Goal: Task Accomplishment & Management: Use online tool/utility

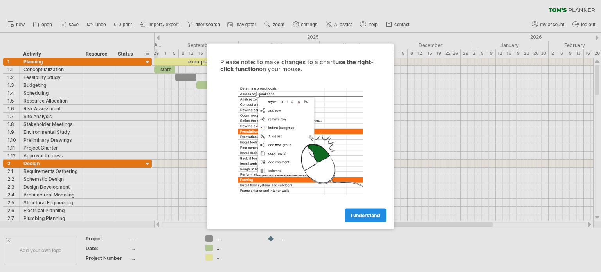
click at [369, 215] on span "I understand" at bounding box center [365, 215] width 29 height 6
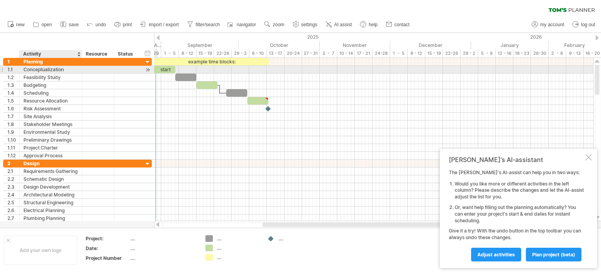
click at [31, 71] on div "Conceptualization" at bounding box center [50, 69] width 54 height 7
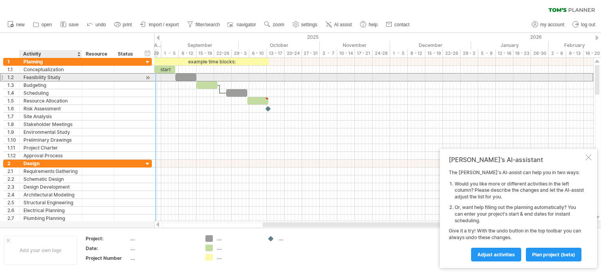
click at [31, 80] on div "Feasibility Study" at bounding box center [50, 77] width 54 height 7
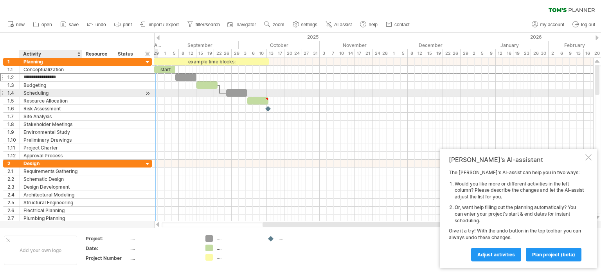
click at [30, 95] on div "Scheduling" at bounding box center [50, 92] width 54 height 7
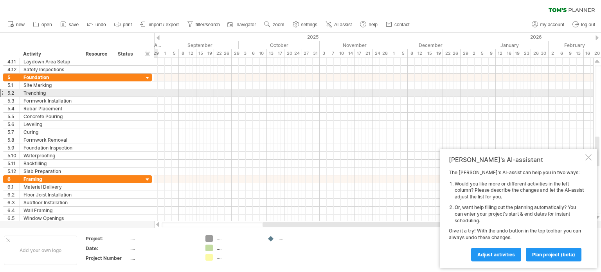
click at [3, 93] on div at bounding box center [1, 93] width 3 height 8
click at [2, 92] on div at bounding box center [1, 93] width 3 height 8
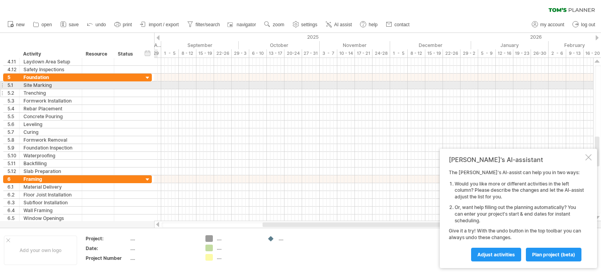
click at [0, 89] on div at bounding box center [1, 93] width 3 height 8
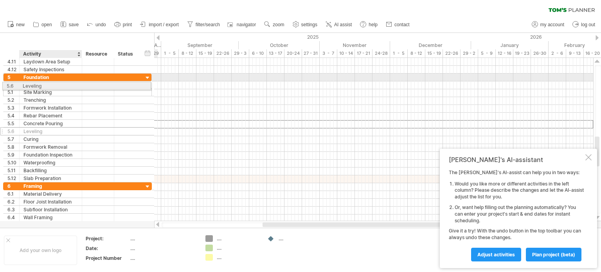
drag, startPoint x: 34, startPoint y: 126, endPoint x: 31, endPoint y: 84, distance: 41.6
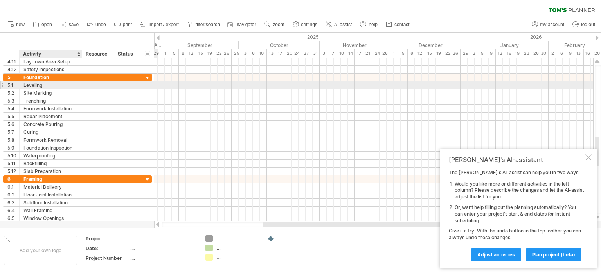
click at [43, 84] on div "Leveling" at bounding box center [50, 84] width 54 height 7
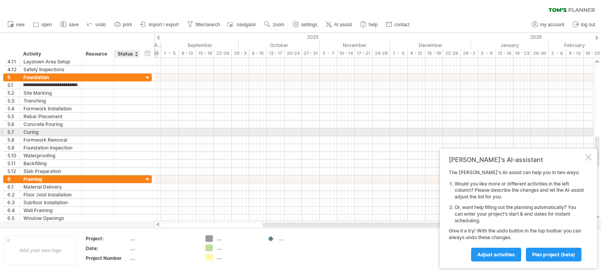
scroll to position [0, 22]
type input "**********"
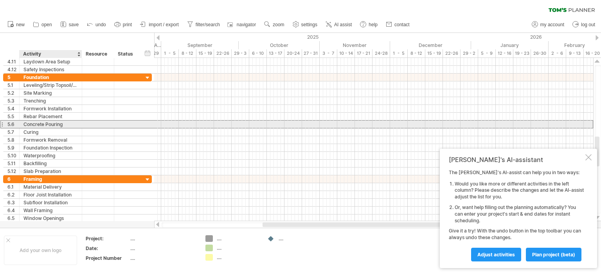
click at [62, 125] on div "Concrete Pouring" at bounding box center [50, 123] width 54 height 7
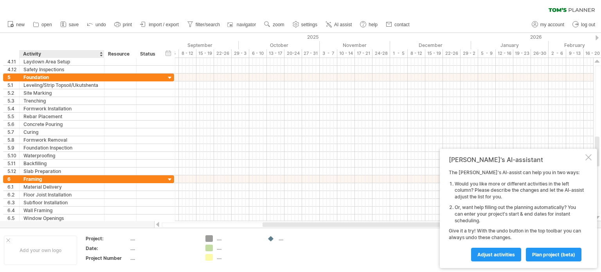
drag, startPoint x: 80, startPoint y: 52, endPoint x: 102, endPoint y: 57, distance: 23.0
click at [102, 57] on div at bounding box center [103, 54] width 3 height 8
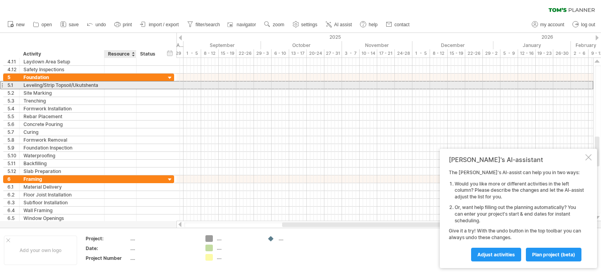
click at [111, 83] on div at bounding box center [120, 84] width 24 height 7
click at [110, 86] on input "text" at bounding box center [120, 84] width 24 height 7
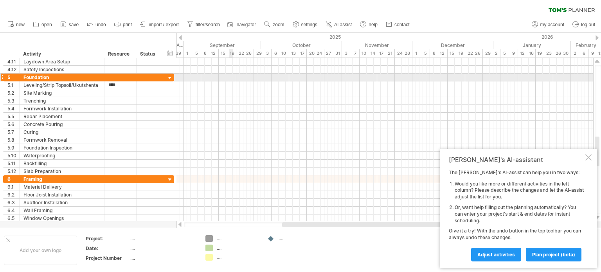
type input "*****"
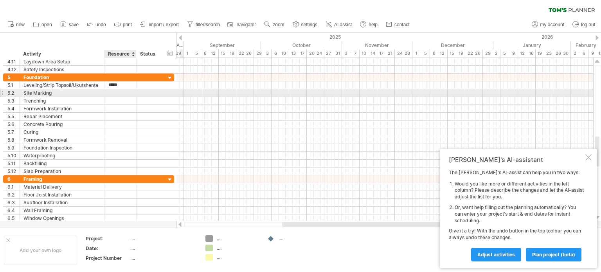
click at [117, 93] on div at bounding box center [120, 92] width 24 height 7
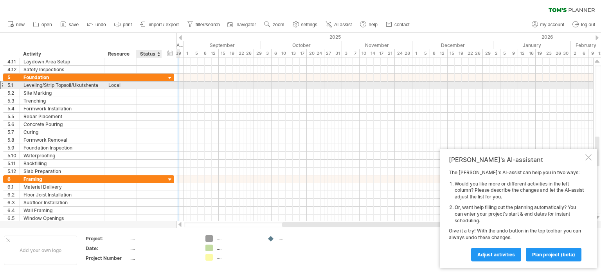
click at [156, 85] on div at bounding box center [148, 84] width 17 height 7
type input "*"
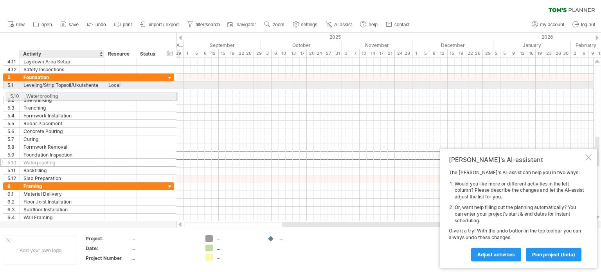
drag, startPoint x: 42, startPoint y: 156, endPoint x: 40, endPoint y: 95, distance: 61.1
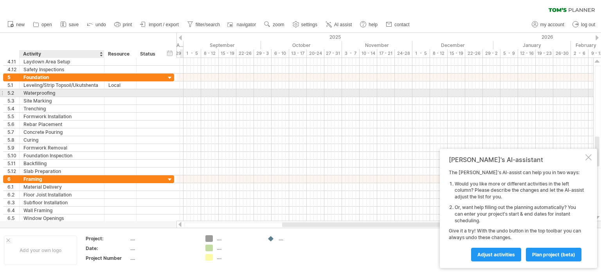
click at [64, 90] on div "Waterproofing" at bounding box center [61, 92] width 77 height 7
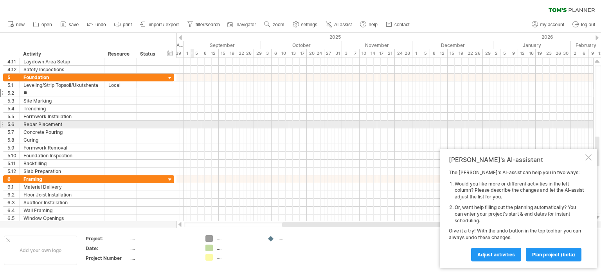
type input "*"
type input "**********"
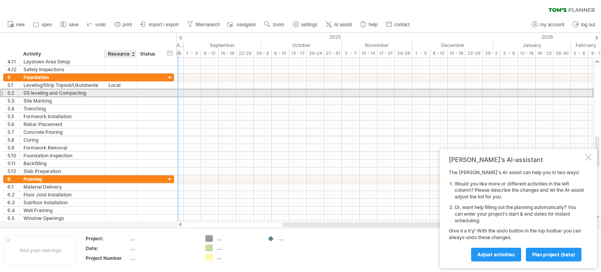
click at [110, 94] on div at bounding box center [120, 92] width 24 height 7
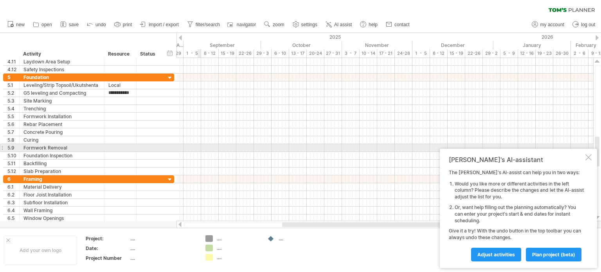
type input "**********"
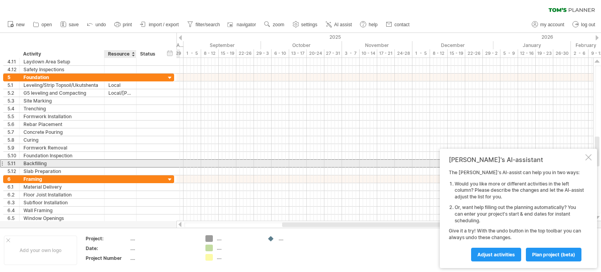
scroll to position [0, 0]
click at [130, 162] on div at bounding box center [120, 163] width 24 height 7
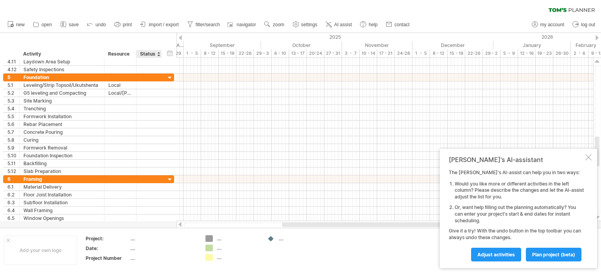
drag, startPoint x: 138, startPoint y: 53, endPoint x: 147, endPoint y: 56, distance: 10.3
click at [147, 56] on div "****** Status" at bounding box center [148, 54] width 25 height 8
drag, startPoint x: 135, startPoint y: 53, endPoint x: 141, endPoint y: 55, distance: 6.4
click at [141, 55] on div at bounding box center [142, 54] width 3 height 8
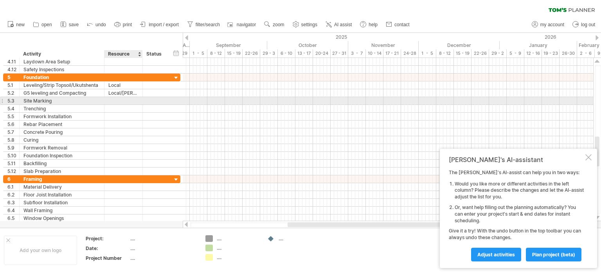
click at [120, 102] on div at bounding box center [123, 100] width 30 height 7
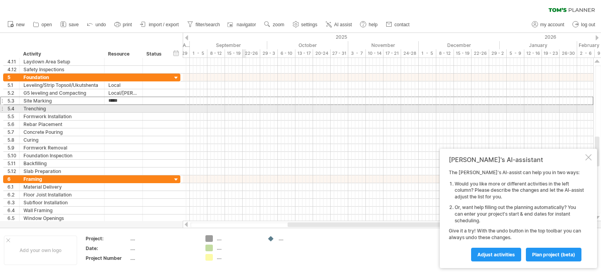
type input "******"
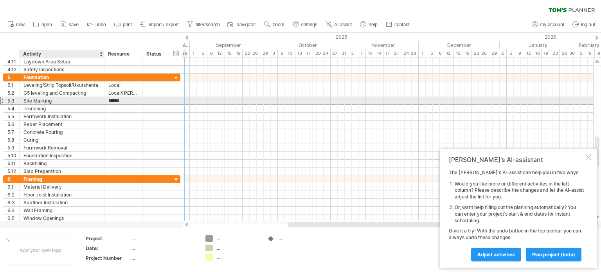
click at [53, 101] on div "Site Marking" at bounding box center [61, 100] width 77 height 7
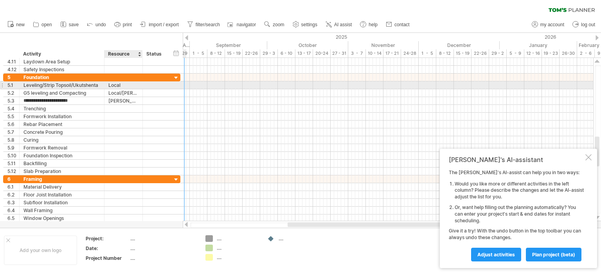
type input "**********"
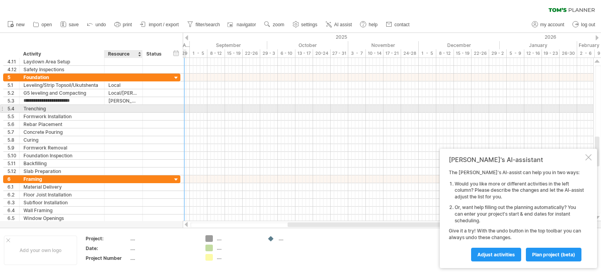
click at [113, 109] on div at bounding box center [123, 108] width 30 height 7
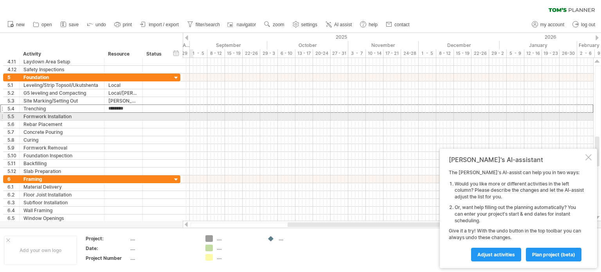
type input "**********"
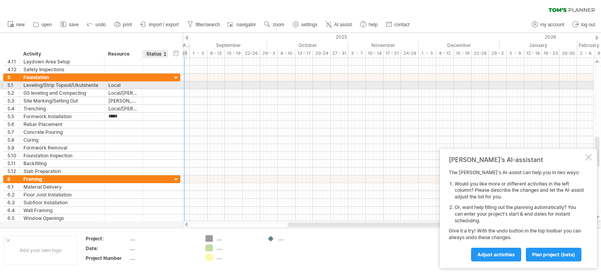
type input "******"
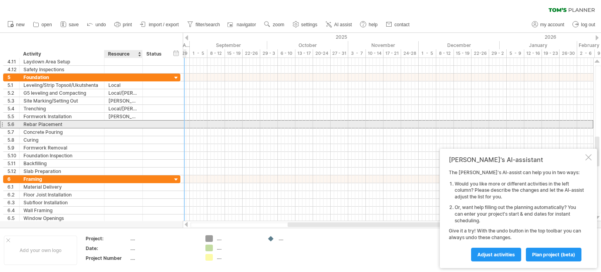
click at [120, 122] on div at bounding box center [123, 123] width 30 height 7
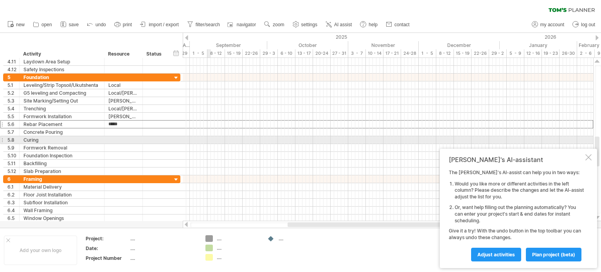
type input "******"
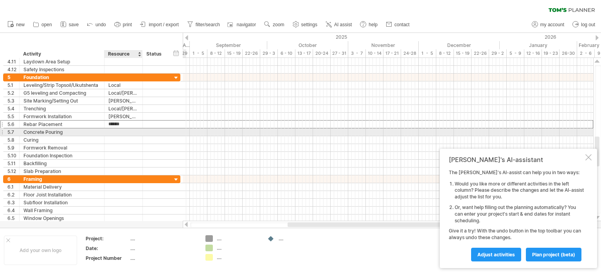
click at [118, 131] on div at bounding box center [123, 131] width 30 height 7
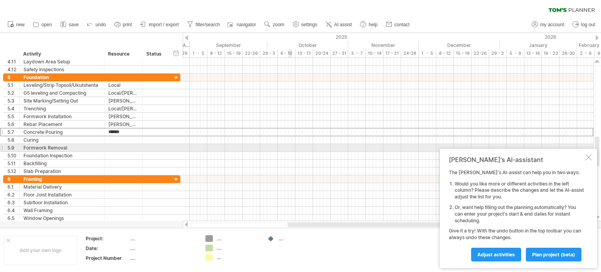
type input "**********"
type input "******"
click at [115, 147] on div at bounding box center [123, 147] width 30 height 7
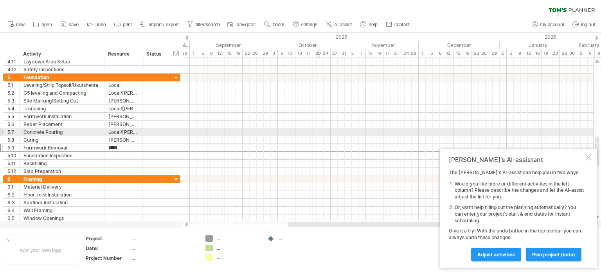
type input "******"
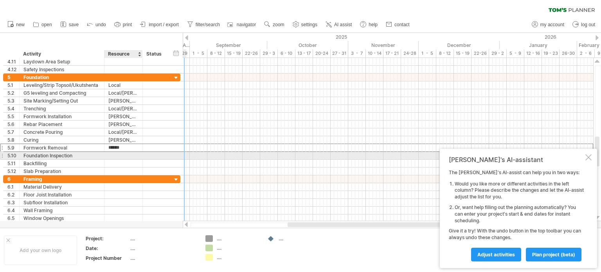
click at [109, 156] on div at bounding box center [123, 155] width 30 height 7
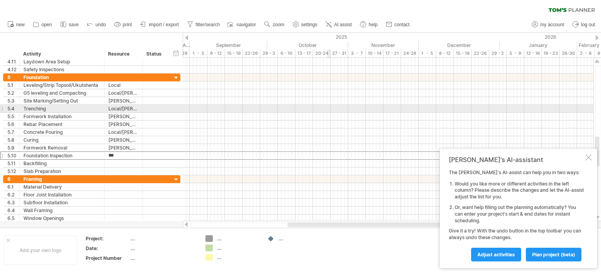
type input "****"
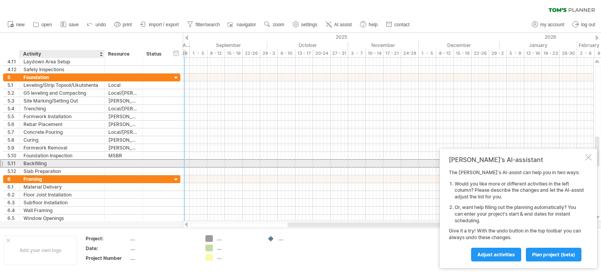
click at [53, 165] on div "Backfilling" at bounding box center [61, 163] width 77 height 7
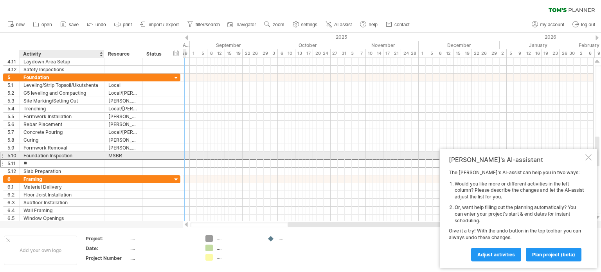
type input "*"
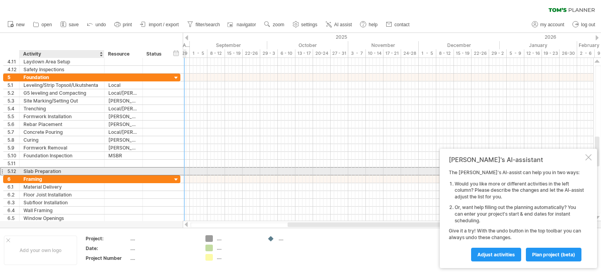
click at [40, 172] on div "Slab Preparation" at bounding box center [61, 170] width 77 height 7
click at [56, 168] on input "**********" at bounding box center [61, 170] width 77 height 7
click at [72, 170] on input "**********" at bounding box center [61, 170] width 77 height 7
type input "*"
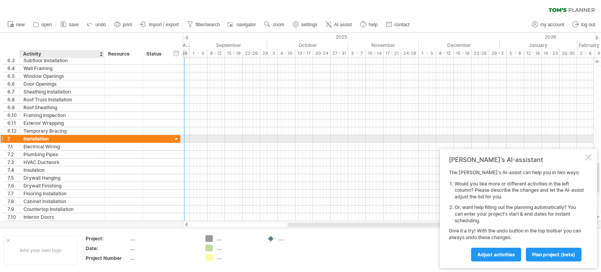
click at [44, 138] on div "Installation" at bounding box center [61, 138] width 77 height 7
click at [66, 139] on input "**********" at bounding box center [61, 138] width 77 height 7
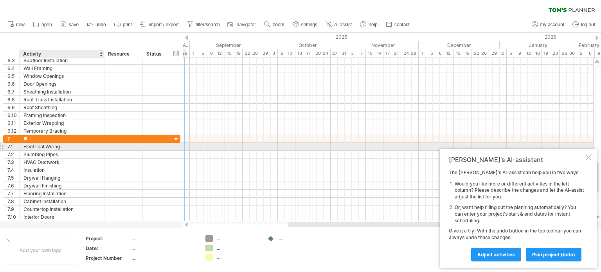
type input "*"
type input "**********"
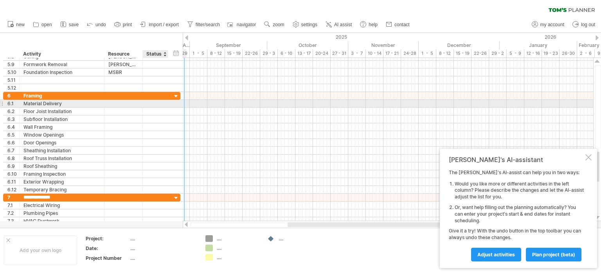
click at [152, 102] on div at bounding box center [155, 103] width 17 height 7
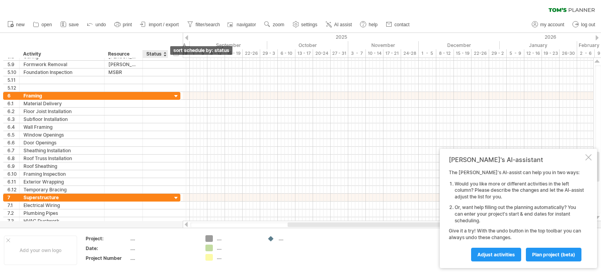
click at [164, 55] on div at bounding box center [164, 54] width 3 height 8
click at [164, 57] on div at bounding box center [164, 54] width 3 height 8
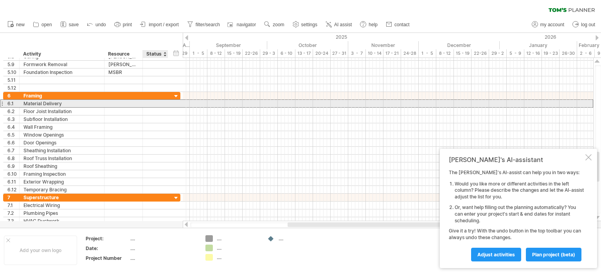
click at [158, 104] on div at bounding box center [155, 103] width 17 height 7
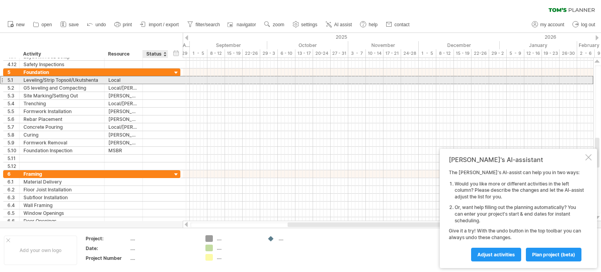
click at [153, 83] on div at bounding box center [155, 79] width 17 height 7
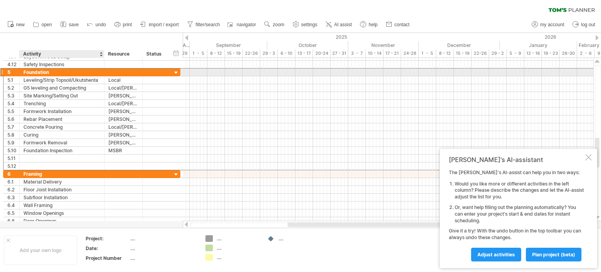
click at [61, 71] on div "Foundation" at bounding box center [61, 71] width 77 height 7
type input "**********"
click at [227, 72] on div at bounding box center [388, 72] width 410 height 8
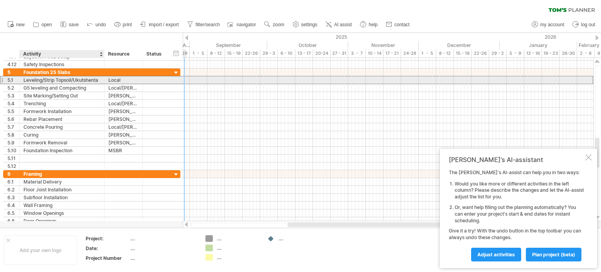
click at [37, 81] on div "Leveling/Strip Topsoil/Ukutshenta" at bounding box center [61, 79] width 77 height 7
click at [4, 80] on div "5.1" at bounding box center [12, 79] width 16 height 7
click at [0, 80] on div at bounding box center [1, 80] width 3 height 8
click at [2, 80] on div at bounding box center [1, 80] width 3 height 8
click at [4, 78] on div "5.1" at bounding box center [12, 79] width 16 height 7
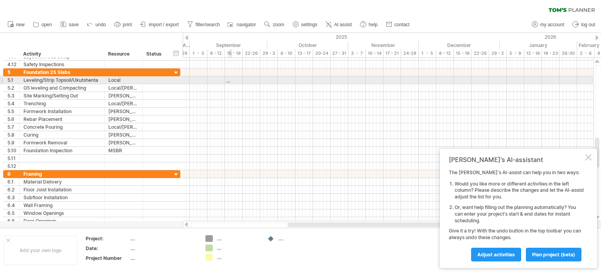
click at [230, 83] on div at bounding box center [388, 80] width 410 height 8
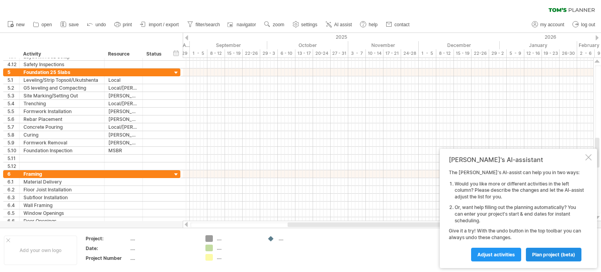
click at [550, 255] on span "plan project (beta)" at bounding box center [553, 254] width 43 height 6
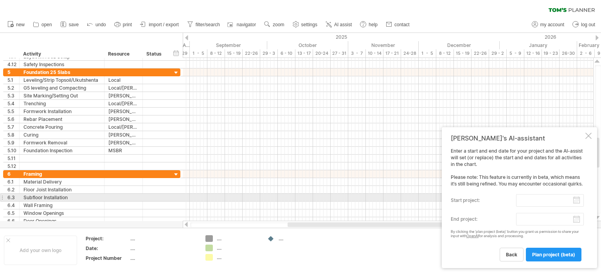
click at [576, 199] on input "start project:" at bounding box center [550, 200] width 68 height 13
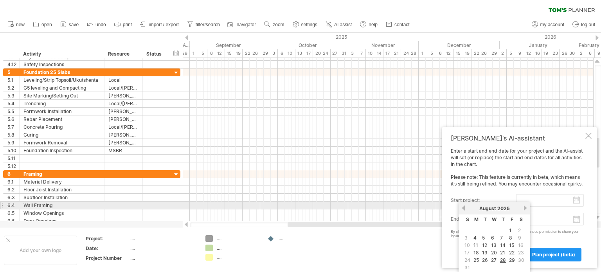
click at [524, 207] on link "next" at bounding box center [525, 208] width 6 height 6
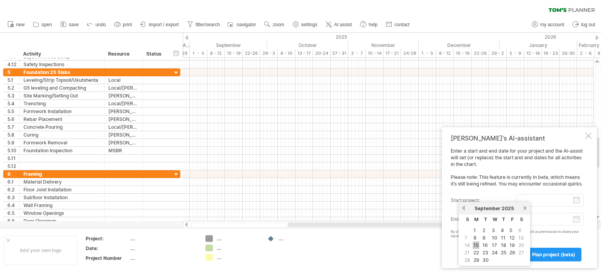
click at [474, 244] on link "15" at bounding box center [475, 244] width 7 height 7
type input "********"
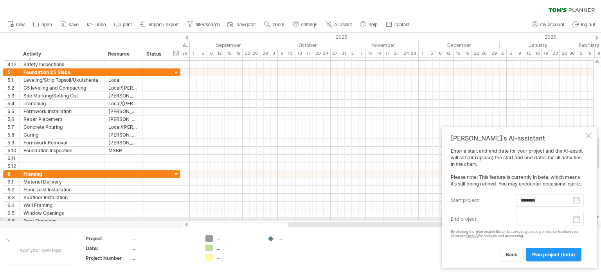
click at [546, 219] on body "progress(100%) Trying to reach [DOMAIN_NAME] Connected again... 0% clear filter…" at bounding box center [300, 136] width 601 height 273
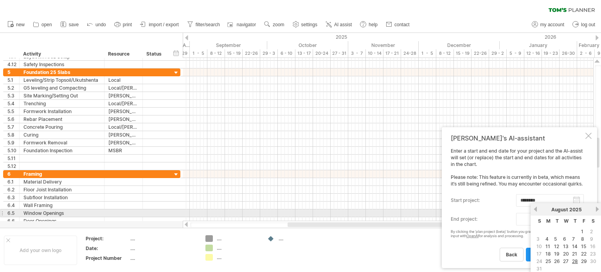
click at [594, 210] on link "next" at bounding box center [597, 209] width 6 height 6
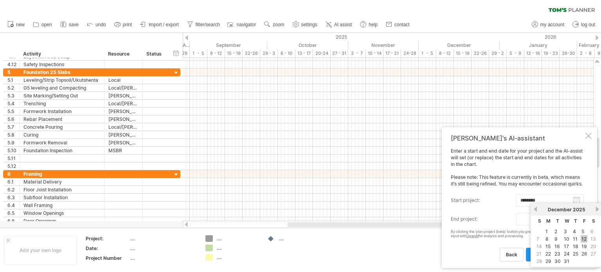
click at [584, 237] on link "12" at bounding box center [583, 238] width 7 height 7
type input "********"
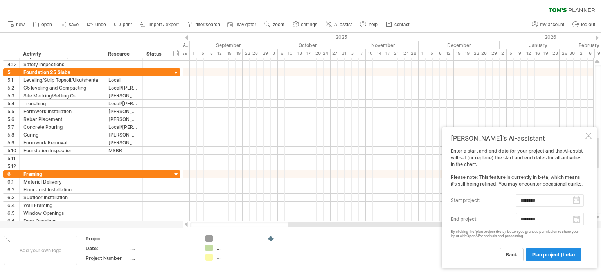
click at [540, 256] on span "plan project (beta)" at bounding box center [553, 254] width 43 height 6
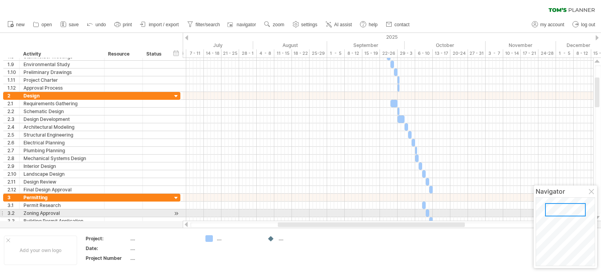
drag, startPoint x: 566, startPoint y: 219, endPoint x: 562, endPoint y: 214, distance: 6.7
click at [562, 214] on div at bounding box center [565, 209] width 41 height 13
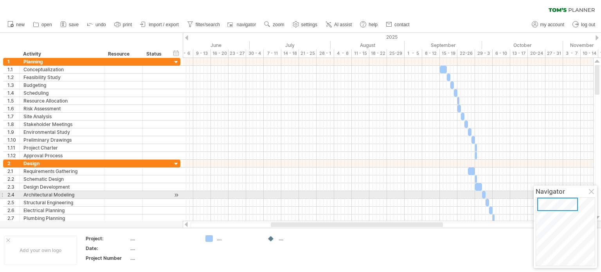
drag, startPoint x: 569, startPoint y: 209, endPoint x: 562, endPoint y: 195, distance: 16.1
click at [562, 195] on div "Navigator" at bounding box center [564, 226] width 63 height 83
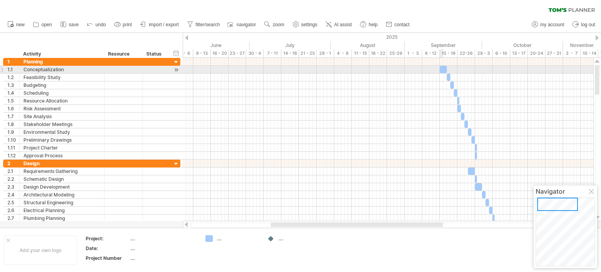
click at [443, 71] on div at bounding box center [443, 69] width 7 height 7
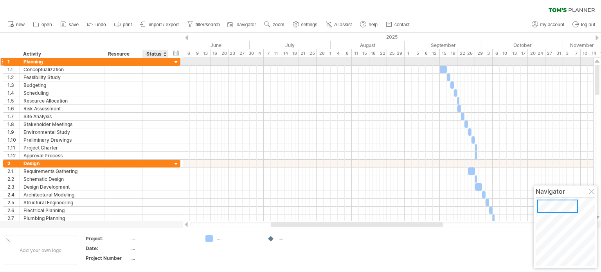
click at [176, 62] on div at bounding box center [175, 62] width 7 height 7
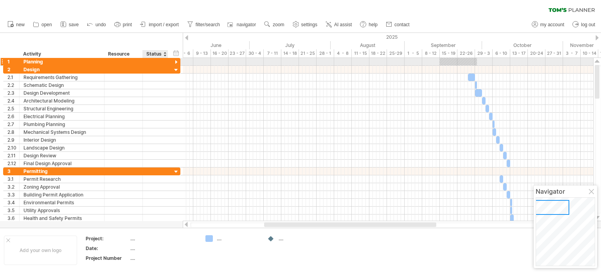
click at [174, 60] on div at bounding box center [175, 62] width 7 height 7
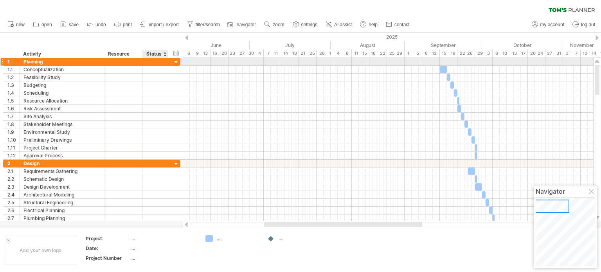
click at [174, 60] on div at bounding box center [175, 62] width 7 height 7
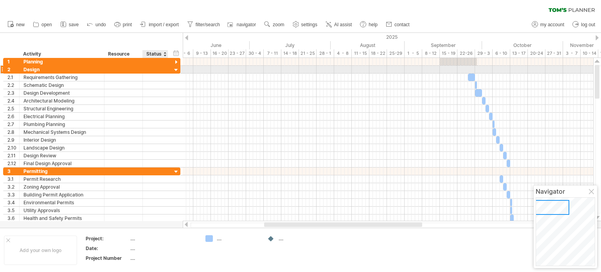
click at [175, 70] on div at bounding box center [175, 69] width 7 height 7
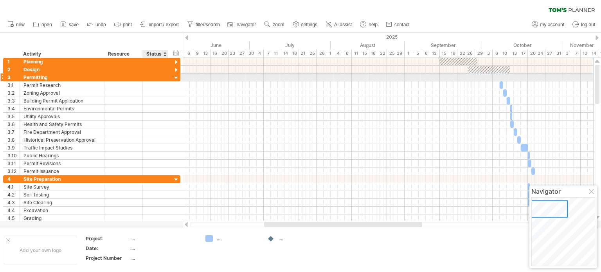
click at [176, 76] on div at bounding box center [175, 77] width 7 height 7
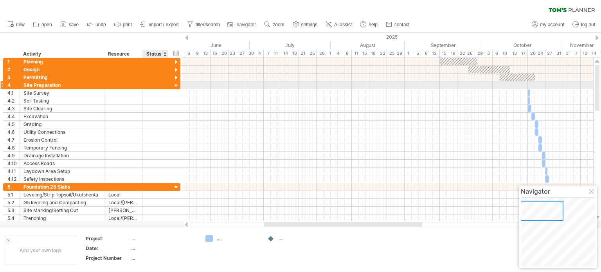
click at [176, 85] on div at bounding box center [175, 85] width 7 height 7
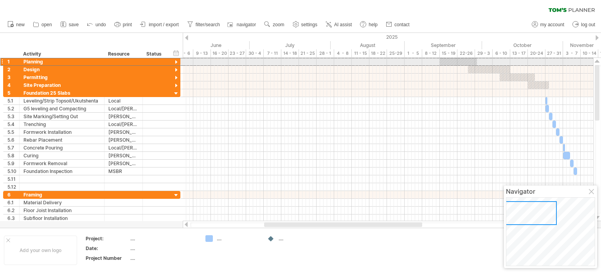
click at [1, 61] on div at bounding box center [1, 61] width 3 height 8
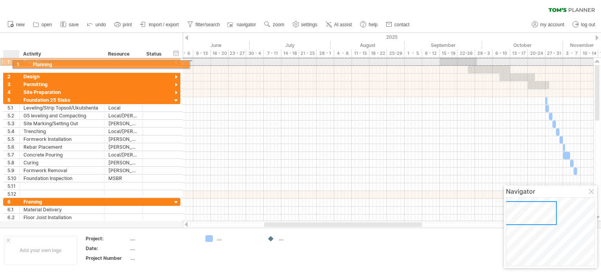
drag, startPoint x: 4, startPoint y: 61, endPoint x: 13, endPoint y: 63, distance: 8.4
click at [13, 63] on div "1" at bounding box center [12, 61] width 16 height 7
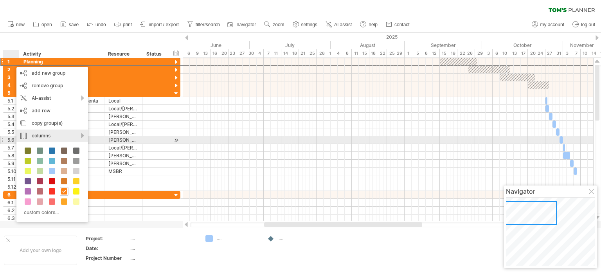
click at [74, 139] on div "columns" at bounding box center [52, 135] width 72 height 13
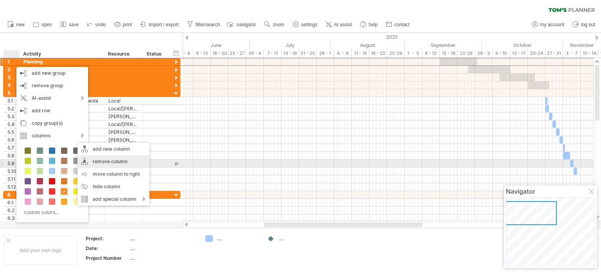
click at [111, 162] on div "remove column" at bounding box center [113, 161] width 72 height 13
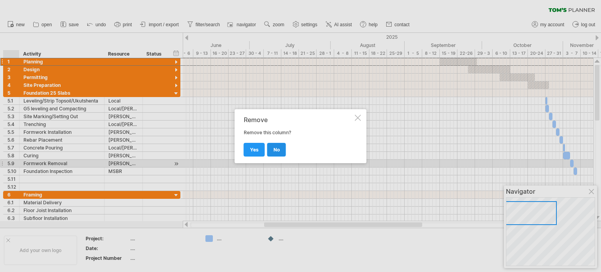
click at [278, 151] on span "no" at bounding box center [276, 150] width 6 height 6
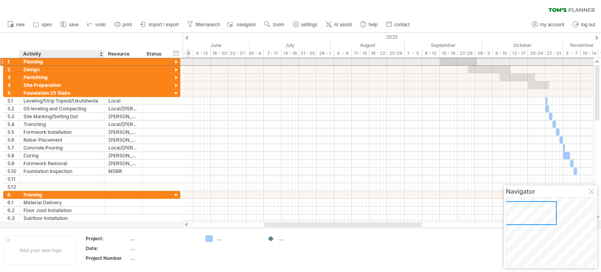
click at [26, 63] on div "Planning" at bounding box center [61, 61] width 77 height 7
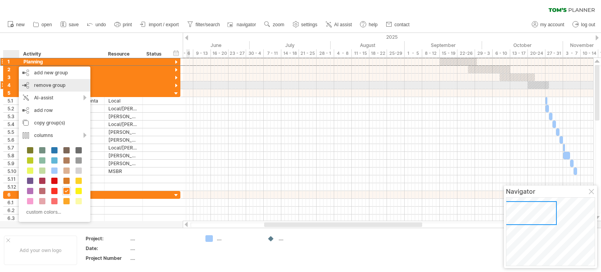
click at [60, 87] on span "remove group" at bounding box center [49, 85] width 31 height 6
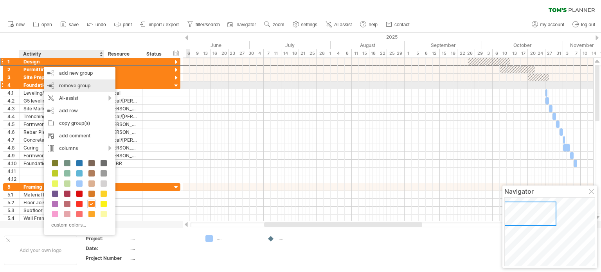
click at [69, 88] on span "remove group" at bounding box center [74, 86] width 31 height 6
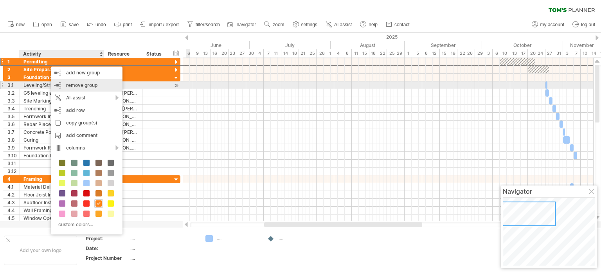
click at [77, 87] on span "remove group" at bounding box center [81, 85] width 31 height 6
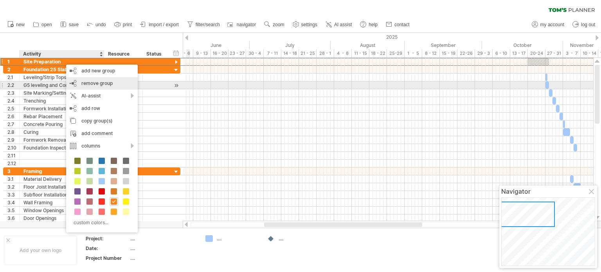
click at [91, 84] on span "remove group" at bounding box center [96, 83] width 31 height 6
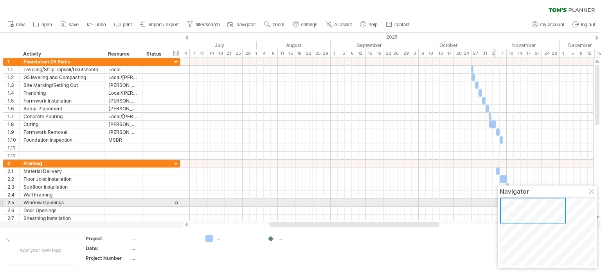
drag, startPoint x: 533, startPoint y: 217, endPoint x: 511, endPoint y: 203, distance: 25.7
click at [511, 203] on div at bounding box center [533, 210] width 66 height 26
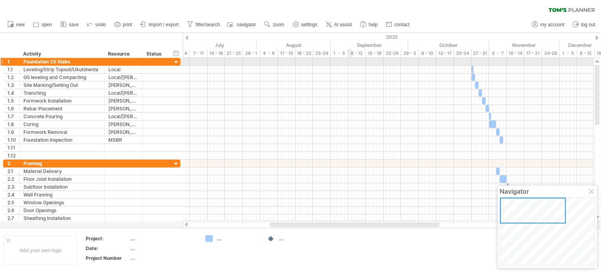
click at [350, 62] on div at bounding box center [388, 62] width 410 height 8
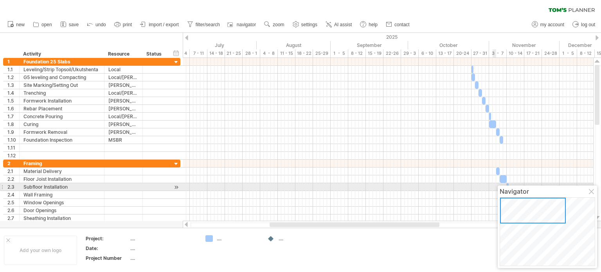
click at [591, 190] on div at bounding box center [592, 192] width 6 height 6
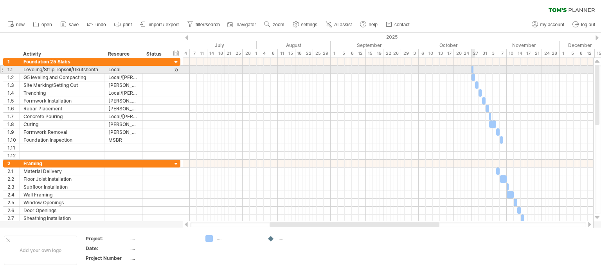
click at [472, 70] on span at bounding box center [473, 69] width 3 height 7
drag, startPoint x: 472, startPoint y: 70, endPoint x: 480, endPoint y: 70, distance: 8.2
click at [480, 70] on span at bounding box center [481, 69] width 3 height 7
drag, startPoint x: 480, startPoint y: 69, endPoint x: 468, endPoint y: 70, distance: 12.5
click at [468, 70] on div "[DATE] - 0.5 days [DATE]" at bounding box center [388, 139] width 410 height 163
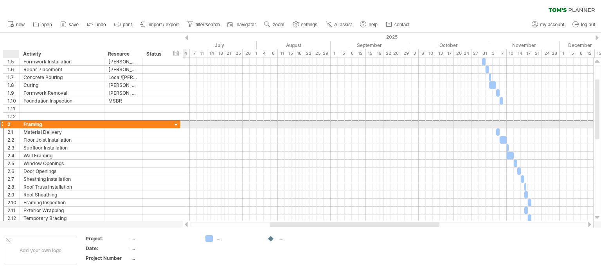
click at [13, 125] on div "2" at bounding box center [13, 123] width 12 height 7
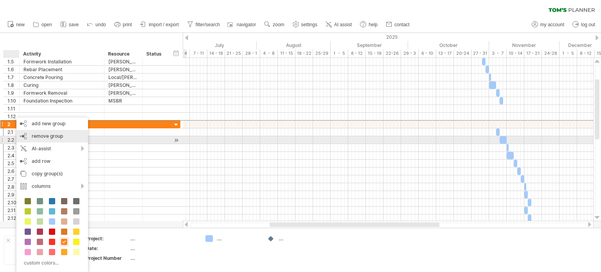
click at [48, 137] on span "remove group" at bounding box center [47, 136] width 31 height 6
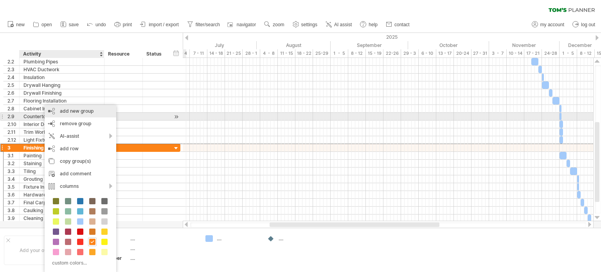
click at [78, 115] on div "add new group" at bounding box center [81, 111] width 72 height 13
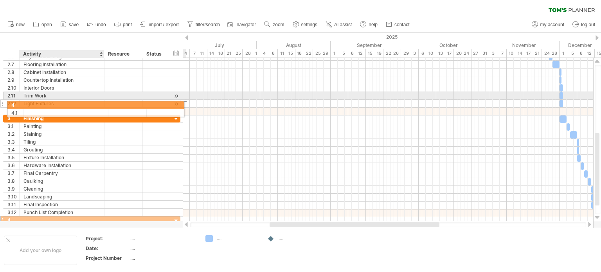
drag, startPoint x: 38, startPoint y: 209, endPoint x: 38, endPoint y: 104, distance: 105.6
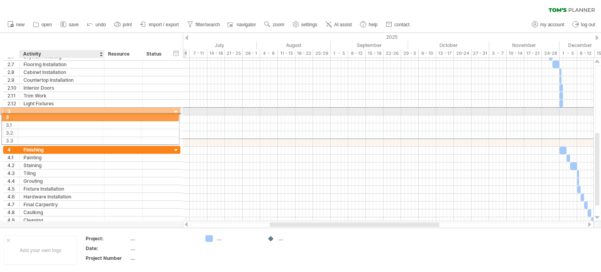
drag, startPoint x: 31, startPoint y: 111, endPoint x: 27, endPoint y: 116, distance: 6.4
click at [27, 116] on div "3 3.1 3.2 3.3" at bounding box center [91, 123] width 177 height 32
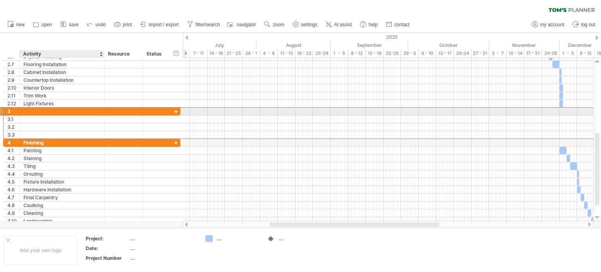
click at [26, 109] on div at bounding box center [61, 111] width 77 height 7
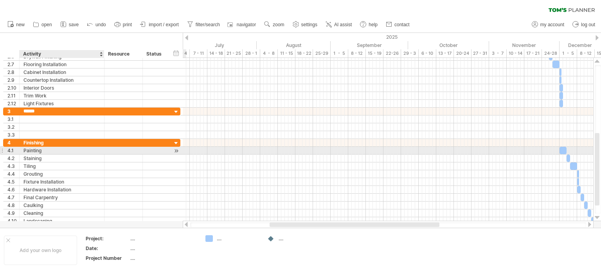
type input "*******"
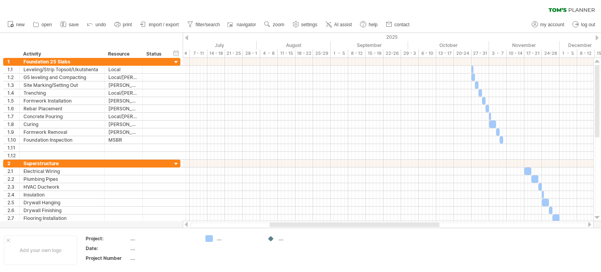
click at [186, 38] on div at bounding box center [186, 37] width 3 height 5
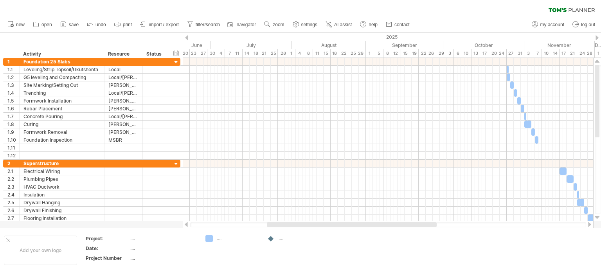
click at [186, 38] on div at bounding box center [186, 37] width 3 height 5
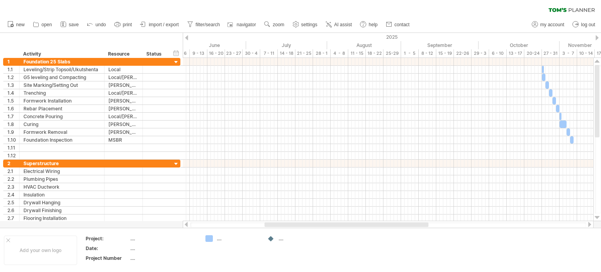
click at [186, 38] on div at bounding box center [186, 37] width 3 height 5
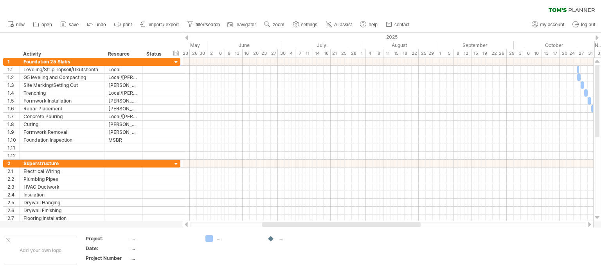
click at [597, 39] on div at bounding box center [596, 37] width 3 height 5
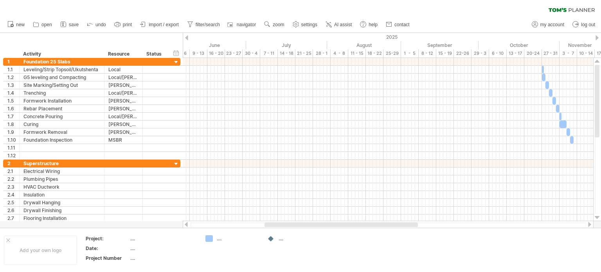
click at [597, 39] on div at bounding box center [596, 37] width 3 height 5
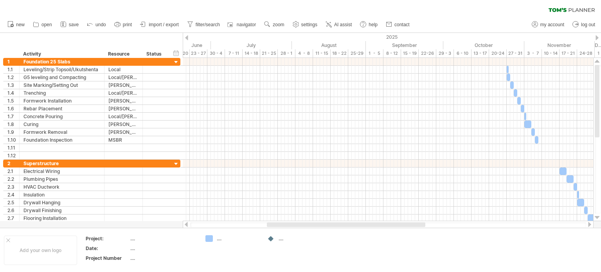
click at [597, 39] on div at bounding box center [596, 37] width 3 height 5
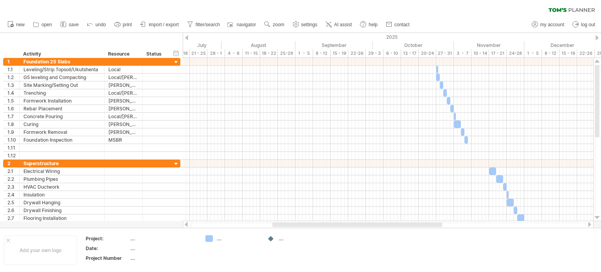
click at [597, 39] on div at bounding box center [596, 37] width 3 height 5
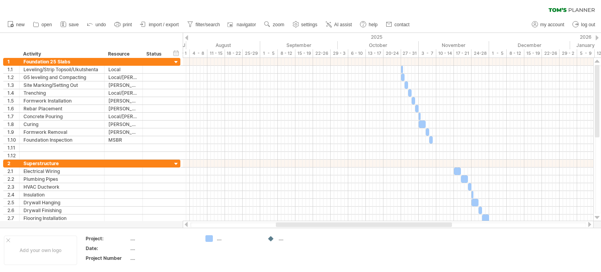
click at [597, 39] on div at bounding box center [596, 37] width 3 height 5
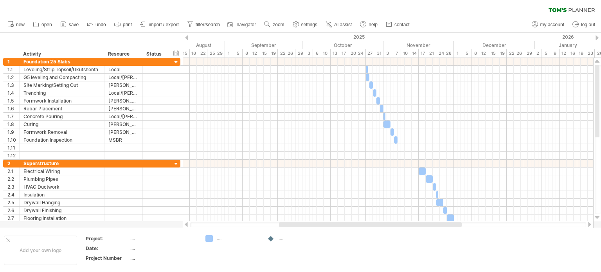
click at [597, 39] on div at bounding box center [596, 37] width 3 height 5
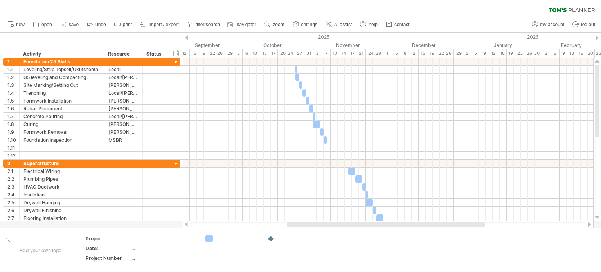
click at [186, 37] on div at bounding box center [186, 37] width 3 height 5
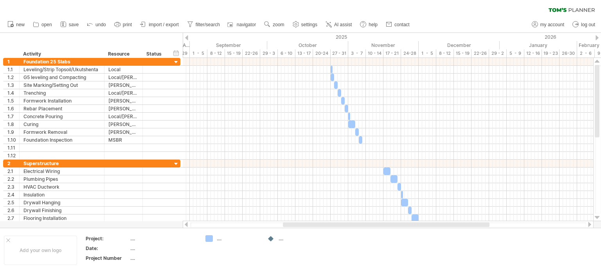
click at [186, 37] on div at bounding box center [186, 37] width 3 height 5
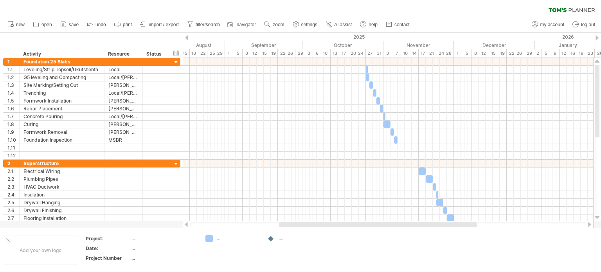
click at [186, 37] on div at bounding box center [186, 37] width 3 height 5
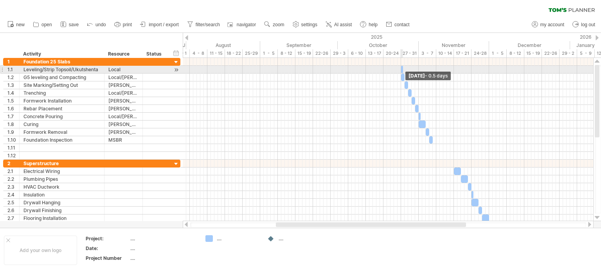
drag, startPoint x: 402, startPoint y: 70, endPoint x: 321, endPoint y: 73, distance: 81.0
click at [321, 73] on div "[DATE] - 0.5 days [DATE]" at bounding box center [388, 139] width 410 height 163
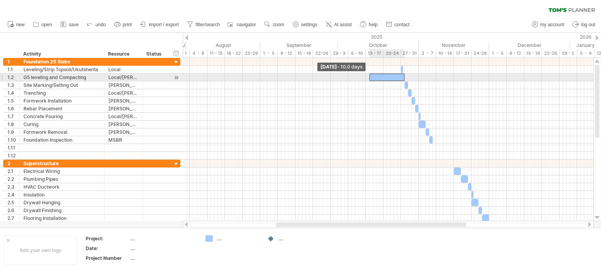
drag, startPoint x: 401, startPoint y: 79, endPoint x: 369, endPoint y: 79, distance: 32.1
click at [369, 79] on span at bounding box center [369, 77] width 3 height 7
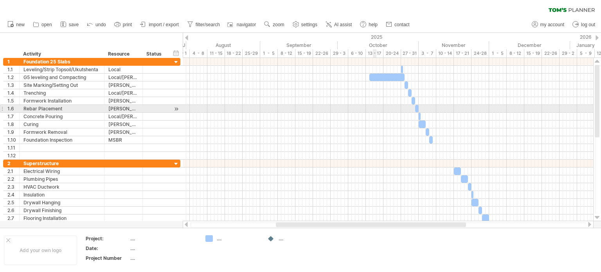
click at [374, 106] on div at bounding box center [388, 109] width 410 height 8
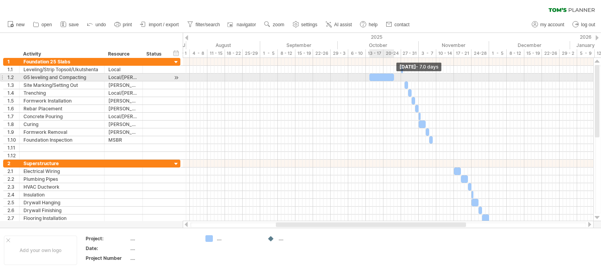
drag, startPoint x: 404, startPoint y: 76, endPoint x: 393, endPoint y: 78, distance: 10.3
click at [393, 78] on span at bounding box center [393, 77] width 3 height 7
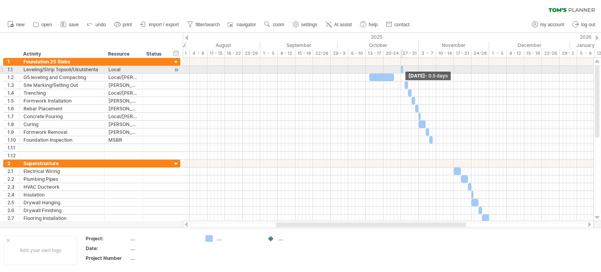
drag, startPoint x: 401, startPoint y: 70, endPoint x: 394, endPoint y: 70, distance: 6.6
click at [394, 70] on div "[DATE] - 0.5 days [DATE] - 10.0 days" at bounding box center [388, 139] width 410 height 163
click at [177, 66] on div at bounding box center [175, 70] width 7 height 8
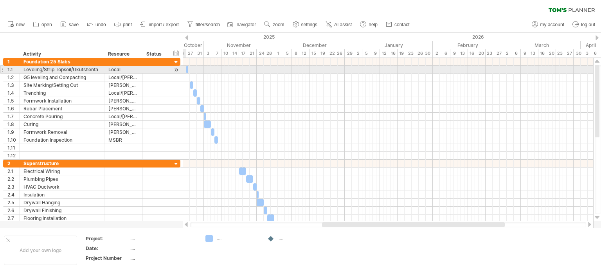
click at [175, 68] on div at bounding box center [175, 70] width 7 height 8
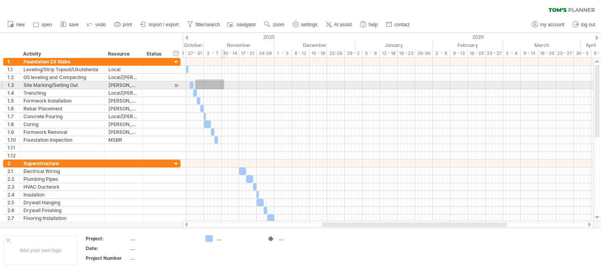
drag, startPoint x: 211, startPoint y: 85, endPoint x: 247, endPoint y: 93, distance: 36.9
click at [247, 93] on div at bounding box center [388, 109] width 410 height 102
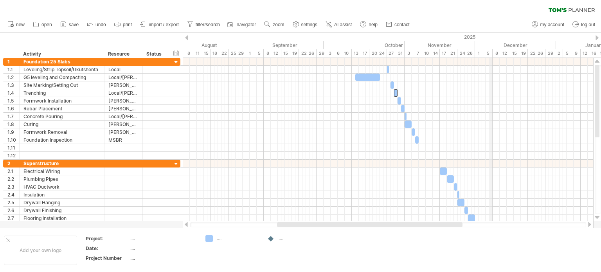
drag, startPoint x: 303, startPoint y: 40, endPoint x: 495, endPoint y: 50, distance: 192.7
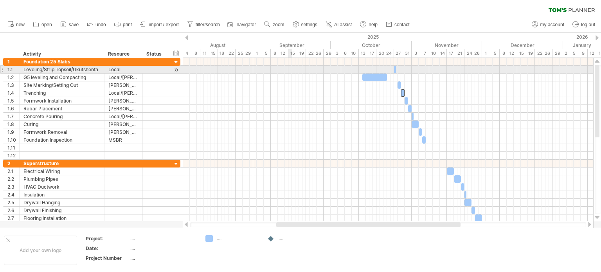
click at [289, 71] on div at bounding box center [388, 70] width 410 height 8
click at [289, 72] on div at bounding box center [388, 70] width 410 height 8
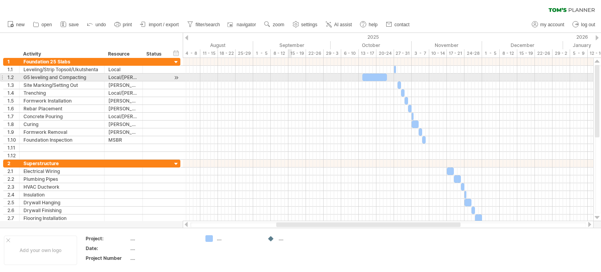
click at [290, 78] on div at bounding box center [388, 78] width 410 height 8
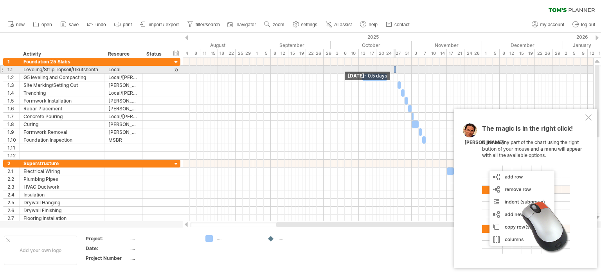
drag, startPoint x: 393, startPoint y: 68, endPoint x: 402, endPoint y: 68, distance: 9.0
click at [402, 68] on div "[DATE] - 0.5 days [DATE] - 0.5 days" at bounding box center [388, 139] width 410 height 163
drag, startPoint x: 400, startPoint y: 70, endPoint x: 381, endPoint y: 70, distance: 19.2
click at [381, 70] on div "[DATE] - 0.5 days [DATE] - 0.5 days" at bounding box center [388, 139] width 410 height 163
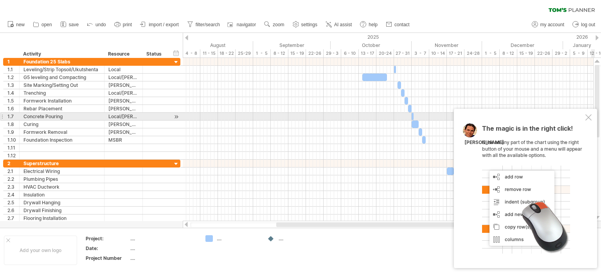
click at [583, 118] on div "The magic is in the right click! Click on any part of the chart using the right…" at bounding box center [525, 188] width 143 height 159
click at [587, 118] on div at bounding box center [588, 117] width 6 height 6
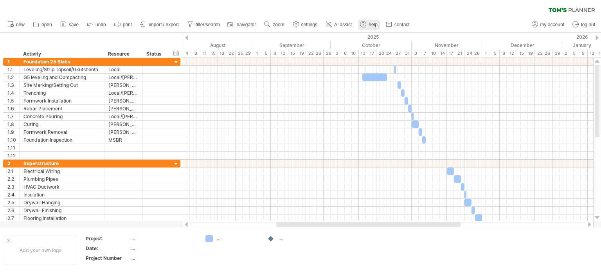
click at [373, 26] on span "help" at bounding box center [372, 24] width 9 height 5
click at [309, 26] on span "settings" at bounding box center [309, 24] width 16 height 5
select select "*"
select select "**"
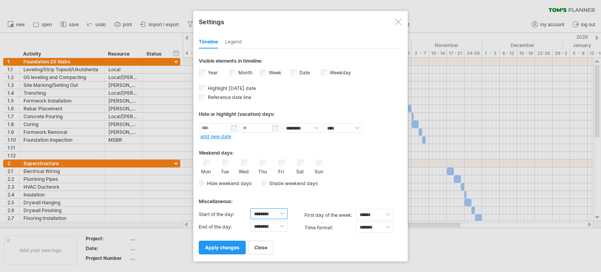
click at [282, 216] on select "******** ******** ******** ******** ******** ******** ******** ******** *******…" at bounding box center [268, 213] width 37 height 11
select select "*"
click at [250, 208] on select "******** ******** ******** ******** ******** ******** ******** ******** *******…" at bounding box center [268, 213] width 37 height 11
click at [282, 229] on select "******** ******** ******** ******** ******** ******** ******** ******** *******…" at bounding box center [268, 226] width 37 height 11
click at [250, 221] on select "******** ******** ******** ******** ******** ******** ******** ******** *******…" at bounding box center [268, 226] width 37 height 11
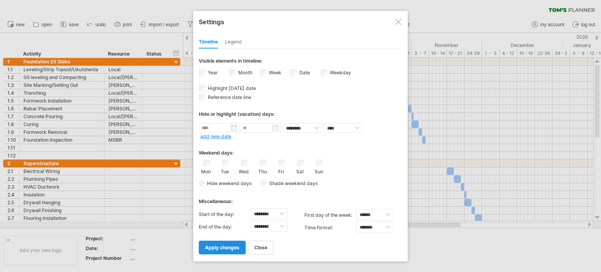
click at [228, 250] on link "apply changes" at bounding box center [222, 248] width 47 height 14
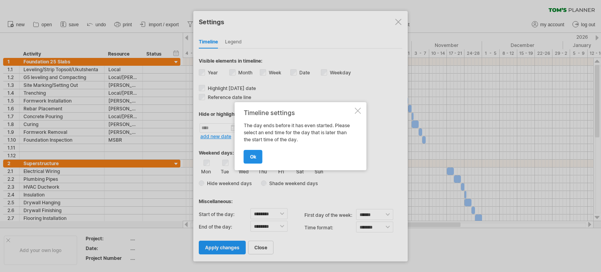
click at [257, 154] on link "ok" at bounding box center [253, 157] width 19 height 14
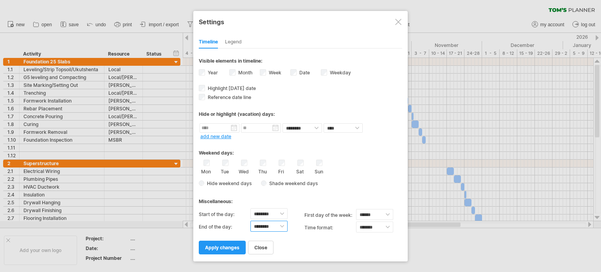
click at [284, 228] on select "******** ******** ******** ******** ******** ******** ******** ******** *******…" at bounding box center [268, 226] width 37 height 11
select select "**"
click at [250, 221] on select "******** ******** ******** ******** ******** ******** ******** ******** *******…" at bounding box center [268, 226] width 37 height 11
click at [230, 246] on span "apply changes" at bounding box center [222, 247] width 34 height 6
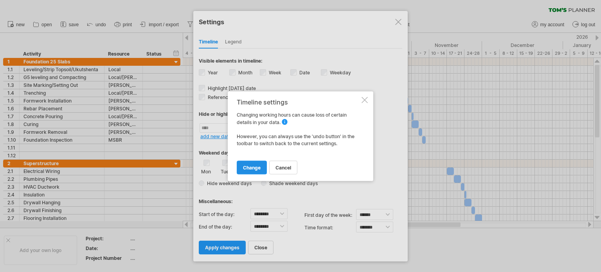
click at [251, 172] on link "change" at bounding box center [252, 167] width 30 height 14
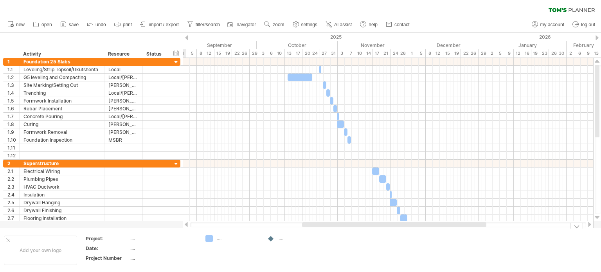
drag, startPoint x: 419, startPoint y: 226, endPoint x: 450, endPoint y: 248, distance: 37.8
click at [450, 248] on div "Trying to reach [DOMAIN_NAME] Connected again... 0% clear filter new 1" at bounding box center [300, 136] width 601 height 272
click at [342, 24] on span "AI assist" at bounding box center [343, 24] width 18 height 5
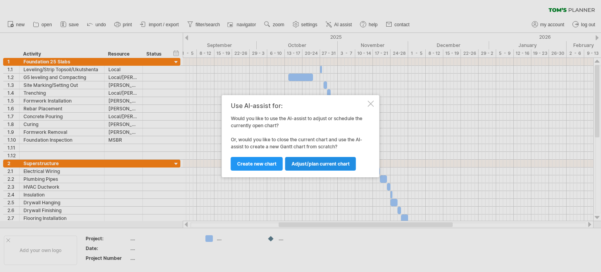
click at [316, 167] on link "Adjust/plan current chart" at bounding box center [320, 164] width 71 height 14
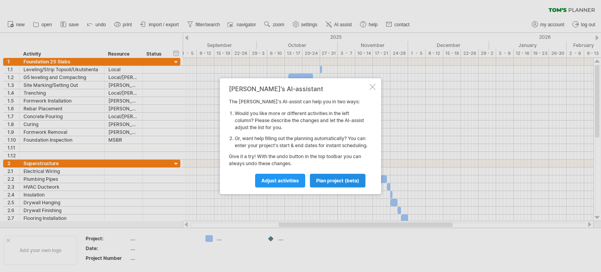
click at [325, 183] on span "plan project (beta)" at bounding box center [337, 181] width 43 height 6
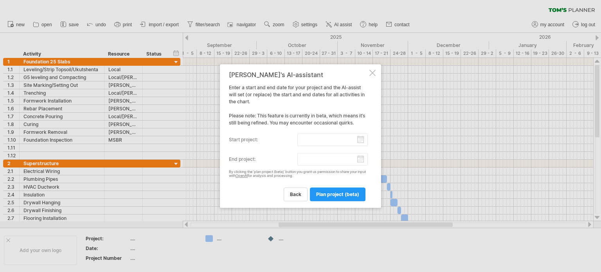
click at [359, 139] on input "start project:" at bounding box center [332, 139] width 71 height 13
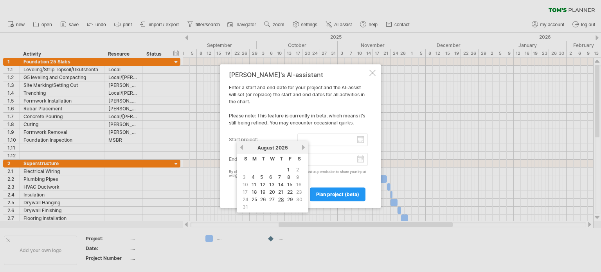
click at [301, 146] on link "next" at bounding box center [303, 147] width 6 height 6
click at [253, 181] on link "15" at bounding box center [254, 184] width 7 height 7
type input "********"
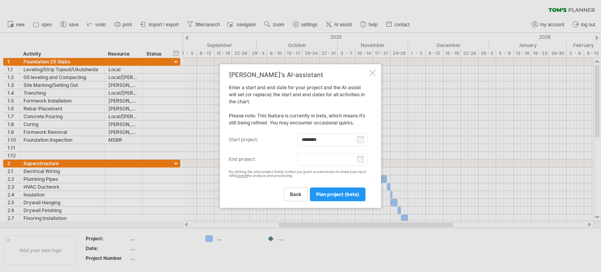
click at [359, 159] on input "end project:" at bounding box center [332, 159] width 71 height 13
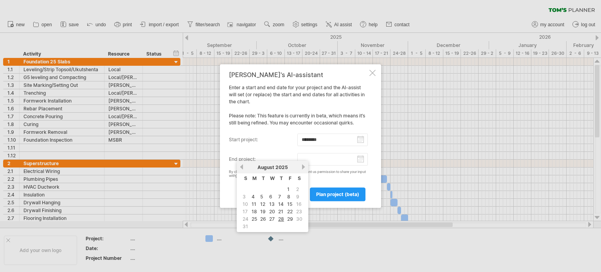
click at [302, 167] on link "next" at bounding box center [303, 167] width 6 height 6
click at [290, 195] on link "12" at bounding box center [290, 196] width 7 height 7
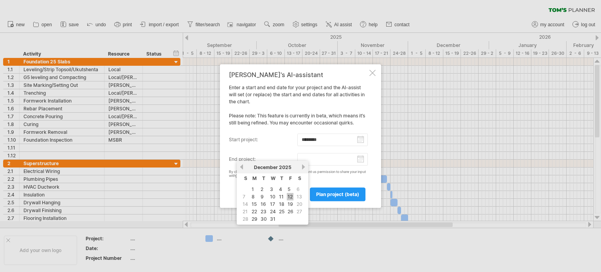
type input "********"
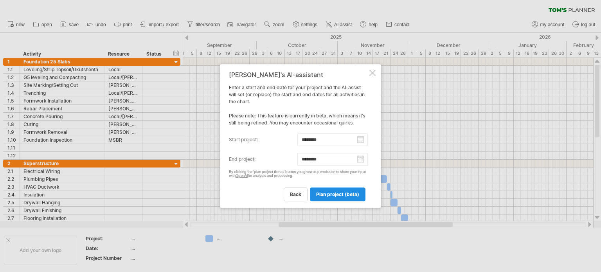
click at [351, 190] on link "plan project (beta)" at bounding box center [338, 194] width 56 height 14
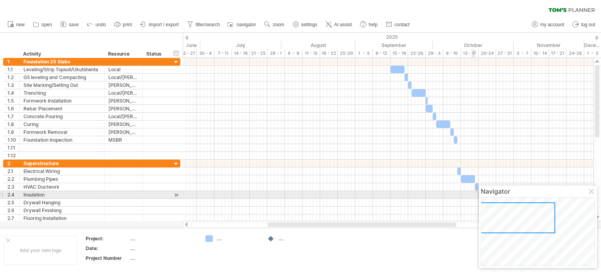
click at [592, 194] on div at bounding box center [592, 192] width 6 height 6
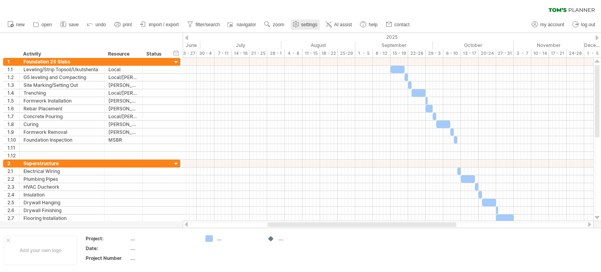
click at [314, 26] on span "settings" at bounding box center [309, 24] width 16 height 5
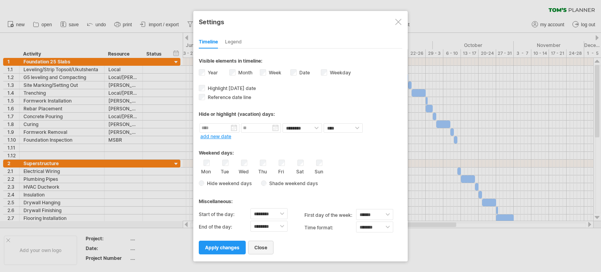
click at [264, 248] on span "close" at bounding box center [260, 247] width 13 height 6
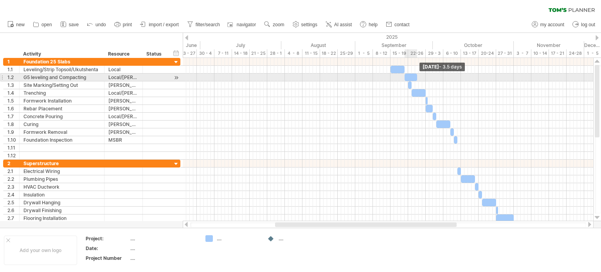
drag, startPoint x: 408, startPoint y: 78, endPoint x: 417, endPoint y: 79, distance: 9.5
click at [417, 79] on span at bounding box center [416, 77] width 3 height 7
drag, startPoint x: 405, startPoint y: 77, endPoint x: 399, endPoint y: 77, distance: 5.9
click at [399, 77] on span at bounding box center [399, 77] width 3 height 7
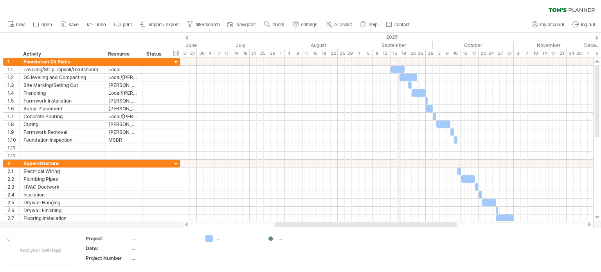
click at [400, 50] on div "15 - 19" at bounding box center [399, 53] width 18 height 8
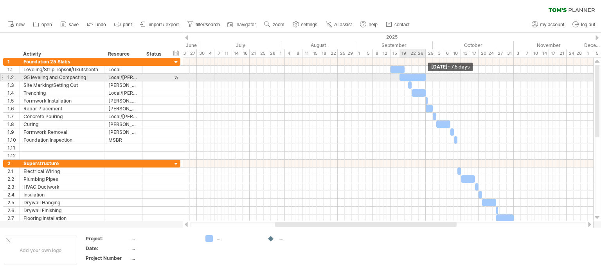
drag, startPoint x: 416, startPoint y: 76, endPoint x: 425, endPoint y: 81, distance: 10.3
click at [425, 81] on span at bounding box center [425, 77] width 3 height 7
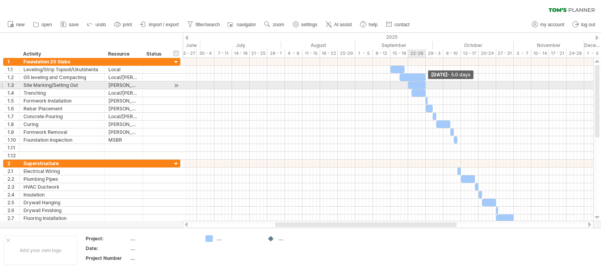
drag, startPoint x: 411, startPoint y: 85, endPoint x: 425, endPoint y: 87, distance: 14.2
click at [425, 87] on span at bounding box center [425, 84] width 3 height 7
drag, startPoint x: 408, startPoint y: 84, endPoint x: 415, endPoint y: 84, distance: 6.3
click at [415, 84] on span at bounding box center [414, 84] width 3 height 7
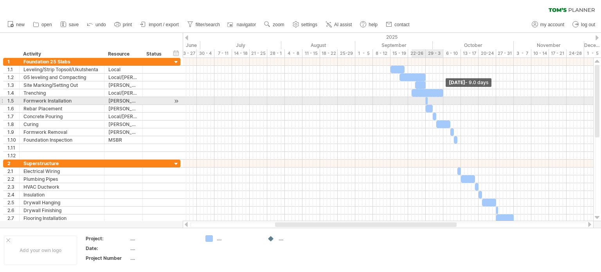
drag, startPoint x: 425, startPoint y: 92, endPoint x: 442, endPoint y: 98, distance: 18.7
click at [442, 98] on div "[DATE] - 9.0 days [DATE] - 3.0 days" at bounding box center [388, 139] width 410 height 163
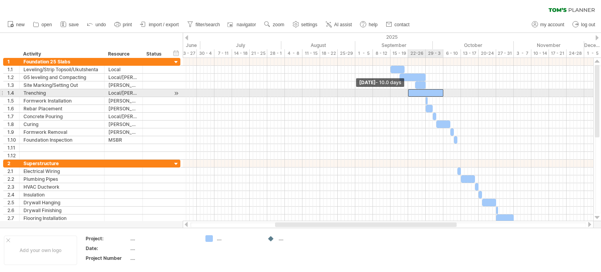
click at [408, 91] on span at bounding box center [407, 92] width 3 height 7
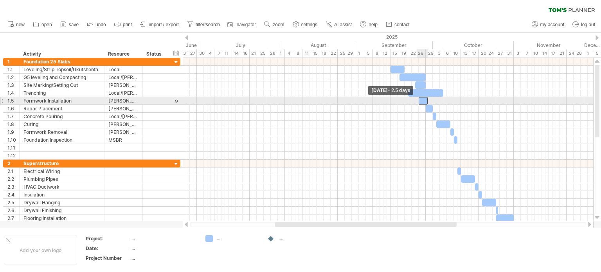
drag, startPoint x: 425, startPoint y: 103, endPoint x: 417, endPoint y: 102, distance: 7.9
click at [417, 102] on span at bounding box center [418, 100] width 3 height 7
drag, startPoint x: 427, startPoint y: 101, endPoint x: 442, endPoint y: 102, distance: 15.7
click at [442, 102] on span at bounding box center [443, 100] width 3 height 7
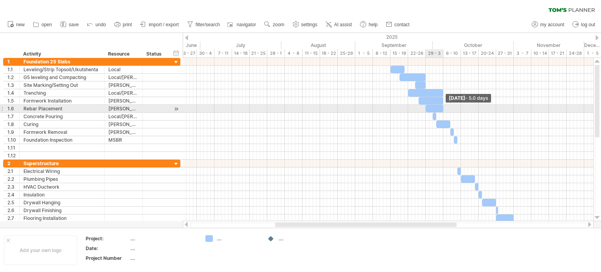
drag, startPoint x: 432, startPoint y: 108, endPoint x: 443, endPoint y: 108, distance: 11.0
click at [443, 108] on span at bounding box center [443, 108] width 3 height 7
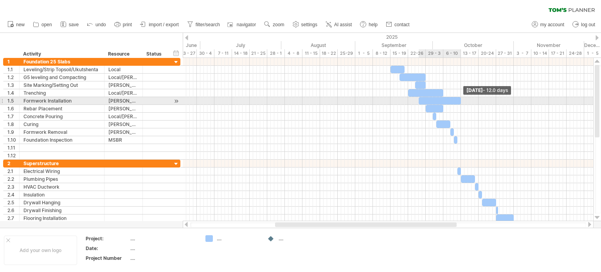
drag, startPoint x: 442, startPoint y: 99, endPoint x: 460, endPoint y: 104, distance: 18.3
click at [460, 104] on span at bounding box center [460, 100] width 3 height 7
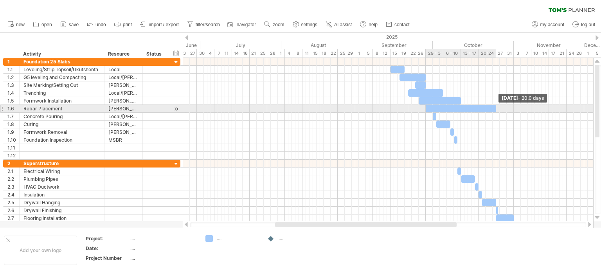
drag, startPoint x: 443, startPoint y: 108, endPoint x: 496, endPoint y: 112, distance: 53.0
click at [496, 112] on div "[DATE] - 20.0 days [DATE] - 2.5 days" at bounding box center [388, 139] width 410 height 163
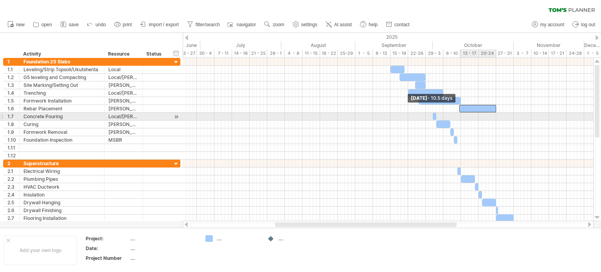
drag, startPoint x: 425, startPoint y: 107, endPoint x: 459, endPoint y: 115, distance: 34.3
click at [459, 115] on div "[DATE] - 20.0 days [DATE] - 10.5 days" at bounding box center [388, 139] width 410 height 163
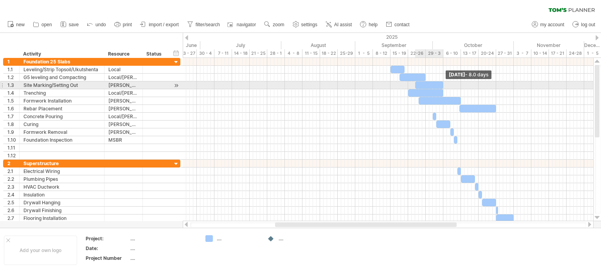
drag, startPoint x: 426, startPoint y: 84, endPoint x: 442, endPoint y: 85, distance: 15.7
click at [442, 85] on span at bounding box center [443, 84] width 3 height 7
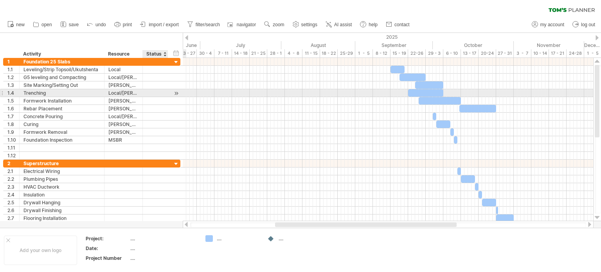
click at [176, 93] on div at bounding box center [175, 93] width 7 height 8
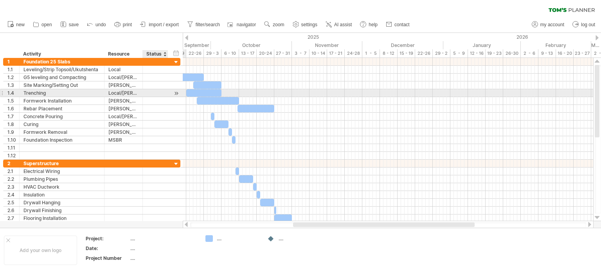
click at [176, 93] on div at bounding box center [175, 93] width 7 height 8
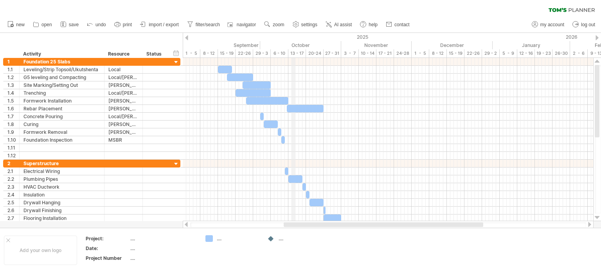
drag, startPoint x: 250, startPoint y: 36, endPoint x: 294, endPoint y: 47, distance: 45.3
click at [273, 24] on span "zoom" at bounding box center [278, 24] width 11 height 5
click at [262, 7] on div "clear filter reapply filter" at bounding box center [300, 8] width 601 height 16
click at [264, 23] on use at bounding box center [267, 24] width 8 height 8
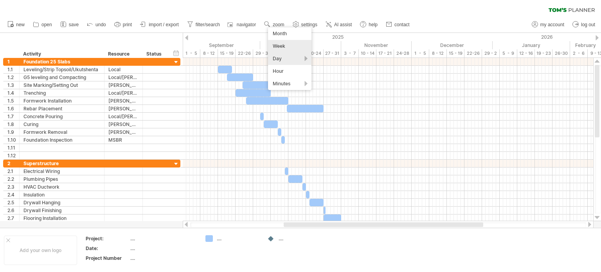
click at [275, 50] on div "Week" at bounding box center [289, 46] width 43 height 13
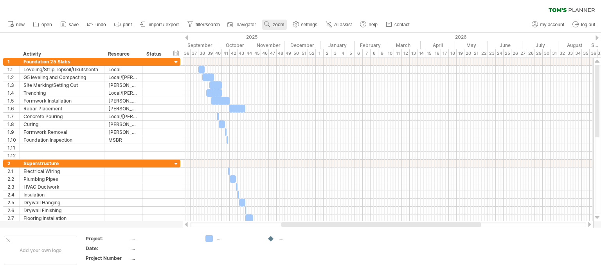
click at [274, 25] on span "zoom" at bounding box center [278, 24] width 11 height 5
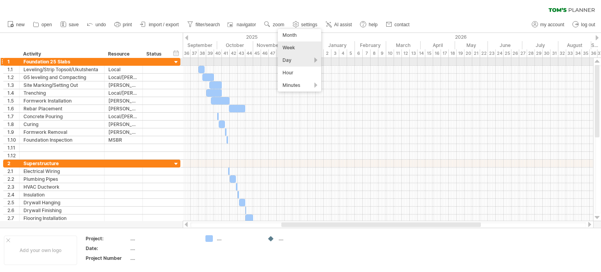
click at [286, 59] on div "Day" at bounding box center [299, 60] width 43 height 13
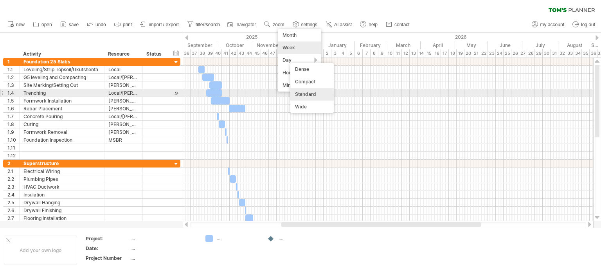
click at [302, 93] on div "Standard" at bounding box center [311, 94] width 43 height 13
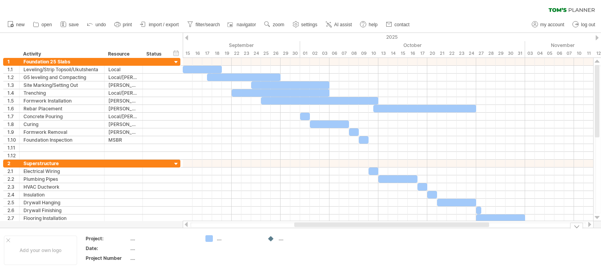
drag, startPoint x: 319, startPoint y: 224, endPoint x: 353, endPoint y: 230, distance: 34.4
click at [353, 230] on div "Trying to reach [DOMAIN_NAME] Connected again... 0% clear filter new 1" at bounding box center [300, 136] width 601 height 272
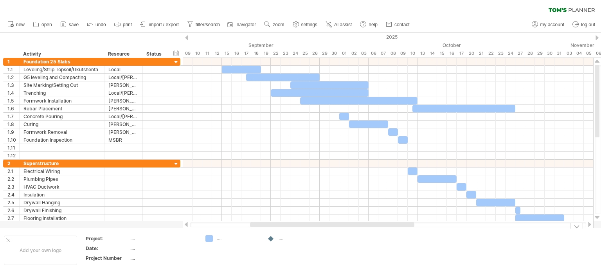
drag, startPoint x: 330, startPoint y: 223, endPoint x: 315, endPoint y: 228, distance: 15.6
click at [315, 228] on div "Trying to reach [DOMAIN_NAME] Connected again... 0% clear filter new 1" at bounding box center [300, 136] width 601 height 272
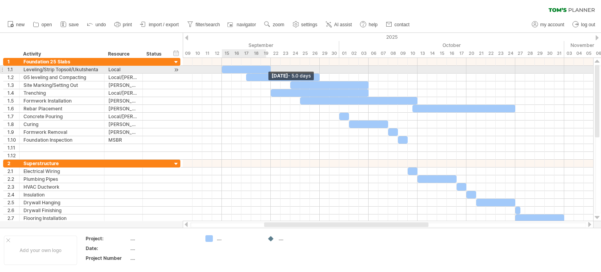
drag, startPoint x: 259, startPoint y: 70, endPoint x: 267, endPoint y: 70, distance: 7.4
click at [267, 70] on div at bounding box center [246, 69] width 49 height 7
drag, startPoint x: 269, startPoint y: 69, endPoint x: 250, endPoint y: 70, distance: 19.2
click at [250, 70] on span at bounding box center [251, 69] width 3 height 7
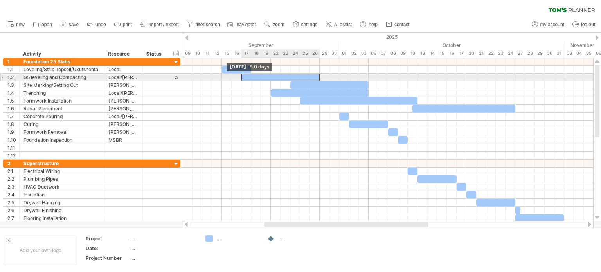
click at [242, 76] on span at bounding box center [241, 77] width 3 height 7
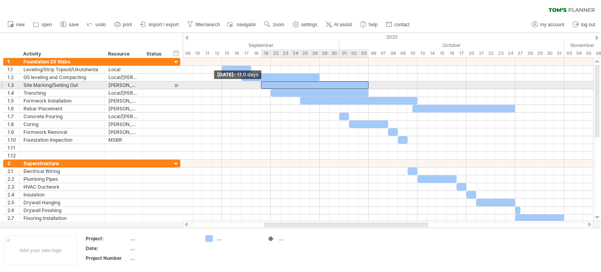
drag, startPoint x: 290, startPoint y: 85, endPoint x: 260, endPoint y: 86, distance: 30.1
click at [260, 86] on span at bounding box center [260, 84] width 3 height 7
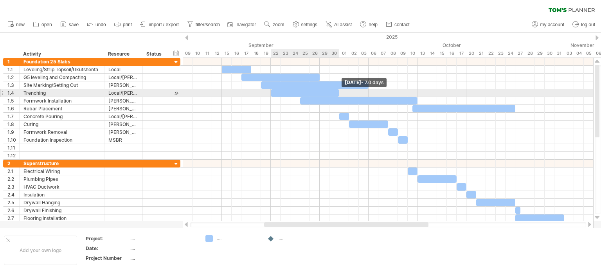
drag, startPoint x: 367, startPoint y: 90, endPoint x: 338, endPoint y: 90, distance: 29.3
click at [338, 90] on span at bounding box center [338, 92] width 3 height 7
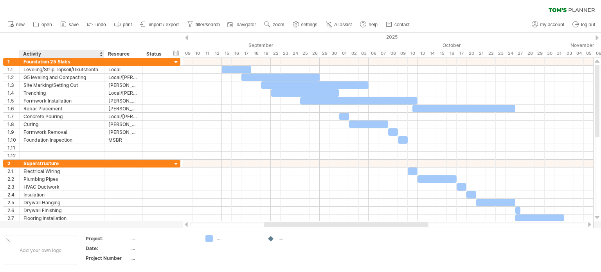
click at [46, 224] on div at bounding box center [300, 130] width 601 height 195
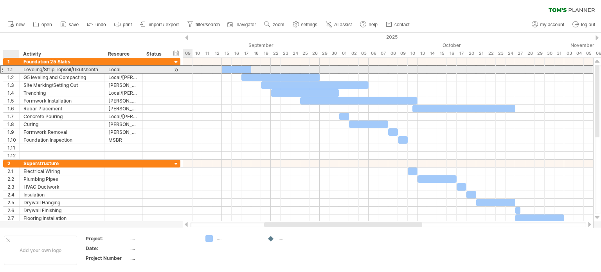
click at [13, 68] on div "1.1" at bounding box center [13, 69] width 12 height 7
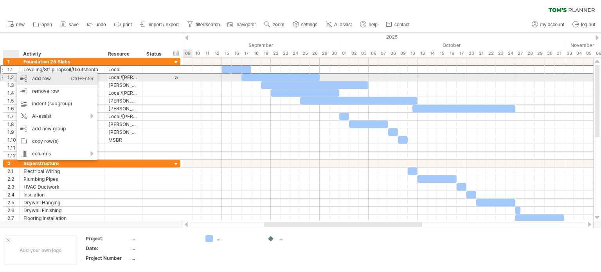
click at [41, 77] on div "add row Ctrl+Enter Cmd+Enter" at bounding box center [57, 78] width 81 height 13
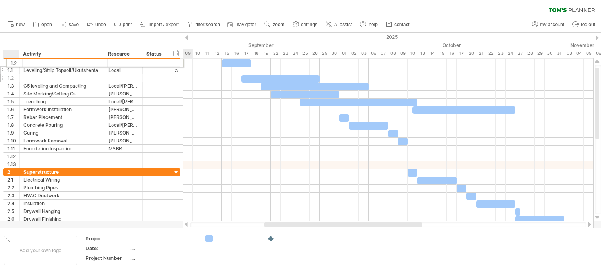
drag, startPoint x: 19, startPoint y: 70, endPoint x: 21, endPoint y: 62, distance: 8.4
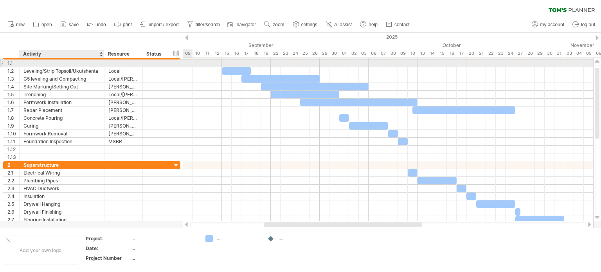
click at [31, 64] on div at bounding box center [61, 62] width 77 height 7
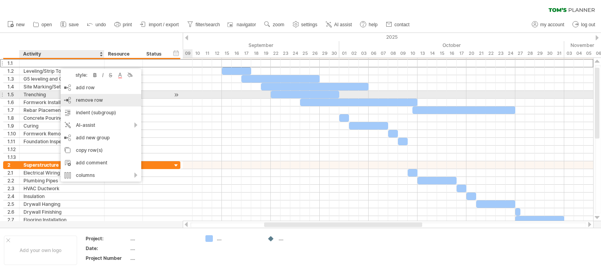
click at [90, 98] on span "remove row" at bounding box center [89, 100] width 27 height 6
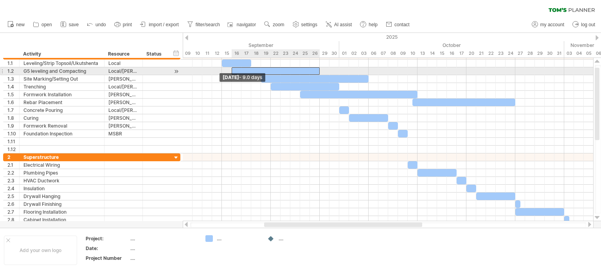
drag, startPoint x: 242, startPoint y: 70, endPoint x: 233, endPoint y: 68, distance: 9.1
click at [233, 68] on div at bounding box center [276, 70] width 88 height 7
drag, startPoint x: 232, startPoint y: 72, endPoint x: 237, endPoint y: 72, distance: 4.7
click at [237, 72] on span at bounding box center [236, 70] width 3 height 7
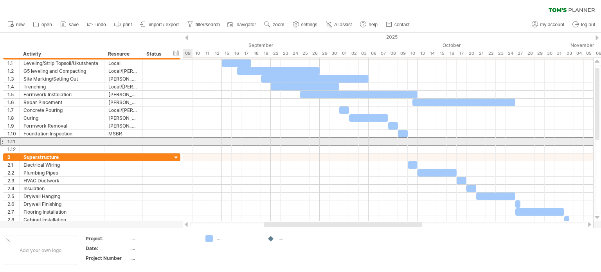
click at [2, 140] on div at bounding box center [1, 141] width 3 height 8
click at [119, 140] on div at bounding box center [123, 141] width 30 height 7
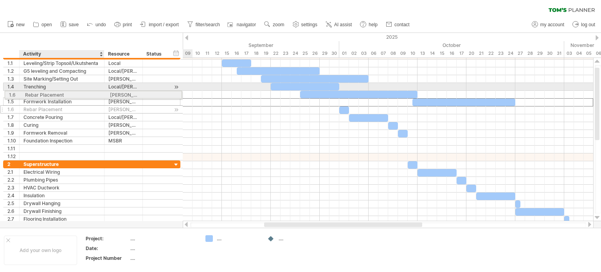
drag, startPoint x: 43, startPoint y: 103, endPoint x: 41, endPoint y: 93, distance: 9.6
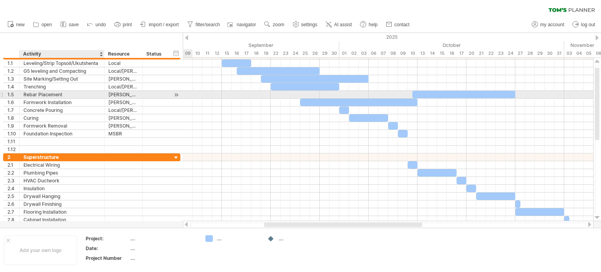
click at [43, 95] on div "Rebar Placement" at bounding box center [61, 94] width 77 height 7
click at [36, 92] on div "Rebar Placement" at bounding box center [61, 94] width 77 height 7
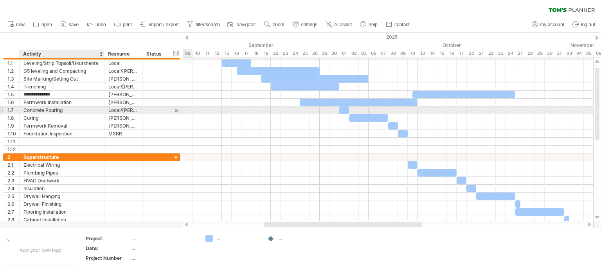
type input "**********"
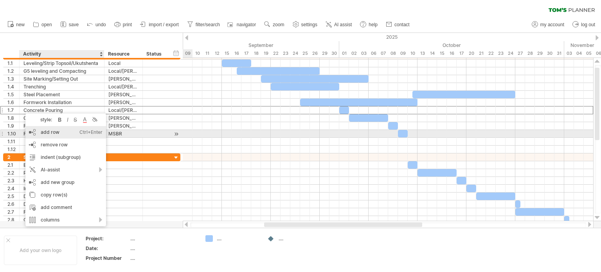
click at [52, 135] on div "add row Ctrl+Enter Cmd+Enter" at bounding box center [65, 132] width 81 height 13
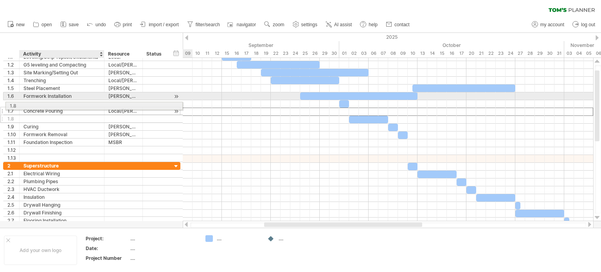
drag, startPoint x: 37, startPoint y: 111, endPoint x: 37, endPoint y: 104, distance: 6.3
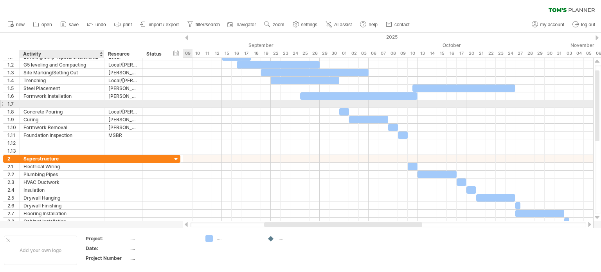
click at [36, 104] on div at bounding box center [61, 103] width 77 height 7
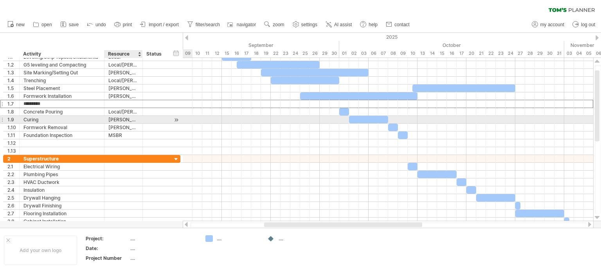
type input "**********"
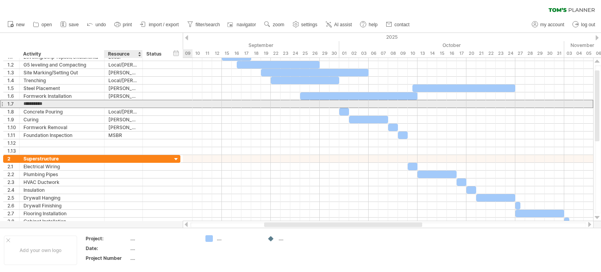
click at [116, 103] on div at bounding box center [123, 103] width 30 height 7
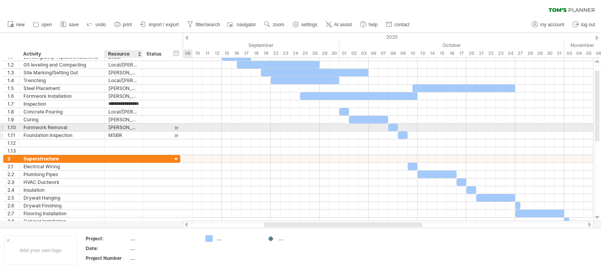
click at [141, 131] on div at bounding box center [142, 135] width 4 height 8
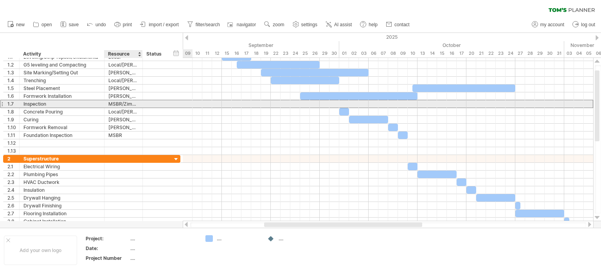
click at [122, 101] on div "MSBR/Zimvo/Bongo" at bounding box center [123, 103] width 30 height 7
click at [126, 104] on input "**********" at bounding box center [123, 103] width 30 height 7
click at [139, 104] on div "**********" at bounding box center [123, 103] width 38 height 7
click at [131, 103] on div "MSBR/Zimvo/Bongo" at bounding box center [123, 103] width 30 height 7
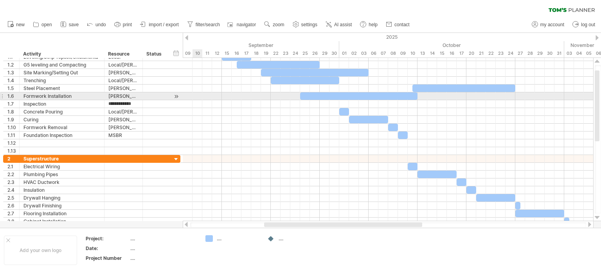
scroll to position [0, 3]
type input "**********"
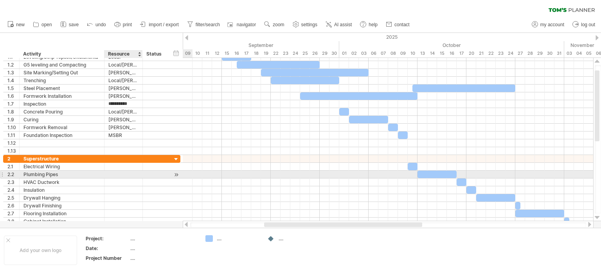
click at [122, 175] on div at bounding box center [123, 174] width 30 height 7
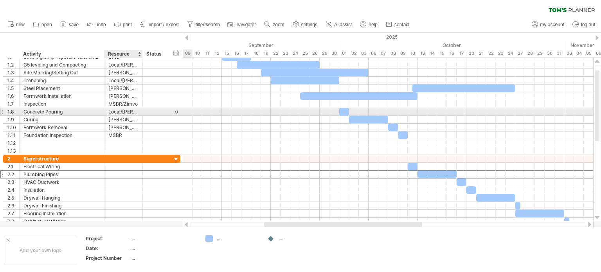
click at [124, 111] on div "Local/[PERSON_NAME]" at bounding box center [123, 111] width 30 height 7
click at [138, 113] on input "**********" at bounding box center [123, 111] width 30 height 7
type input "**********"
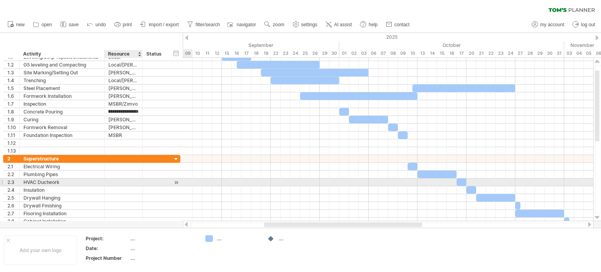
click at [142, 180] on div at bounding box center [142, 182] width 4 height 8
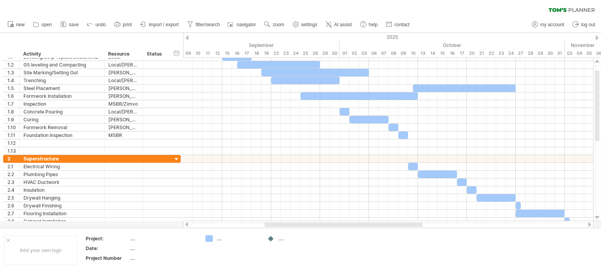
click at [143, 54] on div "****** Status" at bounding box center [155, 54] width 25 height 8
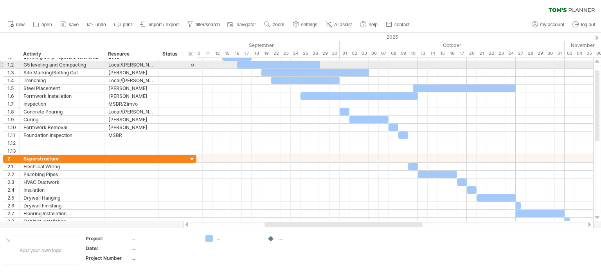
drag, startPoint x: 142, startPoint y: 63, endPoint x: 157, endPoint y: 67, distance: 16.2
click at [157, 67] on div at bounding box center [158, 65] width 4 height 8
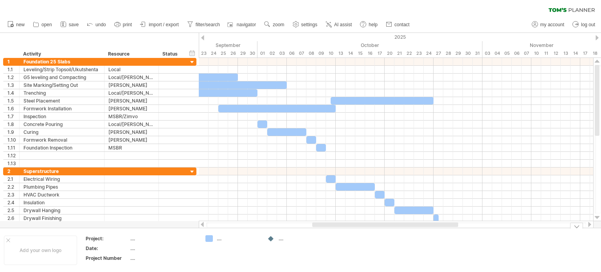
drag, startPoint x: 369, startPoint y: 223, endPoint x: 402, endPoint y: 241, distance: 37.8
click at [404, 244] on div "Trying to reach [DOMAIN_NAME] Connected again... 0% clear filter new 1" at bounding box center [300, 136] width 601 height 272
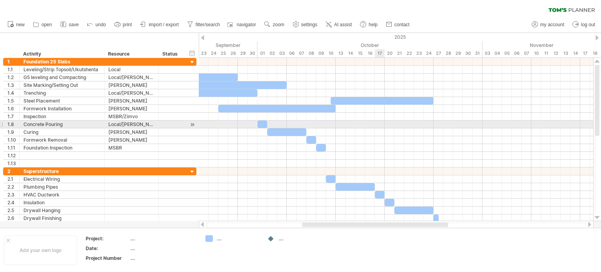
click at [379, 122] on div at bounding box center [396, 124] width 394 height 8
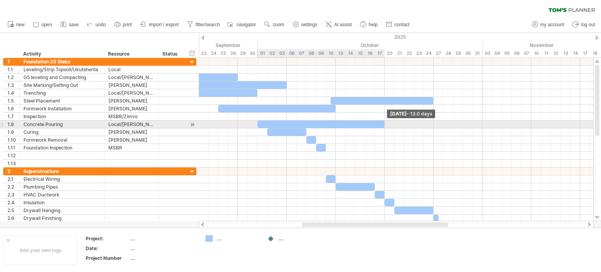
drag, startPoint x: 266, startPoint y: 122, endPoint x: 382, endPoint y: 126, distance: 115.9
click at [382, 126] on div at bounding box center [320, 123] width 127 height 7
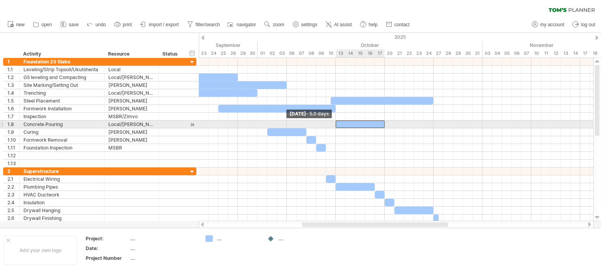
drag, startPoint x: 258, startPoint y: 123, endPoint x: 335, endPoint y: 124, distance: 77.4
click at [335, 124] on span at bounding box center [335, 123] width 3 height 7
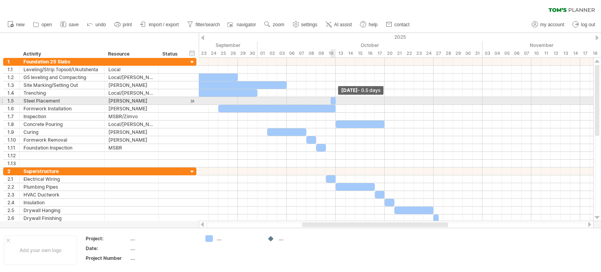
drag, startPoint x: 432, startPoint y: 100, endPoint x: 292, endPoint y: 103, distance: 139.6
click at [292, 103] on div "[DATE] - 0.5 days [DATE] - 5.0 days" at bounding box center [396, 139] width 394 height 163
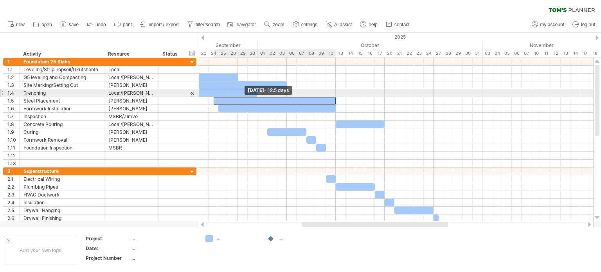
drag, startPoint x: 331, startPoint y: 101, endPoint x: 213, endPoint y: 96, distance: 118.6
click at [213, 96] on div "[DATE] - 0.5 days [DATE] - 12.5 days" at bounding box center [396, 139] width 394 height 163
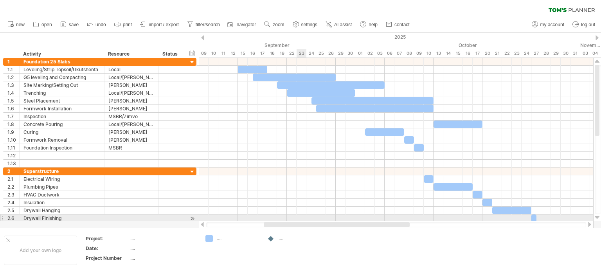
drag, startPoint x: 339, startPoint y: 225, endPoint x: 306, endPoint y: 219, distance: 34.2
click at [306, 219] on div "Trying to reach [DOMAIN_NAME] Connected again... 0% clear filter new 1" at bounding box center [300, 136] width 601 height 272
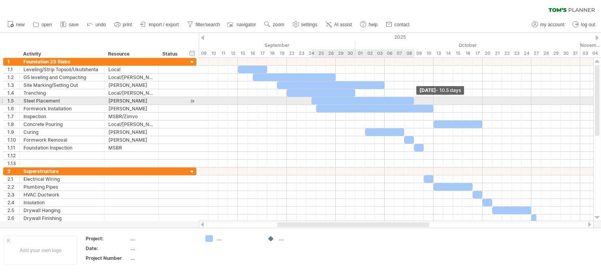
drag, startPoint x: 432, startPoint y: 99, endPoint x: 411, endPoint y: 99, distance: 21.1
click at [411, 99] on div at bounding box center [362, 100] width 103 height 7
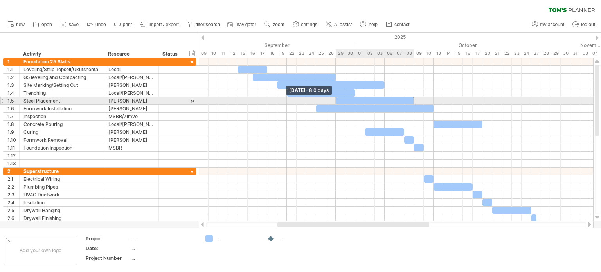
drag, startPoint x: 312, startPoint y: 98, endPoint x: 336, endPoint y: 101, distance: 23.7
click at [336, 101] on span at bounding box center [335, 100] width 3 height 7
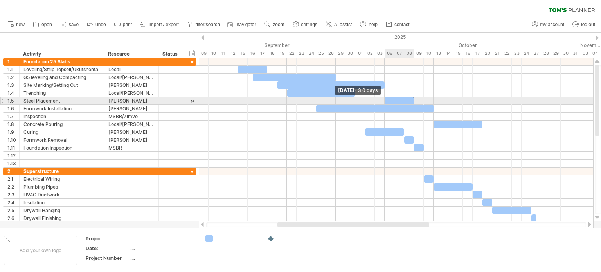
drag, startPoint x: 335, startPoint y: 100, endPoint x: 383, endPoint y: 104, distance: 47.9
click at [482, 104] on div at bounding box center [482, 113] width 0 height 110
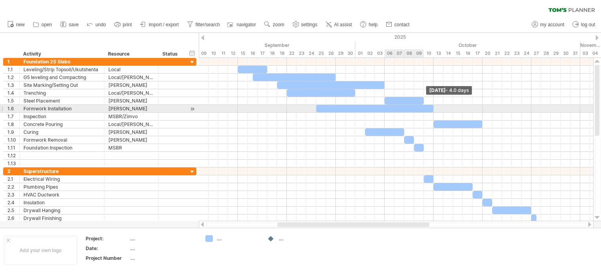
drag, startPoint x: 415, startPoint y: 101, endPoint x: 423, endPoint y: 106, distance: 9.6
click at [482, 106] on div at bounding box center [482, 113] width 0 height 110
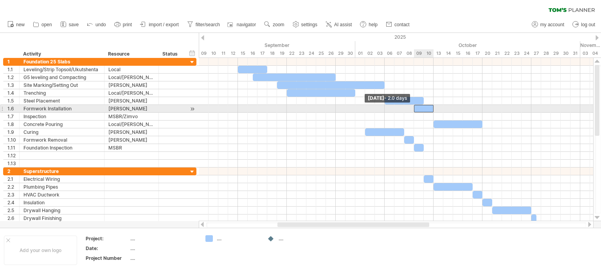
drag, startPoint x: 317, startPoint y: 108, endPoint x: 413, endPoint y: 108, distance: 95.8
click at [413, 108] on span at bounding box center [413, 108] width 3 height 7
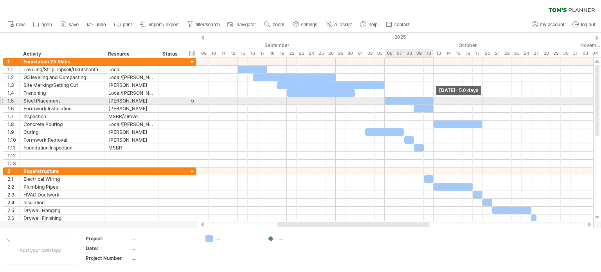
drag, startPoint x: 422, startPoint y: 101, endPoint x: 430, endPoint y: 101, distance: 7.8
click at [430, 101] on div at bounding box center [408, 100] width 49 height 7
click at [21, 102] on div "**********" at bounding box center [62, 100] width 85 height 7
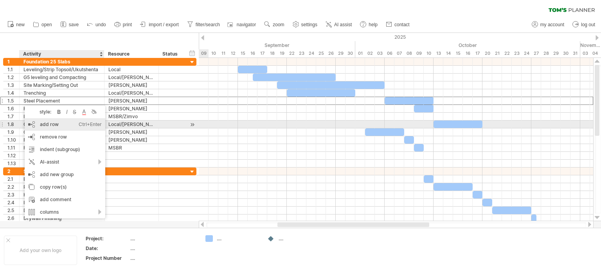
click at [45, 126] on div "add row Ctrl+Enter Cmd+Enter" at bounding box center [65, 124] width 81 height 13
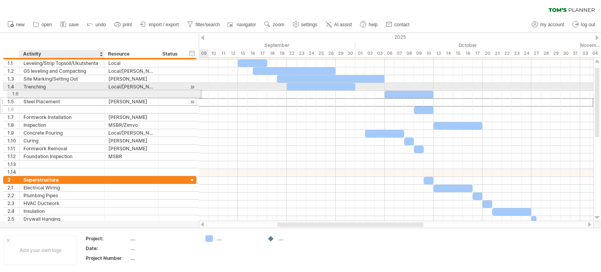
drag, startPoint x: 38, startPoint y: 102, endPoint x: 40, endPoint y: 92, distance: 10.1
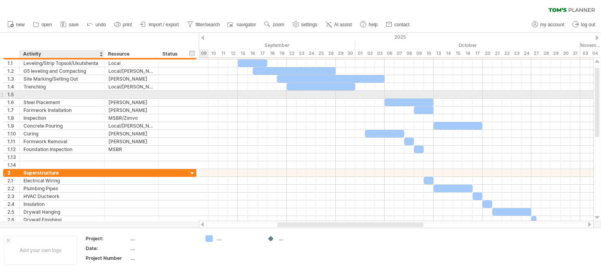
click at [40, 95] on div at bounding box center [61, 94] width 77 height 7
click at [52, 93] on div "Steel Tieing" at bounding box center [61, 94] width 77 height 7
type input "**********"
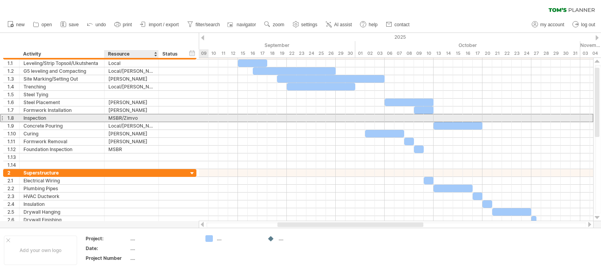
click at [163, 117] on div at bounding box center [171, 117] width 17 height 7
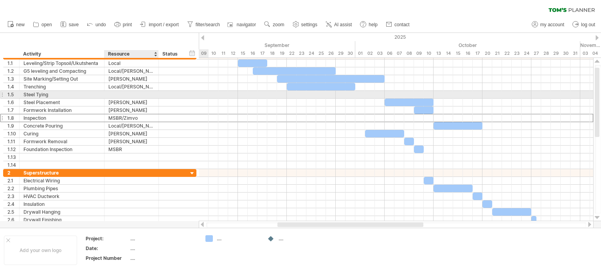
click at [117, 93] on div at bounding box center [131, 94] width 46 height 7
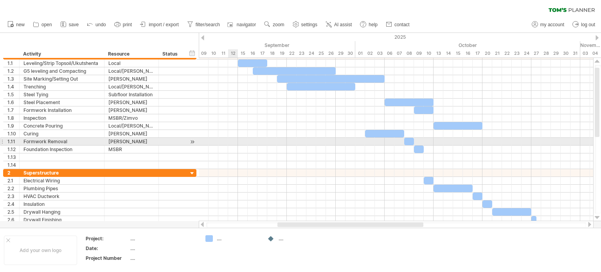
click at [233, 145] on div at bounding box center [396, 149] width 394 height 8
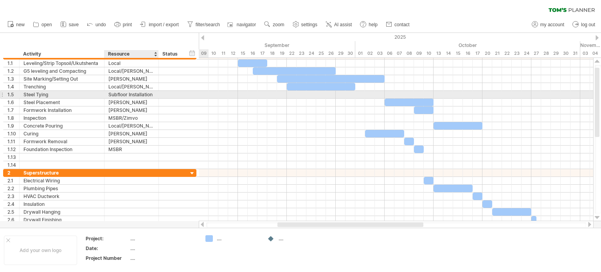
click at [139, 95] on div "Subfloor Installation" at bounding box center [131, 94] width 46 height 7
click at [153, 93] on input "**********" at bounding box center [131, 94] width 46 height 7
type input "**********"
click at [326, 96] on div at bounding box center [396, 95] width 394 height 8
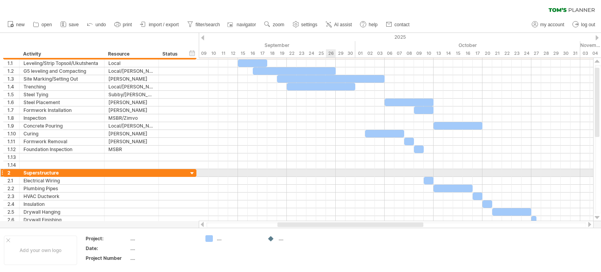
click at [333, 172] on div at bounding box center [396, 173] width 394 height 8
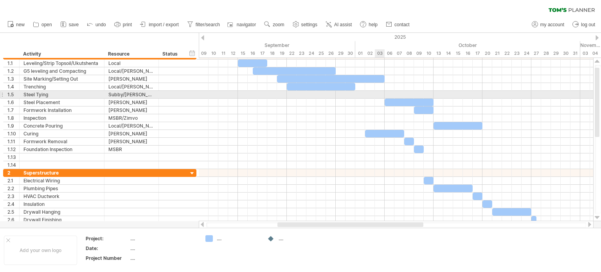
click at [377, 93] on div at bounding box center [396, 95] width 394 height 8
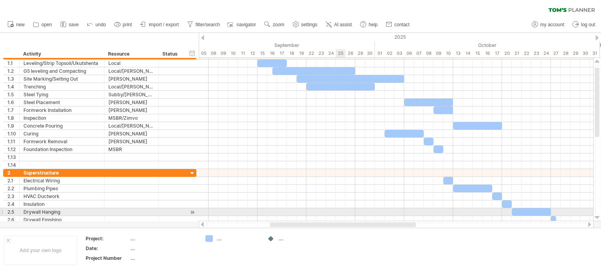
drag, startPoint x: 346, startPoint y: 224, endPoint x: 338, endPoint y: 215, distance: 11.7
click at [338, 215] on div "Trying to reach [DOMAIN_NAME] Connected again... 0% clear filter new 1" at bounding box center [300, 136] width 601 height 272
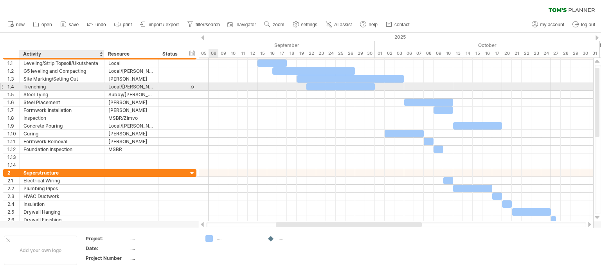
click at [29, 85] on div "Trenching" at bounding box center [61, 86] width 77 height 7
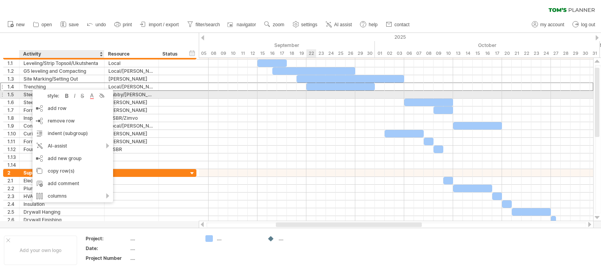
click at [311, 95] on div at bounding box center [396, 95] width 394 height 8
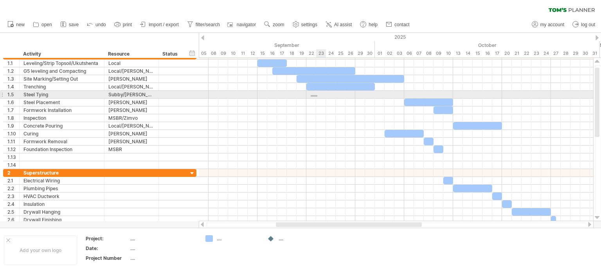
drag, startPoint x: 311, startPoint y: 95, endPoint x: 321, endPoint y: 97, distance: 10.3
click at [321, 97] on div at bounding box center [396, 95] width 394 height 8
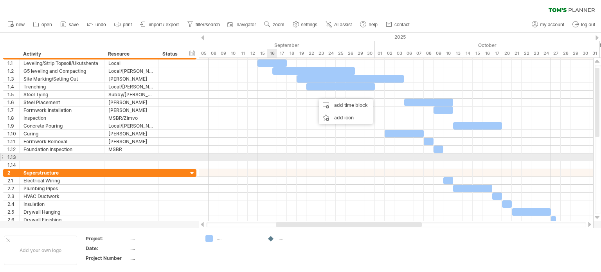
click at [272, 159] on div at bounding box center [396, 157] width 394 height 8
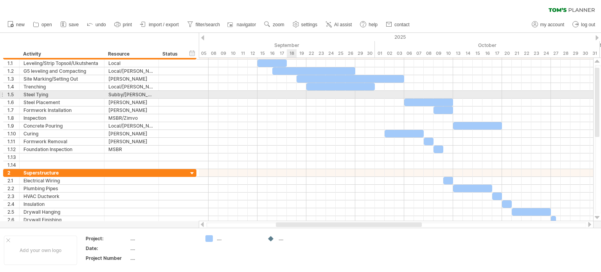
click at [291, 97] on div at bounding box center [396, 95] width 394 height 8
click at [318, 94] on div at bounding box center [396, 95] width 394 height 8
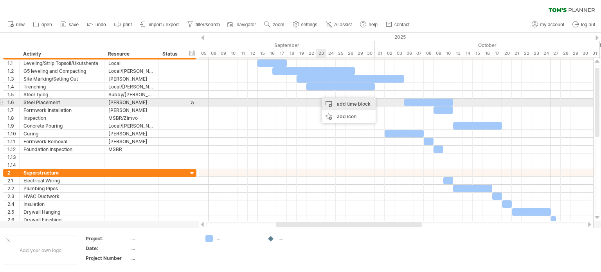
click at [340, 106] on div "add time block" at bounding box center [348, 104] width 54 height 13
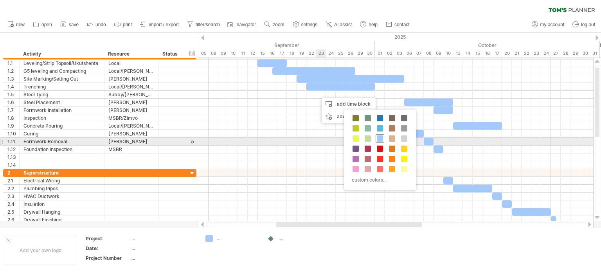
click at [380, 140] on span at bounding box center [380, 138] width 6 height 6
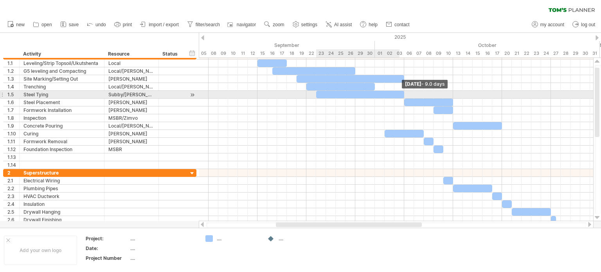
drag, startPoint x: 332, startPoint y: 95, endPoint x: 402, endPoint y: 99, distance: 70.1
click at [402, 99] on div "[DATE] - 9.0 days [DATE] - 2.0 days" at bounding box center [396, 139] width 394 height 163
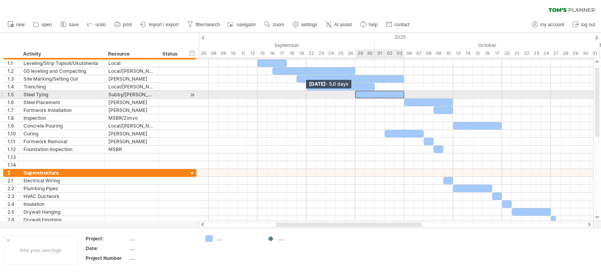
drag, startPoint x: 316, startPoint y: 97, endPoint x: 355, endPoint y: 96, distance: 38.7
click at [355, 96] on span at bounding box center [355, 94] width 3 height 7
drag, startPoint x: 356, startPoint y: 97, endPoint x: 335, endPoint y: 96, distance: 21.5
click at [335, 96] on span at bounding box center [335, 94] width 3 height 7
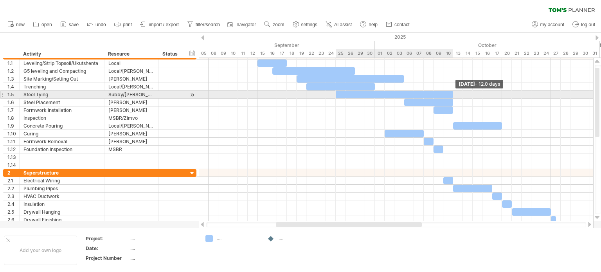
drag, startPoint x: 404, startPoint y: 95, endPoint x: 452, endPoint y: 93, distance: 48.9
click at [452, 93] on span at bounding box center [452, 94] width 3 height 7
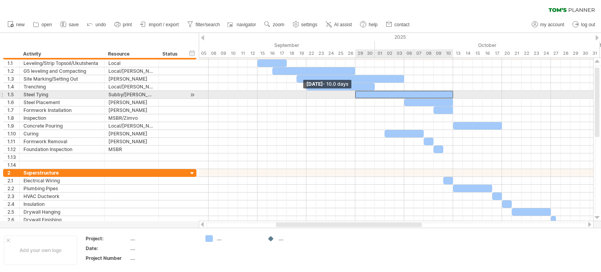
drag, startPoint x: 335, startPoint y: 93, endPoint x: 354, endPoint y: 92, distance: 18.8
click at [354, 92] on span at bounding box center [355, 94] width 3 height 7
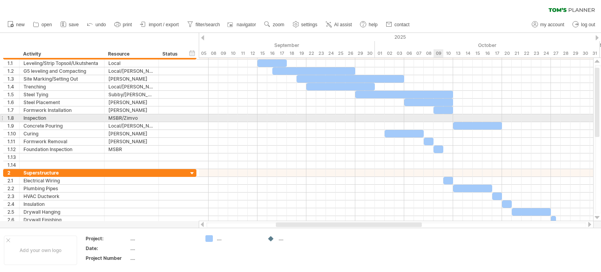
click at [438, 116] on div at bounding box center [396, 118] width 394 height 8
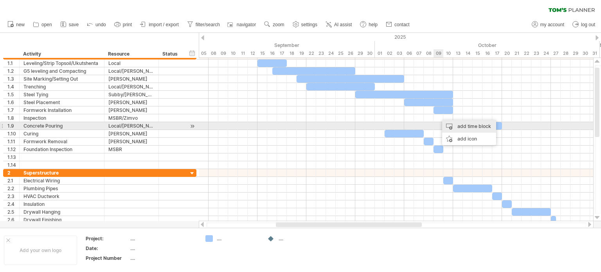
click at [465, 129] on div "add time block" at bounding box center [469, 126] width 54 height 13
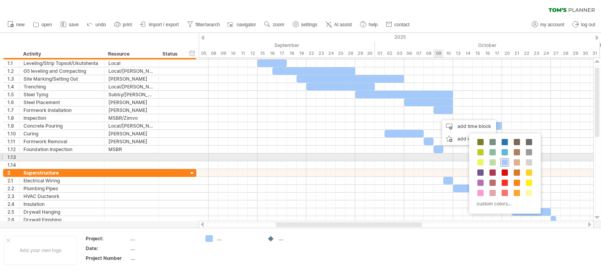
click at [505, 162] on span at bounding box center [504, 162] width 6 height 6
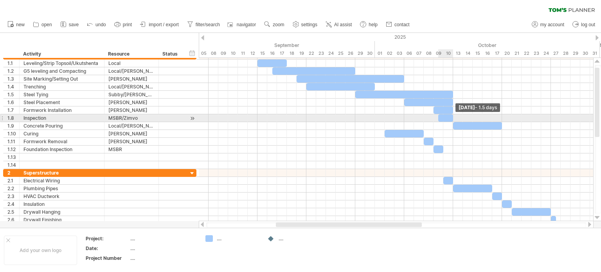
click at [450, 118] on div at bounding box center [445, 117] width 15 height 7
drag, startPoint x: 452, startPoint y: 118, endPoint x: 501, endPoint y: 118, distance: 48.9
click at [501, 118] on span at bounding box center [501, 117] width 3 height 7
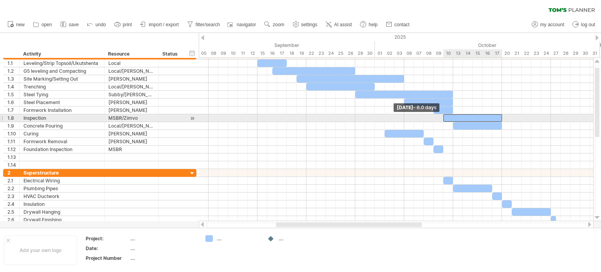
drag, startPoint x: 438, startPoint y: 115, endPoint x: 443, endPoint y: 118, distance: 5.1
click at [443, 118] on span at bounding box center [443, 117] width 3 height 7
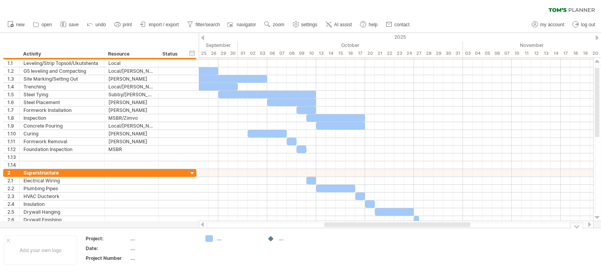
drag, startPoint x: 416, startPoint y: 223, endPoint x: 465, endPoint y: 228, distance: 48.8
click at [465, 228] on div "Trying to reach [DOMAIN_NAME] Connected again... 0% clear filter new 1" at bounding box center [300, 136] width 601 height 272
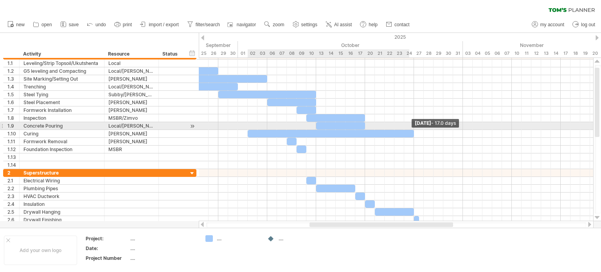
drag, startPoint x: 287, startPoint y: 133, endPoint x: 411, endPoint y: 128, distance: 124.9
click at [411, 128] on div "[DATE] - 17.0 days [DATE] - 6.0 days" at bounding box center [396, 139] width 394 height 163
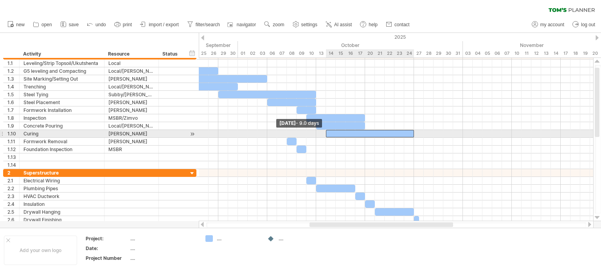
drag, startPoint x: 248, startPoint y: 133, endPoint x: 328, endPoint y: 133, distance: 80.2
click at [328, 133] on div at bounding box center [370, 133] width 88 height 7
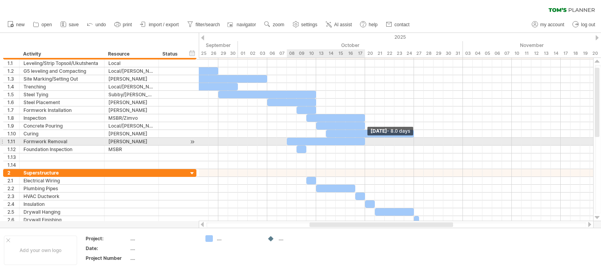
drag, startPoint x: 296, startPoint y: 140, endPoint x: 366, endPoint y: 141, distance: 69.6
click at [366, 141] on span at bounding box center [364, 141] width 3 height 7
drag, startPoint x: 365, startPoint y: 141, endPoint x: 382, endPoint y: 140, distance: 17.2
click at [382, 140] on div at bounding box center [336, 141] width 98 height 7
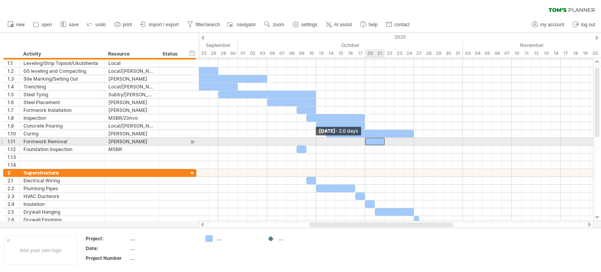
drag, startPoint x: 287, startPoint y: 139, endPoint x: 364, endPoint y: 138, distance: 77.8
click at [364, 138] on span at bounding box center [364, 141] width 3 height 7
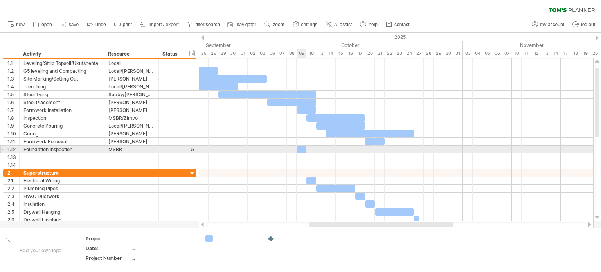
click at [302, 149] on div at bounding box center [301, 148] width 10 height 7
click at [30, 151] on div "Foundation Inspection" at bounding box center [61, 148] width 77 height 7
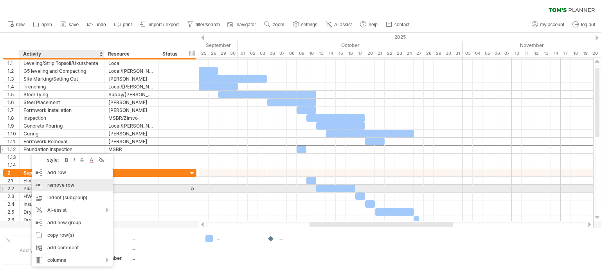
click at [70, 187] on span "remove row" at bounding box center [60, 185] width 27 height 6
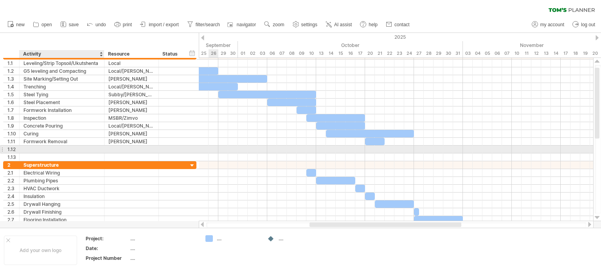
click at [42, 151] on div at bounding box center [61, 148] width 77 height 7
type input "**********"
click at [369, 150] on div at bounding box center [396, 149] width 394 height 8
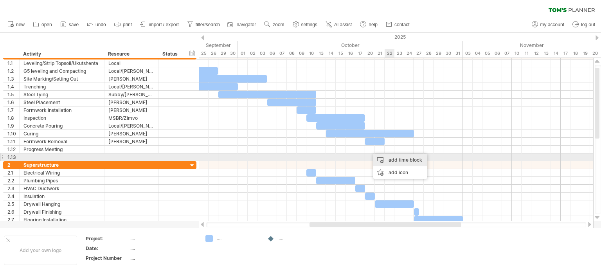
click at [402, 161] on div "add time block" at bounding box center [400, 160] width 54 height 13
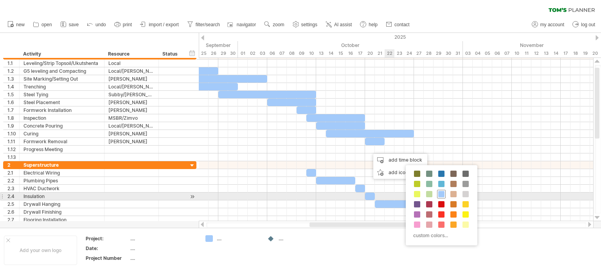
click at [440, 195] on span at bounding box center [441, 194] width 6 height 6
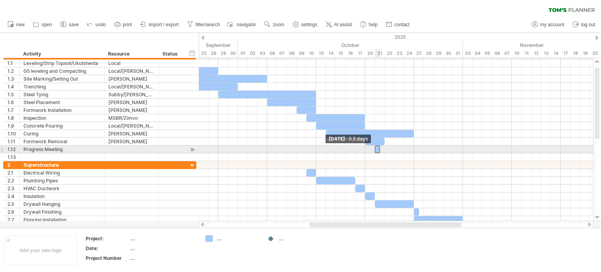
click at [373, 148] on span at bounding box center [374, 148] width 3 height 7
drag, startPoint x: 379, startPoint y: 148, endPoint x: 393, endPoint y: 148, distance: 14.9
click at [393, 148] on span at bounding box center [394, 148] width 3 height 7
drag, startPoint x: 374, startPoint y: 148, endPoint x: 367, endPoint y: 147, distance: 6.8
click at [367, 147] on div "[DATE] - 2.0 days [DATE] - 2.5 days" at bounding box center [396, 139] width 394 height 163
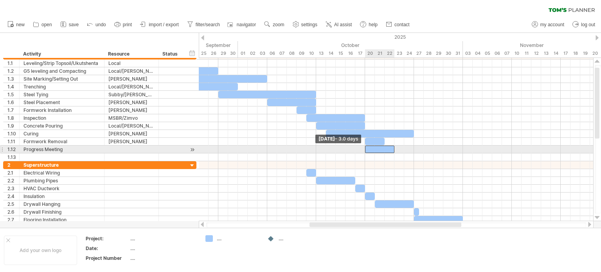
drag, startPoint x: 370, startPoint y: 148, endPoint x: 365, endPoint y: 149, distance: 5.6
click at [365, 149] on span at bounding box center [364, 148] width 3 height 7
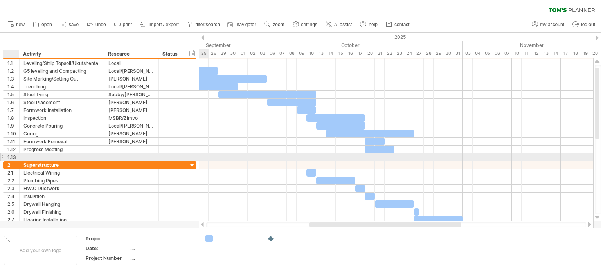
click at [8, 158] on div "1.13" at bounding box center [13, 156] width 12 height 7
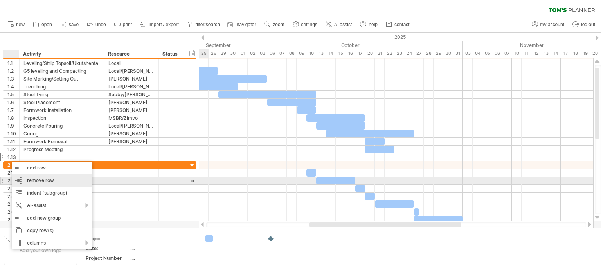
click at [34, 180] on span "remove row" at bounding box center [40, 180] width 27 height 6
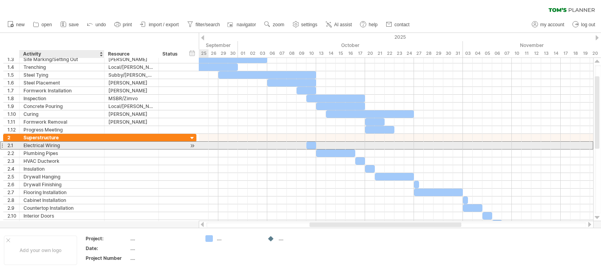
click at [38, 145] on div "Electrical Wiring" at bounding box center [61, 145] width 77 height 7
click at [67, 144] on input "**********" at bounding box center [61, 145] width 77 height 7
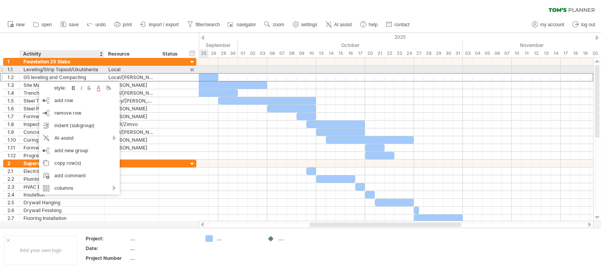
click at [61, 70] on div "Leveling/Strip Topsoil/Ukutshenta" at bounding box center [61, 69] width 77 height 7
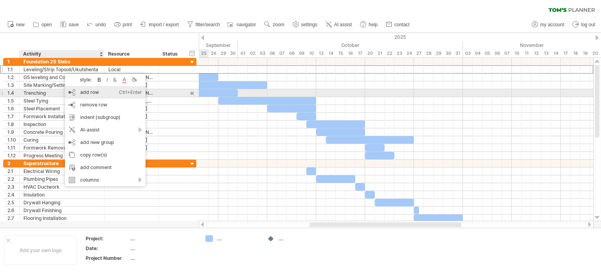
click at [85, 93] on div "add row Ctrl+Enter Cmd+Enter" at bounding box center [105, 92] width 81 height 13
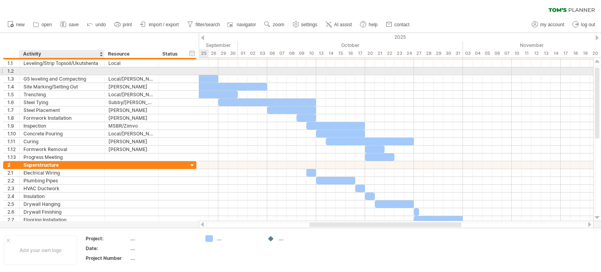
click at [41, 69] on div at bounding box center [61, 70] width 77 height 7
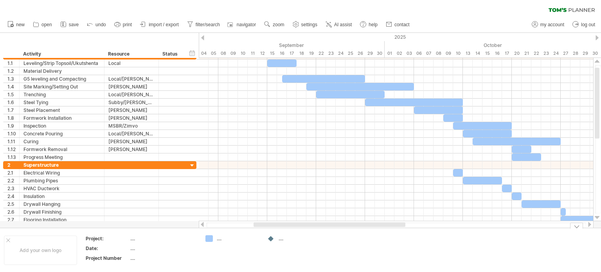
drag, startPoint x: 327, startPoint y: 226, endPoint x: 271, endPoint y: 235, distance: 56.3
click at [271, 235] on div "Trying to reach [DOMAIN_NAME] Connected again... 0% clear filter new 1" at bounding box center [300, 136] width 601 height 272
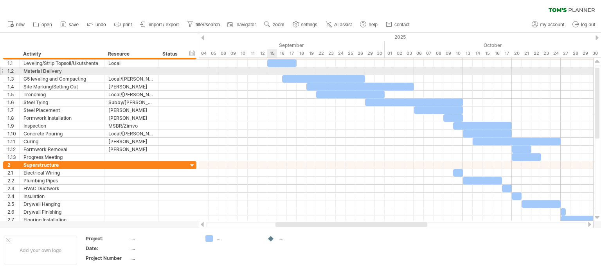
click at [271, 72] on div at bounding box center [396, 71] width 394 height 8
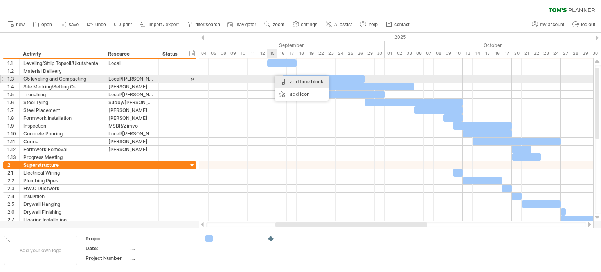
click at [302, 82] on div "add time block" at bounding box center [302, 81] width 54 height 13
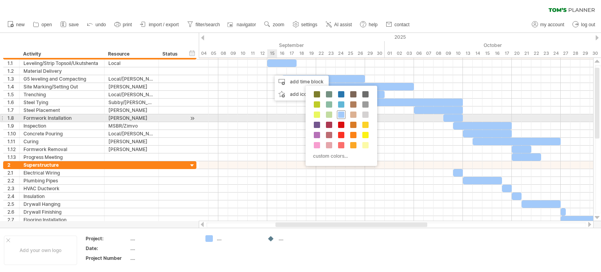
click at [341, 116] on span at bounding box center [341, 114] width 6 height 6
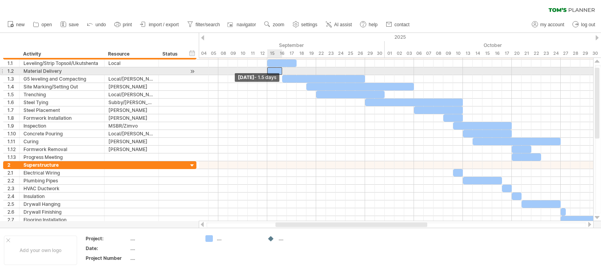
drag, startPoint x: 271, startPoint y: 70, endPoint x: 267, endPoint y: 70, distance: 4.3
click at [267, 70] on span at bounding box center [267, 70] width 3 height 7
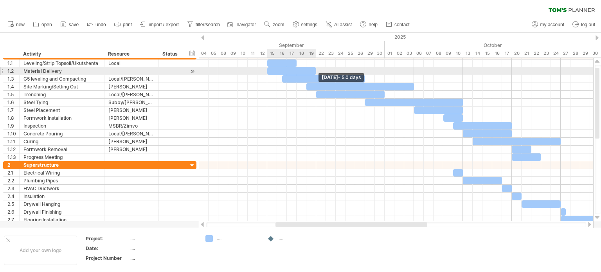
drag, startPoint x: 282, startPoint y: 70, endPoint x: 315, endPoint y: 71, distance: 32.9
click at [315, 71] on span at bounding box center [315, 70] width 3 height 7
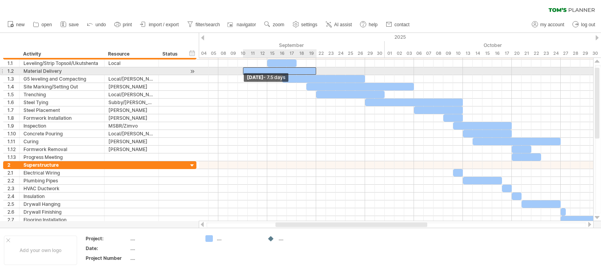
drag, startPoint x: 266, startPoint y: 72, endPoint x: 242, endPoint y: 72, distance: 24.6
click at [242, 72] on span at bounding box center [242, 70] width 3 height 7
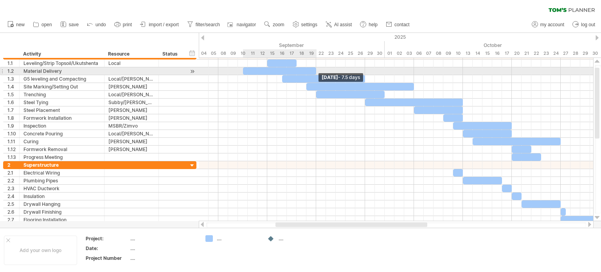
click at [314, 71] on span at bounding box center [315, 70] width 3 height 7
click at [48, 72] on div "Material Delivery" at bounding box center [61, 70] width 77 height 7
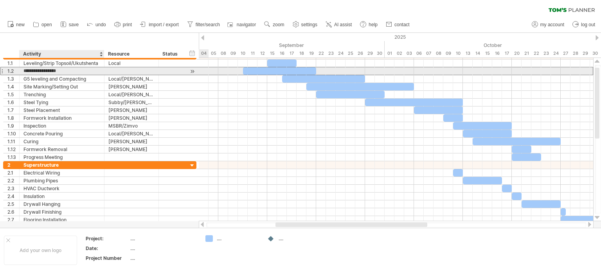
click at [42, 70] on input "**********" at bounding box center [61, 70] width 77 height 7
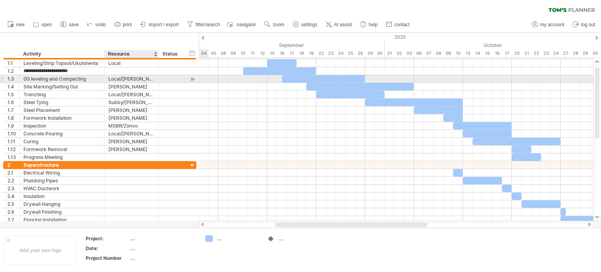
type input "**********"
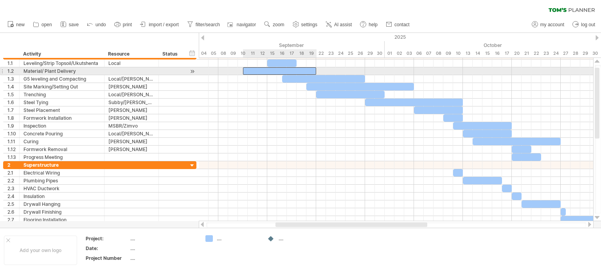
click at [258, 72] on div at bounding box center [280, 70] width 74 height 7
click at [48, 71] on div "Material/ Plant Delivery" at bounding box center [61, 70] width 77 height 7
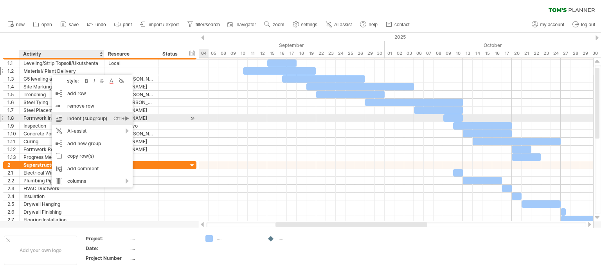
click at [88, 120] on div "indent (subgroup) Ctrl+► Cmd+►" at bounding box center [92, 118] width 81 height 13
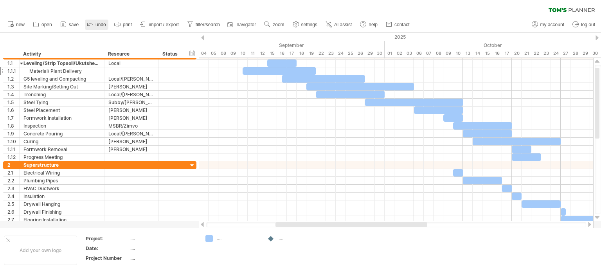
click at [100, 25] on span "undo" at bounding box center [100, 24] width 11 height 5
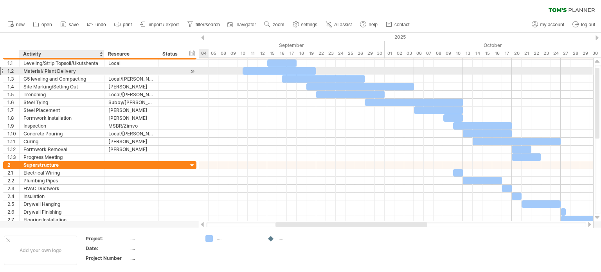
click at [67, 70] on div "Material/ Plant Delivery" at bounding box center [61, 70] width 77 height 7
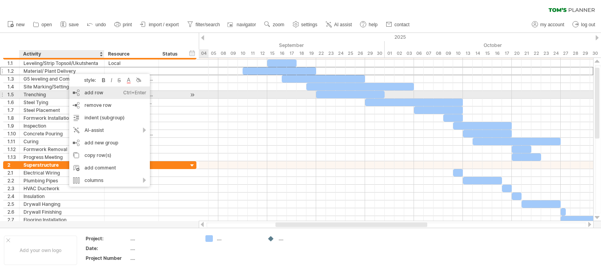
click at [93, 95] on div "add row Ctrl+Enter Cmd+Enter" at bounding box center [109, 92] width 81 height 13
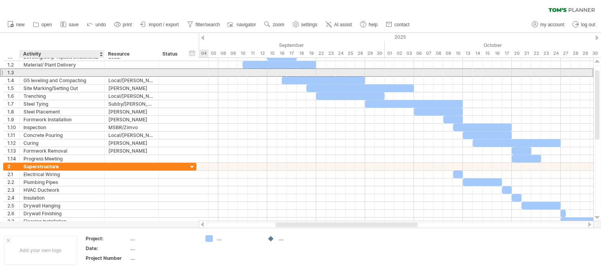
click at [63, 72] on div at bounding box center [61, 72] width 77 height 7
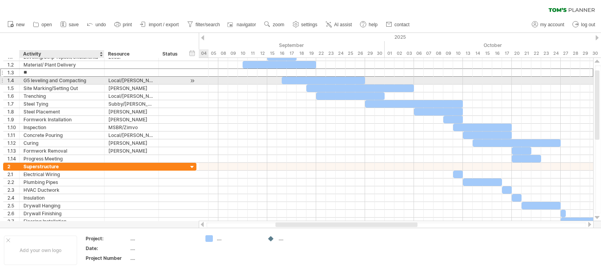
type input "***"
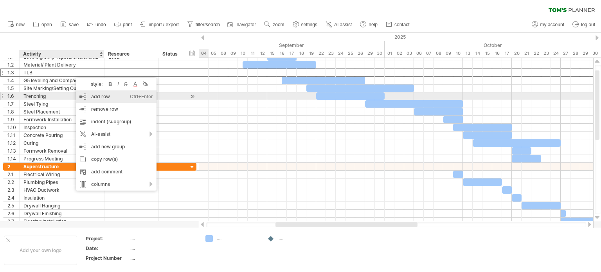
click at [101, 95] on div "add row Ctrl+Enter Cmd+Enter" at bounding box center [116, 96] width 81 height 13
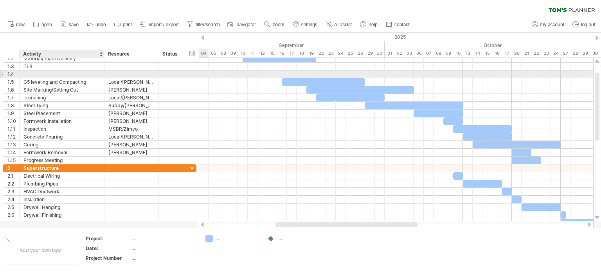
click at [41, 72] on div at bounding box center [61, 73] width 77 height 7
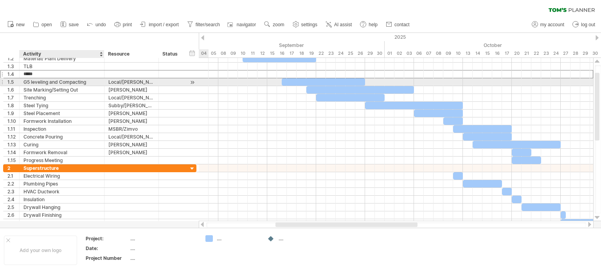
type input "******"
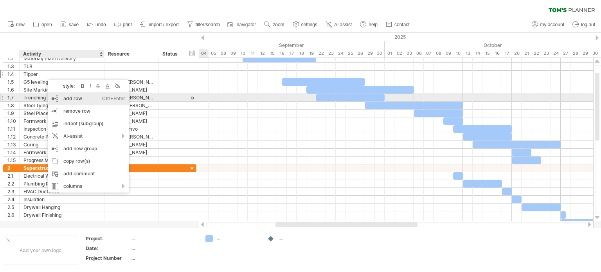
click at [76, 101] on div "add row Ctrl+Enter Cmd+Enter" at bounding box center [88, 98] width 81 height 13
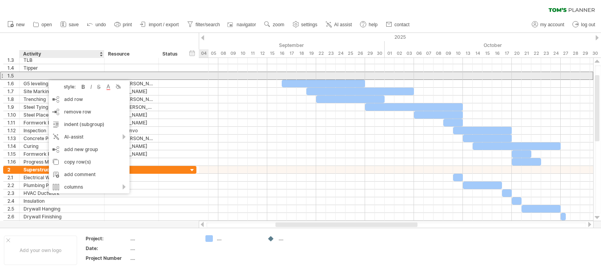
click at [44, 76] on div at bounding box center [61, 75] width 77 height 7
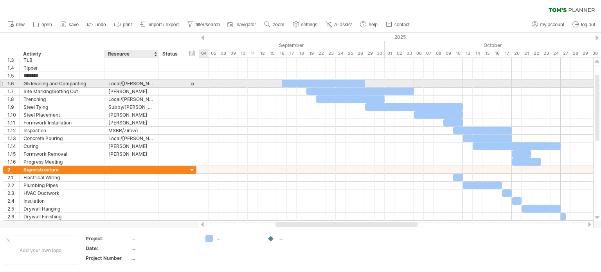
type input "*********"
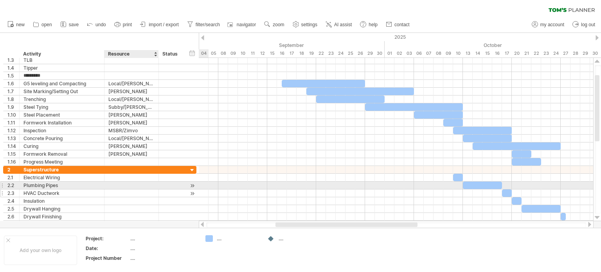
click at [125, 189] on div at bounding box center [131, 192] width 46 height 7
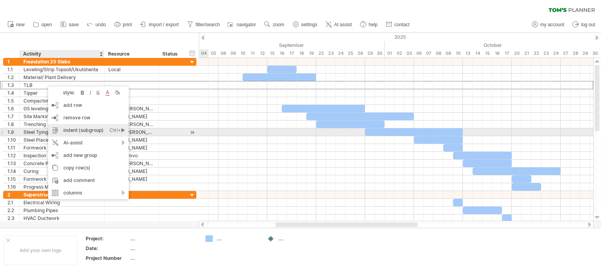
click at [83, 132] on div "indent (subgroup) Ctrl+► Cmd+►" at bounding box center [88, 130] width 81 height 13
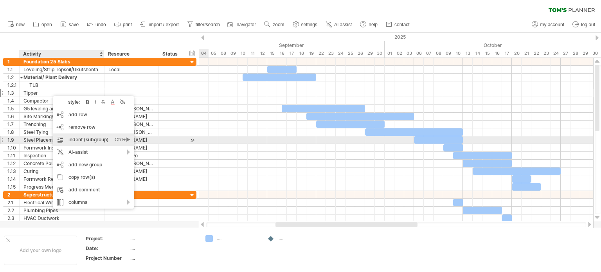
click at [125, 140] on div "Ctrl+►" at bounding box center [123, 139] width 16 height 13
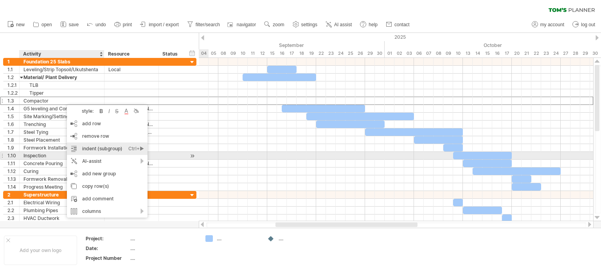
click at [126, 153] on div "indent (subgroup) Ctrl+► Cmd+►" at bounding box center [107, 148] width 81 height 13
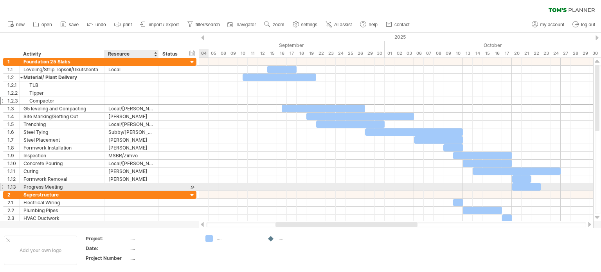
click at [117, 188] on div at bounding box center [131, 186] width 46 height 7
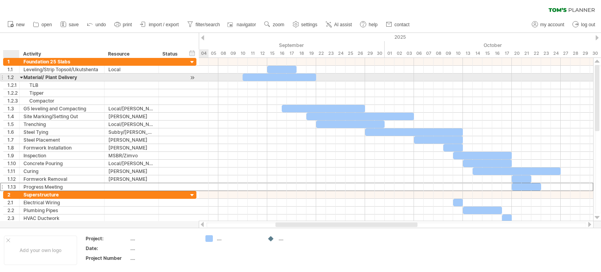
click at [22, 76] on div at bounding box center [22, 77] width 4 height 7
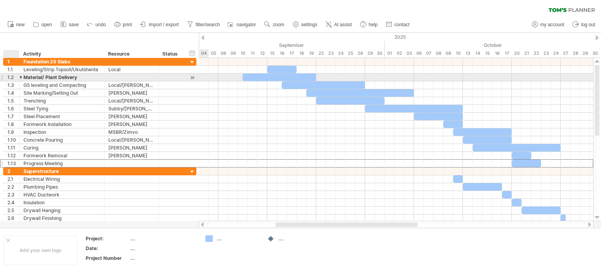
click at [20, 76] on div at bounding box center [22, 77] width 4 height 7
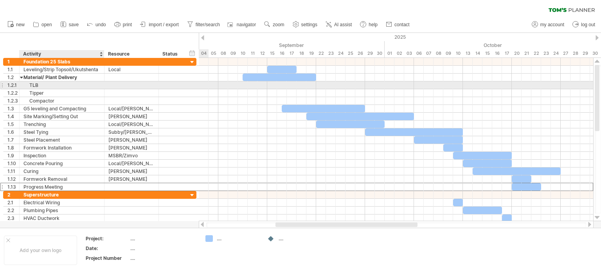
click at [57, 87] on div "TLB" at bounding box center [61, 84] width 77 height 7
type input "**********"
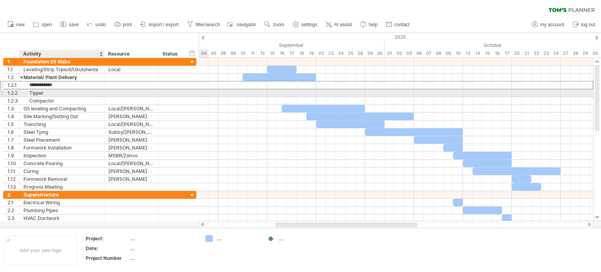
click at [60, 91] on div "Tipper" at bounding box center [61, 92] width 77 height 7
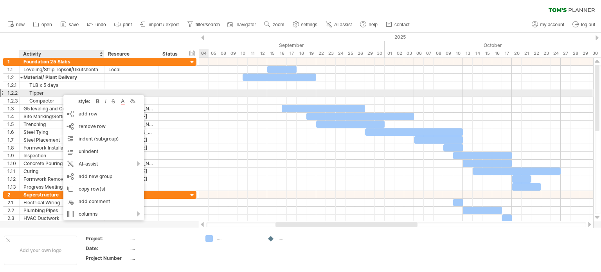
click at [50, 93] on div "Tipper" at bounding box center [61, 92] width 77 height 7
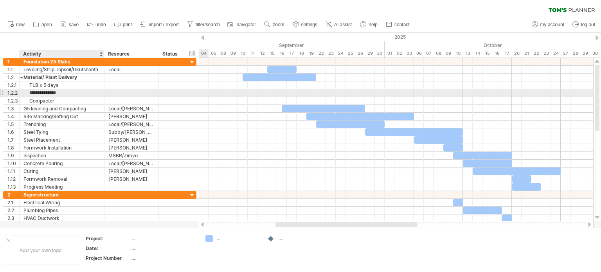
type input "**********"
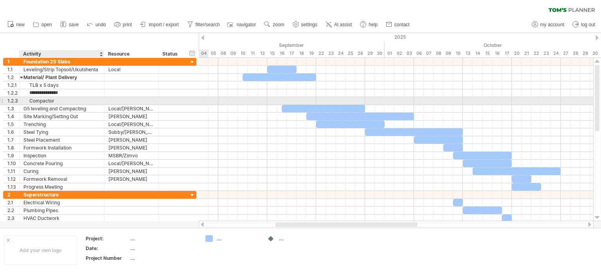
click at [66, 102] on div "Compactor" at bounding box center [61, 100] width 77 height 7
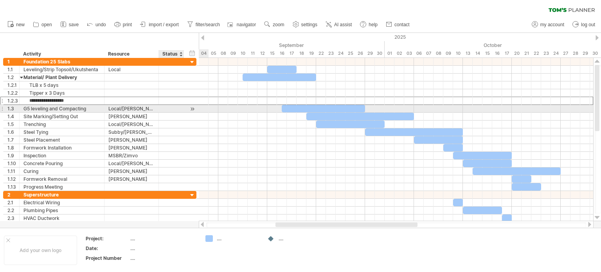
type input "**********"
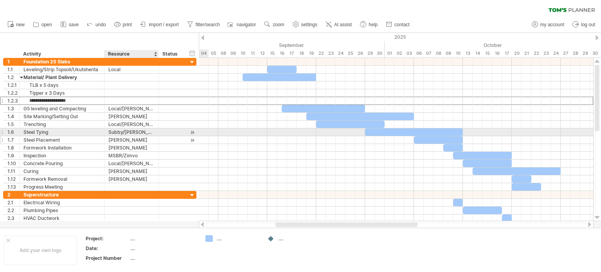
click at [142, 136] on div "[PERSON_NAME]" at bounding box center [131, 139] width 46 height 7
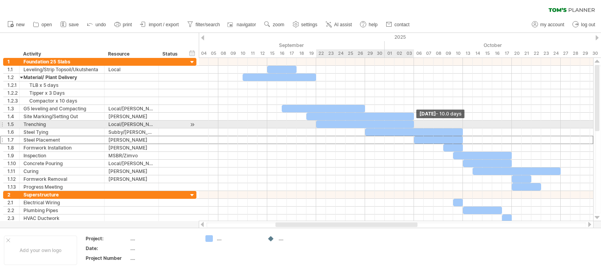
drag, startPoint x: 384, startPoint y: 122, endPoint x: 411, endPoint y: 123, distance: 27.4
click at [411, 123] on div at bounding box center [365, 123] width 98 height 7
drag, startPoint x: 413, startPoint y: 123, endPoint x: 404, endPoint y: 123, distance: 8.6
click at [404, 123] on span at bounding box center [403, 123] width 3 height 7
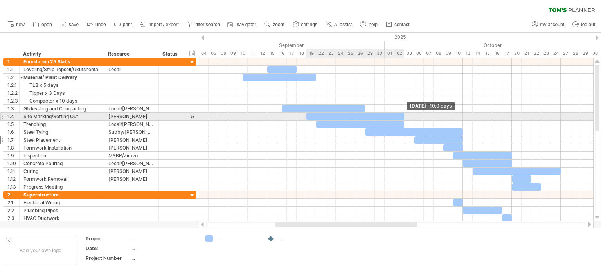
drag, startPoint x: 412, startPoint y: 115, endPoint x: 401, endPoint y: 114, distance: 11.4
click at [401, 114] on div at bounding box center [355, 116] width 98 height 7
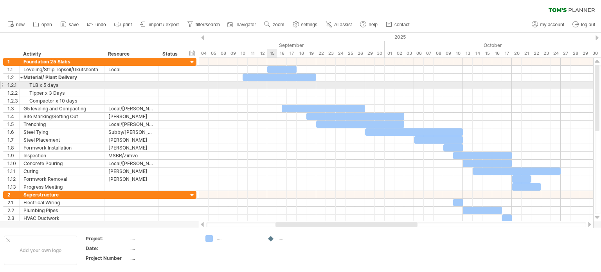
click at [270, 86] on div at bounding box center [396, 85] width 394 height 8
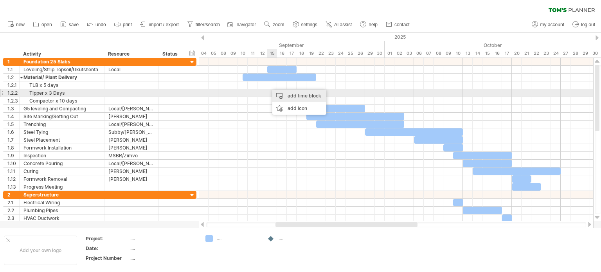
click at [296, 96] on div "add time block" at bounding box center [299, 96] width 54 height 13
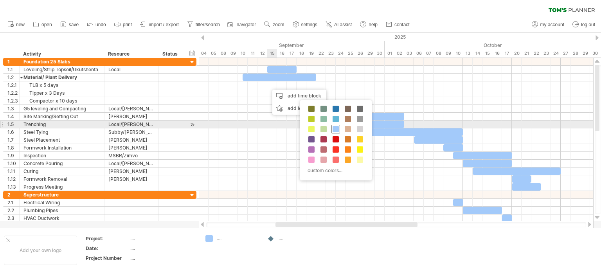
click at [333, 127] on span at bounding box center [335, 129] width 6 height 6
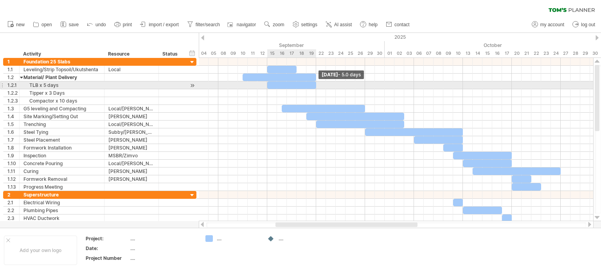
drag, startPoint x: 277, startPoint y: 85, endPoint x: 315, endPoint y: 89, distance: 37.7
click at [315, 89] on div "[DATE] - 5.0 days [DATE]" at bounding box center [396, 139] width 394 height 163
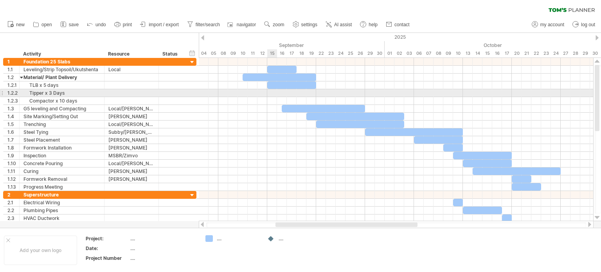
click at [274, 92] on div at bounding box center [396, 93] width 394 height 8
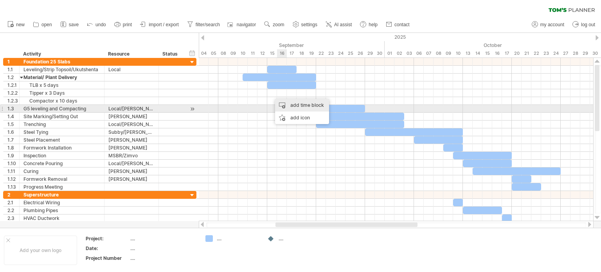
click at [296, 106] on div "add time block" at bounding box center [302, 105] width 54 height 13
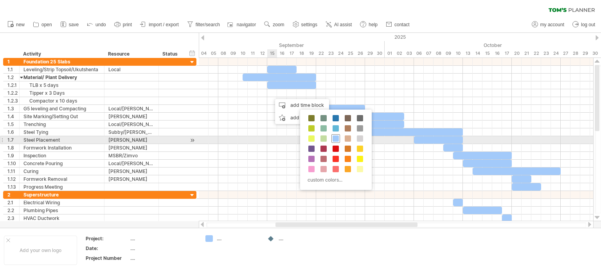
click at [335, 140] on span at bounding box center [335, 138] width 6 height 6
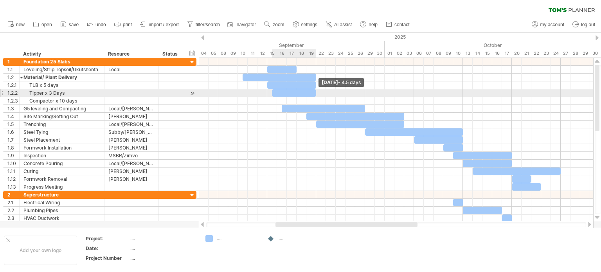
drag, startPoint x: 282, startPoint y: 93, endPoint x: 314, endPoint y: 97, distance: 33.1
click at [314, 97] on div "[DATE] - 4.5 days [DATE]" at bounding box center [396, 139] width 394 height 163
click at [275, 93] on span at bounding box center [276, 92] width 3 height 7
drag, startPoint x: 314, startPoint y: 93, endPoint x: 311, endPoint y: 93, distance: 4.0
click at [311, 93] on span at bounding box center [311, 92] width 3 height 7
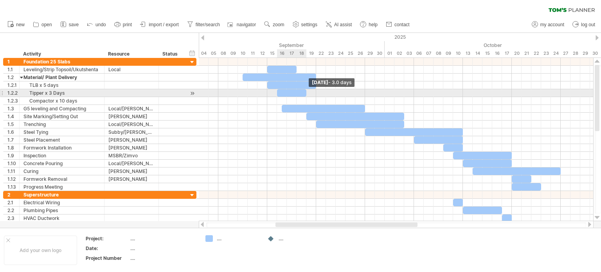
click at [307, 95] on span at bounding box center [306, 92] width 3 height 7
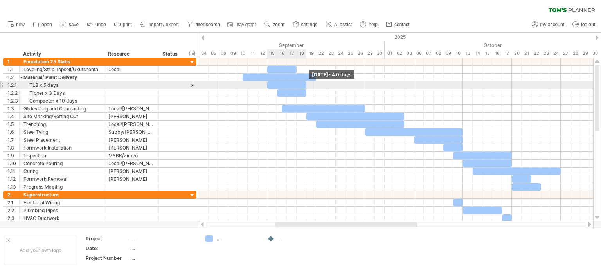
drag, startPoint x: 314, startPoint y: 84, endPoint x: 307, endPoint y: 85, distance: 7.9
click at [307, 85] on span at bounding box center [306, 84] width 3 height 7
click at [56, 86] on div "TLB x 5 days" at bounding box center [61, 84] width 77 height 7
click at [63, 86] on input "**********" at bounding box center [61, 84] width 77 height 7
drag, startPoint x: 305, startPoint y: 86, endPoint x: 315, endPoint y: 85, distance: 9.5
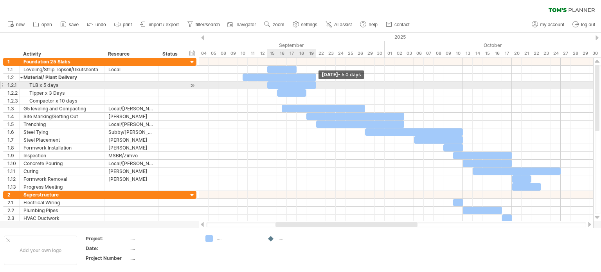
click at [315, 85] on span at bounding box center [315, 84] width 3 height 7
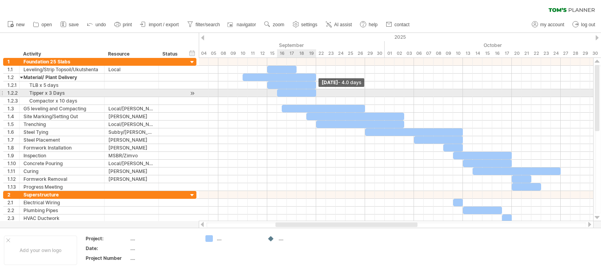
drag, startPoint x: 305, startPoint y: 93, endPoint x: 314, endPoint y: 93, distance: 9.4
click at [314, 93] on span at bounding box center [315, 92] width 3 height 7
drag, startPoint x: 276, startPoint y: 91, endPoint x: 267, endPoint y: 91, distance: 9.8
click at [267, 91] on span at bounding box center [267, 92] width 3 height 7
click at [312, 92] on div at bounding box center [291, 92] width 49 height 7
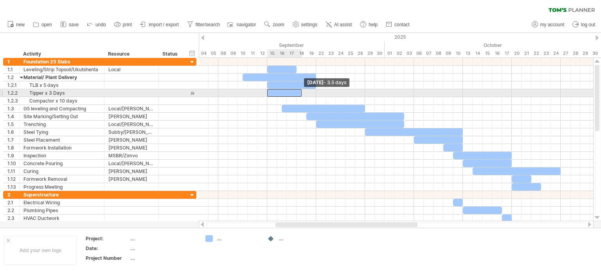
drag, startPoint x: 314, startPoint y: 91, endPoint x: 301, endPoint y: 90, distance: 13.7
click at [301, 90] on span at bounding box center [301, 92] width 3 height 7
drag, startPoint x: 300, startPoint y: 91, endPoint x: 277, endPoint y: 92, distance: 23.1
click at [277, 92] on span at bounding box center [276, 92] width 3 height 7
drag, startPoint x: 277, startPoint y: 93, endPoint x: 285, endPoint y: 93, distance: 7.8
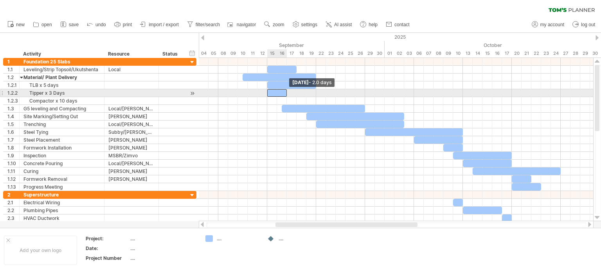
click at [285, 93] on span at bounding box center [286, 92] width 3 height 7
drag, startPoint x: 267, startPoint y: 91, endPoint x: 277, endPoint y: 93, distance: 10.1
click at [277, 93] on span at bounding box center [276, 92] width 3 height 7
click at [55, 93] on div "Tipper x 3 Days" at bounding box center [61, 92] width 77 height 7
click at [50, 91] on input "**********" at bounding box center [61, 92] width 77 height 7
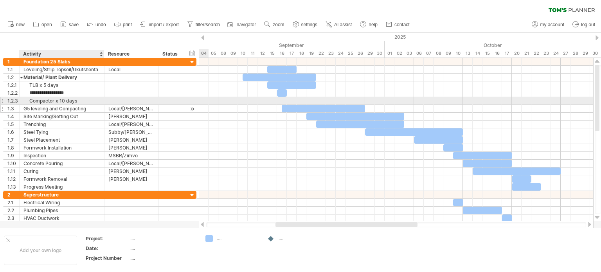
type input "**********"
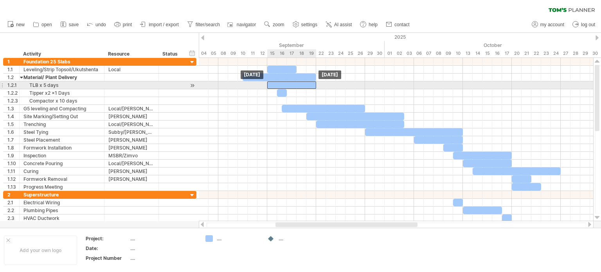
click at [313, 85] on div at bounding box center [291, 84] width 49 height 7
drag, startPoint x: 314, startPoint y: 84, endPoint x: 306, endPoint y: 85, distance: 8.7
click at [306, 85] on span at bounding box center [306, 84] width 3 height 7
click at [47, 85] on div "TLB x 5 days" at bounding box center [61, 84] width 77 height 7
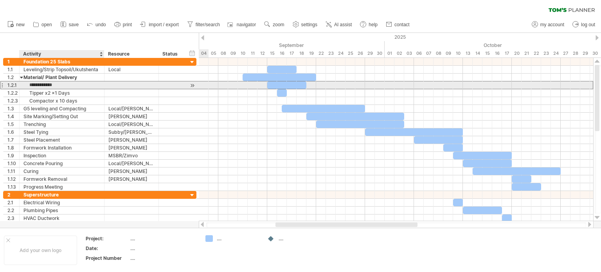
click at [44, 85] on input "**********" at bounding box center [61, 84] width 77 height 7
click at [47, 86] on input "**********" at bounding box center [61, 84] width 77 height 7
click at [305, 84] on span at bounding box center [306, 84] width 3 height 7
drag, startPoint x: 305, startPoint y: 84, endPoint x: 297, endPoint y: 84, distance: 7.4
click at [297, 84] on span at bounding box center [296, 84] width 3 height 7
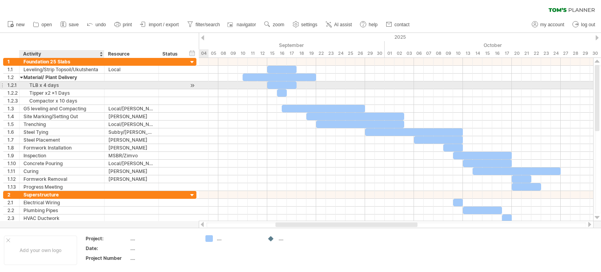
click at [45, 84] on div "TLB x 4 days" at bounding box center [61, 84] width 77 height 7
drag, startPoint x: 296, startPoint y: 83, endPoint x: 305, endPoint y: 84, distance: 9.4
click at [305, 84] on span at bounding box center [306, 84] width 3 height 7
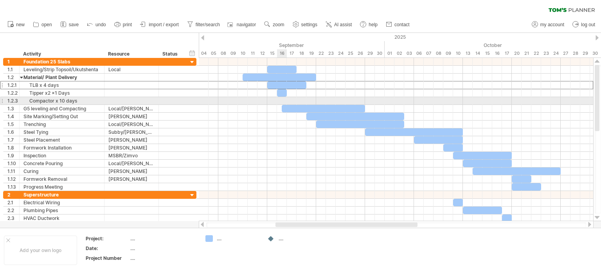
click at [281, 102] on div at bounding box center [396, 101] width 394 height 8
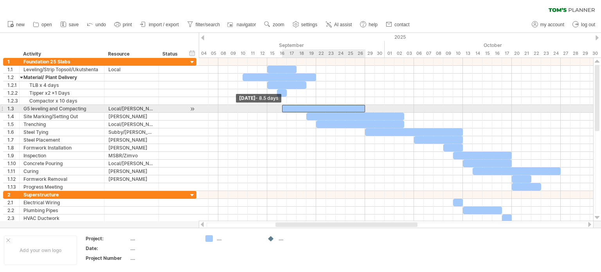
click at [282, 109] on span at bounding box center [281, 108] width 3 height 7
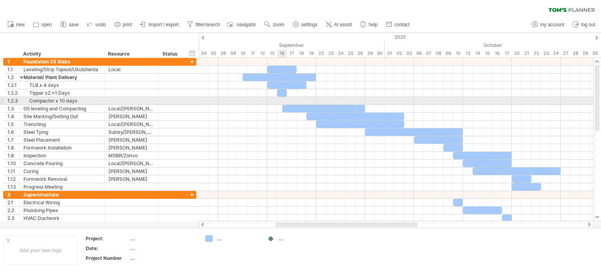
click at [283, 101] on div at bounding box center [396, 101] width 394 height 8
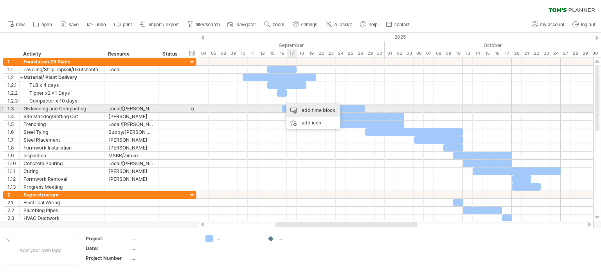
click at [305, 109] on div "add time block" at bounding box center [313, 110] width 54 height 13
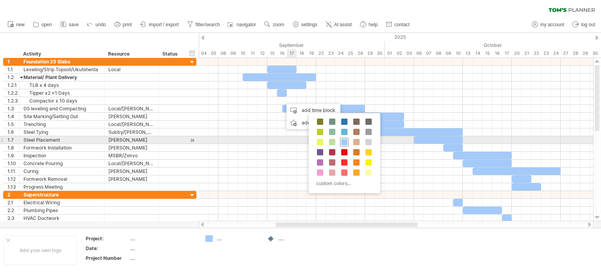
click at [345, 144] on span at bounding box center [344, 142] width 6 height 6
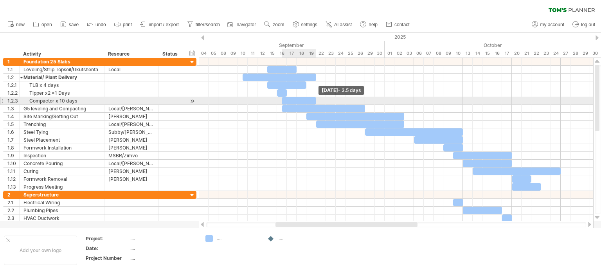
drag, startPoint x: 292, startPoint y: 101, endPoint x: 316, endPoint y: 102, distance: 23.9
click at [316, 102] on span at bounding box center [315, 100] width 3 height 7
click at [283, 100] on div at bounding box center [299, 100] width 34 height 7
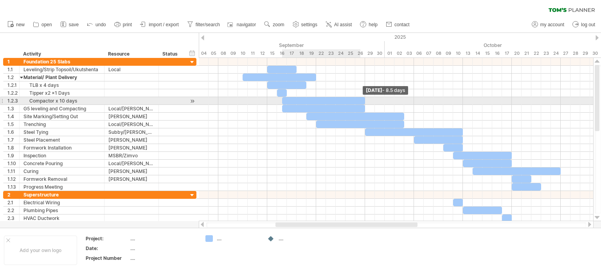
drag, startPoint x: 315, startPoint y: 101, endPoint x: 362, endPoint y: 102, distance: 46.6
click at [362, 102] on div at bounding box center [323, 100] width 83 height 7
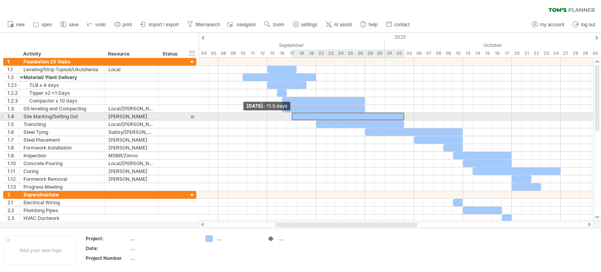
drag, startPoint x: 307, startPoint y: 115, endPoint x: 292, endPoint y: 114, distance: 15.3
click at [292, 114] on span at bounding box center [291, 116] width 3 height 7
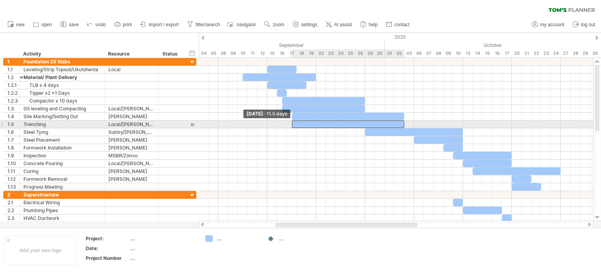
drag, startPoint x: 317, startPoint y: 121, endPoint x: 294, endPoint y: 121, distance: 23.5
click at [294, 121] on div at bounding box center [348, 123] width 113 height 7
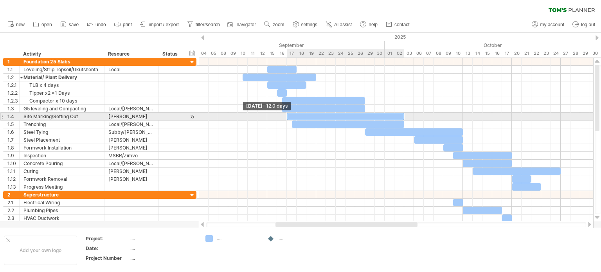
click at [287, 114] on span at bounding box center [286, 116] width 3 height 7
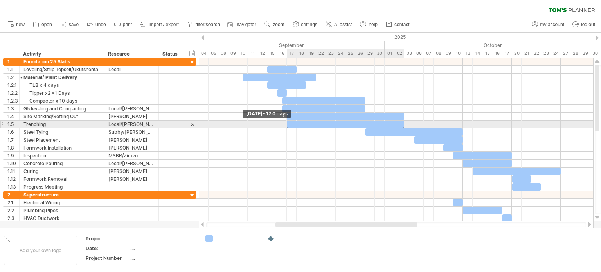
drag, startPoint x: 293, startPoint y: 122, endPoint x: 289, endPoint y: 123, distance: 4.0
click at [289, 123] on div at bounding box center [345, 123] width 117 height 7
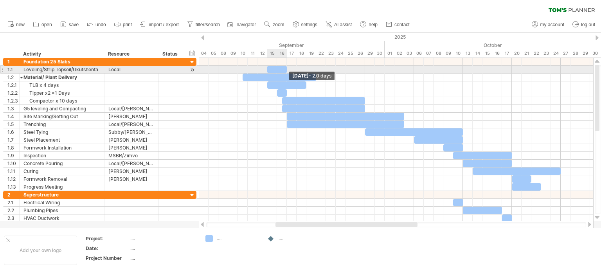
drag, startPoint x: 296, startPoint y: 67, endPoint x: 287, endPoint y: 67, distance: 9.0
click at [287, 67] on span at bounding box center [286, 69] width 3 height 7
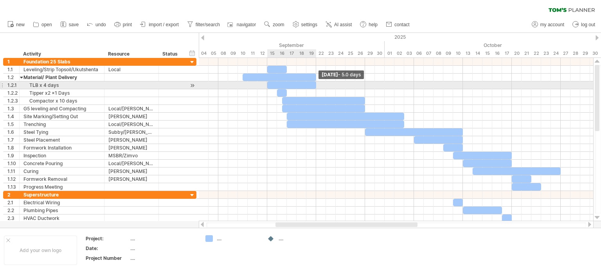
drag, startPoint x: 305, startPoint y: 86, endPoint x: 314, endPoint y: 88, distance: 8.8
click at [314, 88] on div at bounding box center [291, 84] width 49 height 7
click at [43, 85] on div "TLB x 4 days" at bounding box center [61, 84] width 77 height 7
click at [45, 85] on input "**********" at bounding box center [61, 84] width 77 height 7
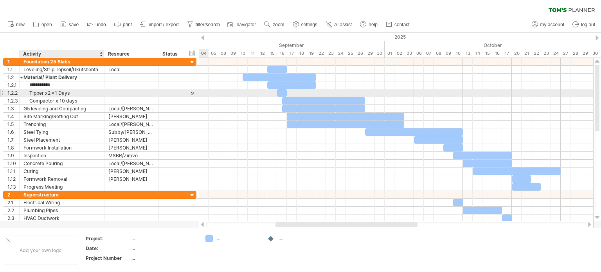
type input "**********"
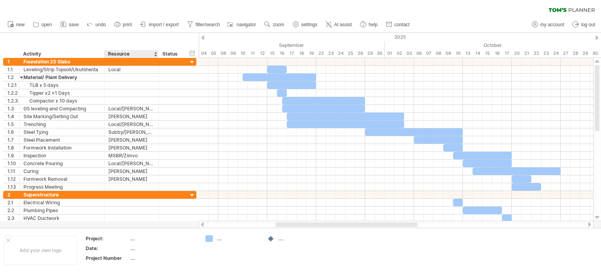
click at [153, 34] on div "hide start/end/duration show start/end/duration ******** Activity ******** Reso…" at bounding box center [99, 45] width 199 height 25
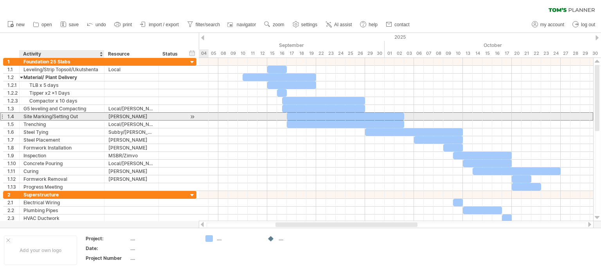
click at [42, 117] on div "Site Marking/Setting Out" at bounding box center [61, 116] width 77 height 7
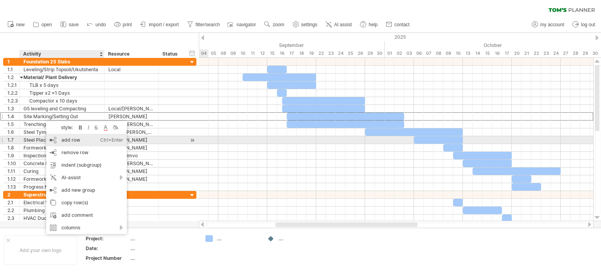
click at [74, 142] on div "add row Ctrl+Enter Cmd+Enter" at bounding box center [86, 140] width 81 height 13
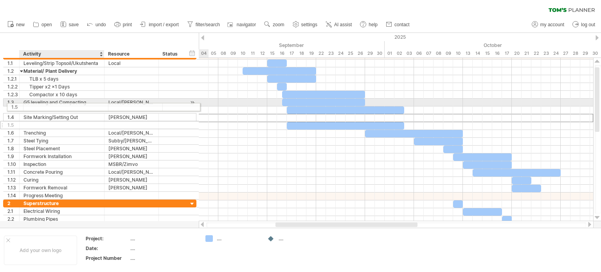
drag, startPoint x: 56, startPoint y: 115, endPoint x: 58, endPoint y: 106, distance: 9.5
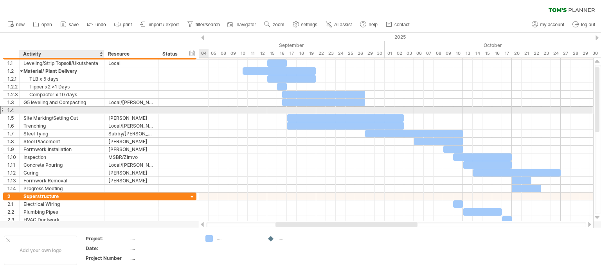
click at [56, 112] on div at bounding box center [61, 109] width 77 height 7
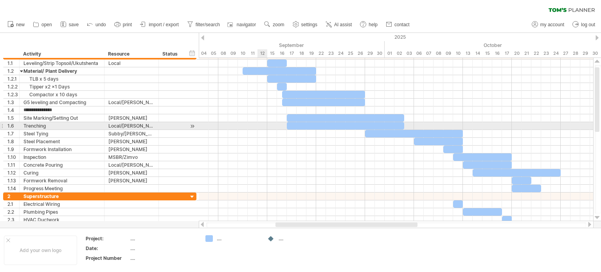
type input "**********"
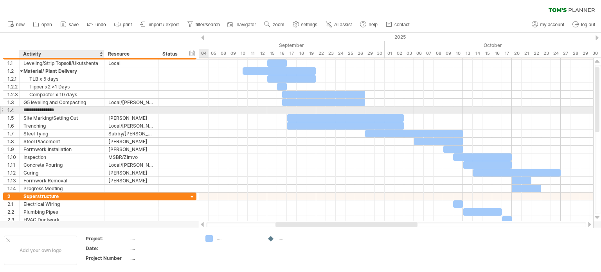
click at [72, 108] on input "**********" at bounding box center [61, 109] width 77 height 7
click at [357, 108] on div at bounding box center [396, 110] width 394 height 8
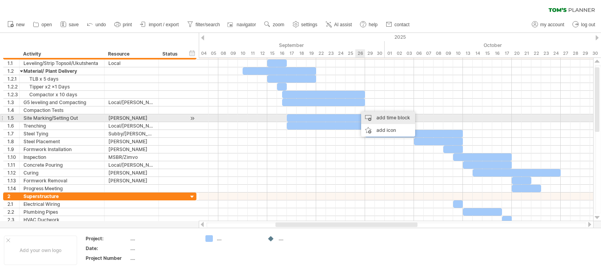
click at [380, 117] on div "add time block" at bounding box center [388, 117] width 54 height 13
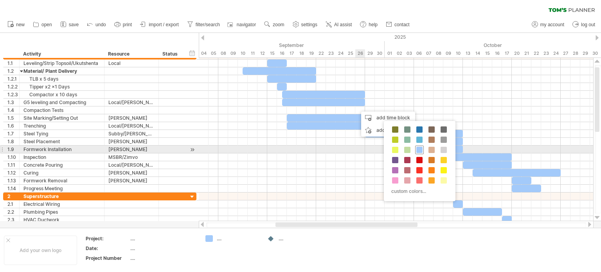
click at [418, 150] on span at bounding box center [419, 150] width 6 height 6
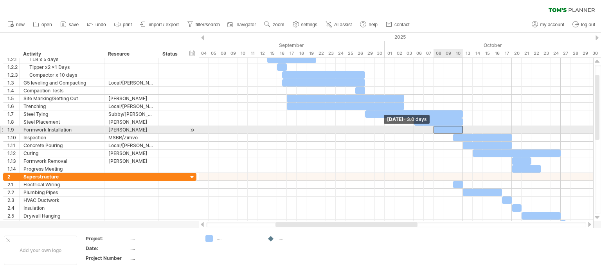
drag, startPoint x: 444, startPoint y: 127, endPoint x: 436, endPoint y: 129, distance: 8.0
click at [436, 129] on div at bounding box center [447, 129] width 29 height 7
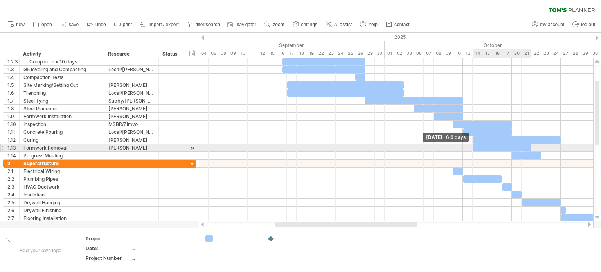
drag, startPoint x: 512, startPoint y: 149, endPoint x: 475, endPoint y: 146, distance: 37.6
click at [475, 146] on div at bounding box center [501, 147] width 59 height 7
drag, startPoint x: 530, startPoint y: 145, endPoint x: 522, endPoint y: 147, distance: 7.6
click at [522, 147] on span at bounding box center [521, 147] width 3 height 7
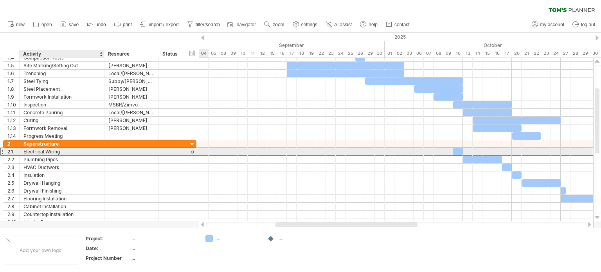
click at [42, 154] on div "Electrical Wiring" at bounding box center [61, 151] width 77 height 7
click at [65, 151] on input "**********" at bounding box center [61, 151] width 77 height 7
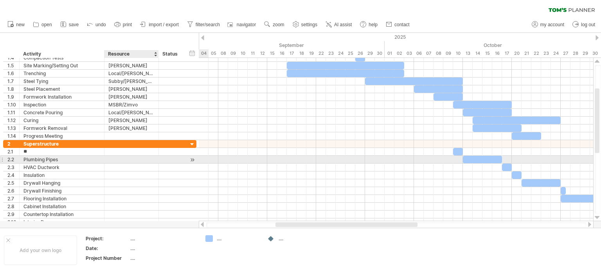
type input "*"
type input "**********"
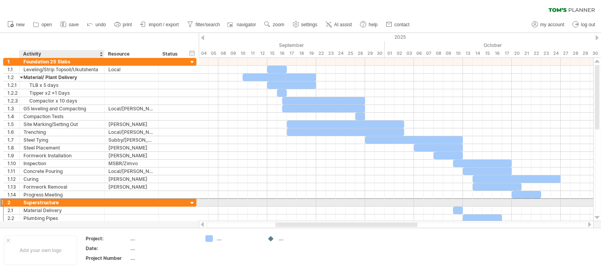
click at [36, 200] on div "Superstructure" at bounding box center [61, 202] width 77 height 7
click at [61, 201] on input "**********" at bounding box center [61, 202] width 77 height 7
type input "**********"
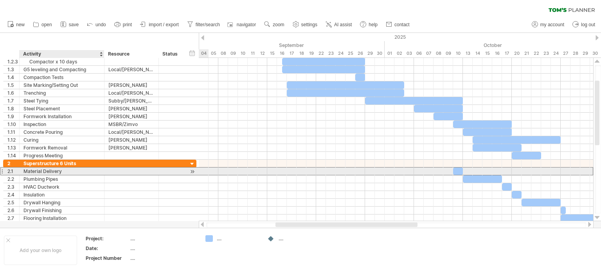
click at [57, 171] on div "Material Delivery" at bounding box center [61, 170] width 77 height 7
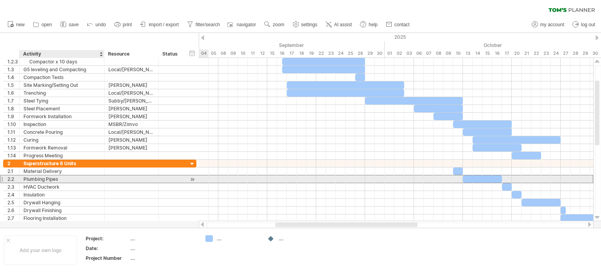
click at [51, 180] on div "Plumbing Pipes" at bounding box center [61, 178] width 77 height 7
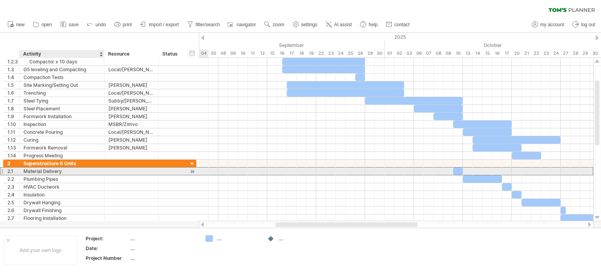
click at [50, 170] on div "Material Delivery" at bounding box center [61, 170] width 77 height 7
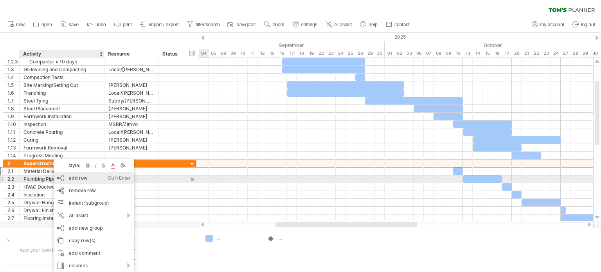
click at [79, 179] on div "add row Ctrl+Enter Cmd+Enter" at bounding box center [94, 178] width 81 height 13
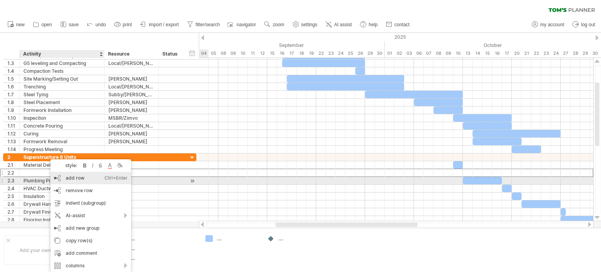
click at [70, 181] on div "add row Ctrl+Enter Cmd+Enter" at bounding box center [90, 178] width 81 height 13
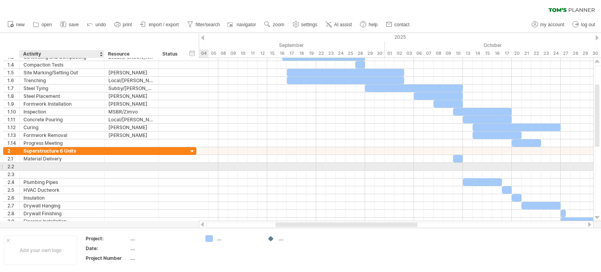
click at [48, 166] on div at bounding box center [61, 166] width 77 height 7
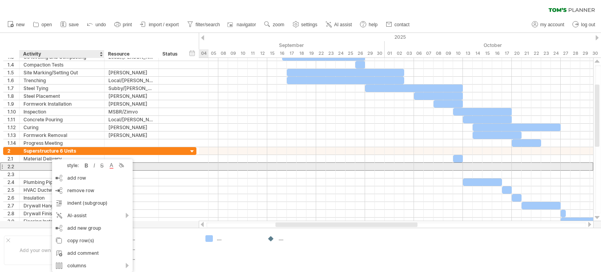
click at [42, 165] on div at bounding box center [61, 166] width 77 height 7
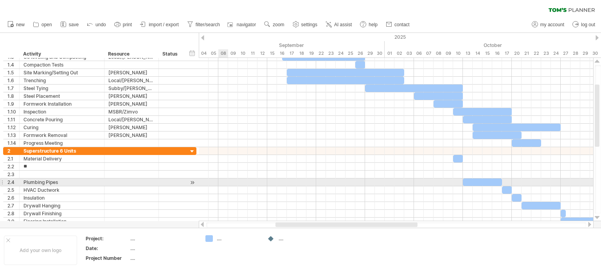
type input "*"
type input "********"
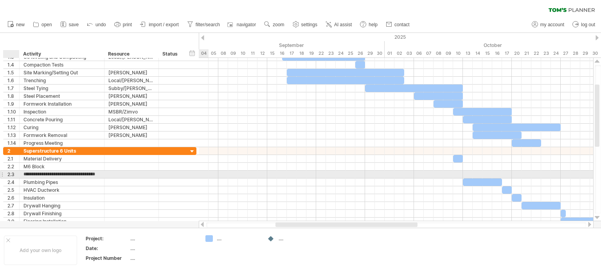
click at [19, 176] on div at bounding box center [18, 175] width 4 height 8
click at [5, 178] on div "2.4" at bounding box center [12, 181] width 16 height 7
click at [116, 173] on div at bounding box center [131, 174] width 46 height 7
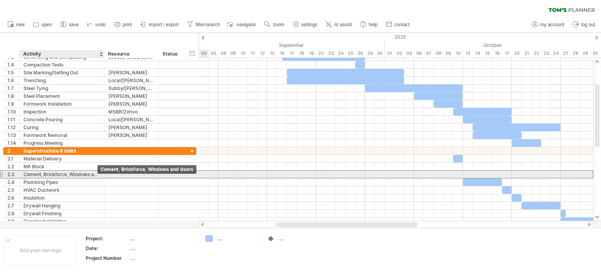
click at [90, 174] on div "Cement, Brickforce, Windows and doors" at bounding box center [61, 174] width 77 height 7
type input "**********"
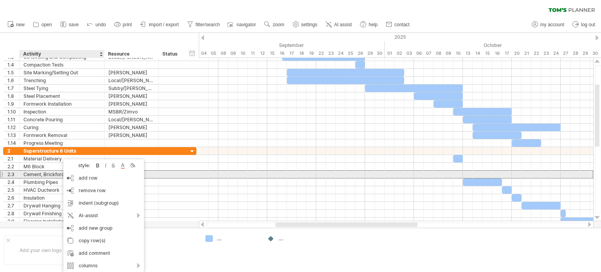
click at [53, 175] on div "Cement, Brickforce etc" at bounding box center [61, 174] width 77 height 7
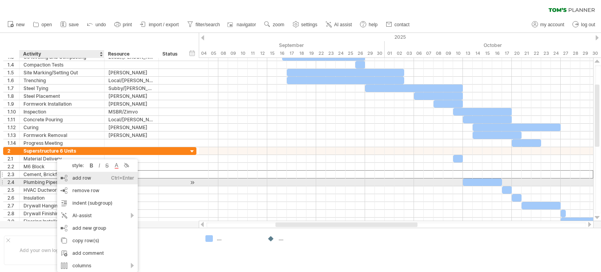
click at [80, 179] on div "add row Ctrl+Enter Cmd+Enter" at bounding box center [97, 178] width 81 height 13
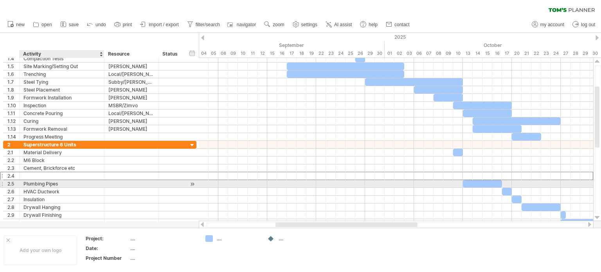
click at [52, 174] on div at bounding box center [61, 175] width 77 height 7
type input "**********"
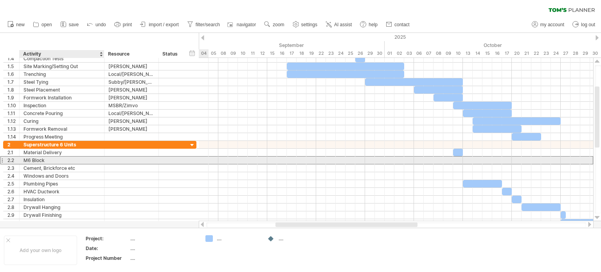
click at [38, 161] on div "M6 Block" at bounding box center [61, 159] width 77 height 7
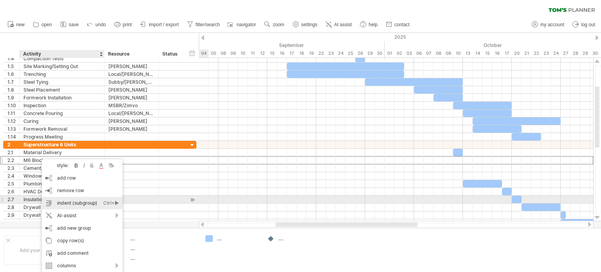
click at [62, 203] on div "indent (subgroup) Ctrl+► Cmd+►" at bounding box center [82, 203] width 81 height 13
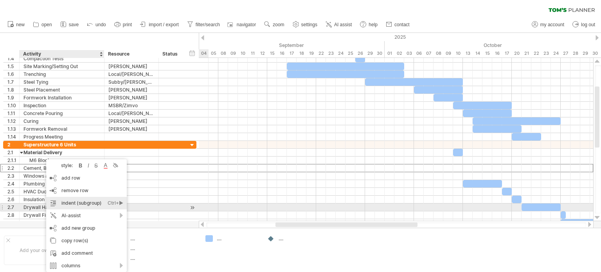
click at [74, 204] on div "indent (subgroup) Ctrl+► Cmd+►" at bounding box center [86, 203] width 81 height 13
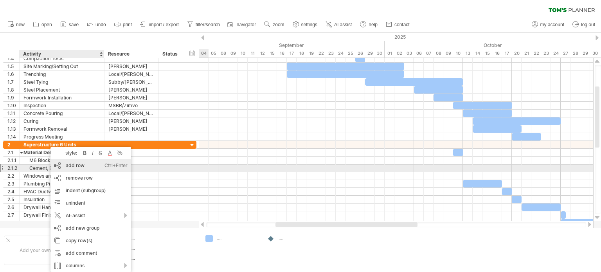
click at [77, 169] on div "add row Ctrl+Enter Cmd+Enter" at bounding box center [90, 165] width 81 height 13
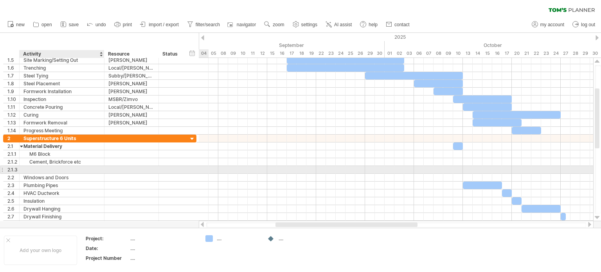
click at [45, 170] on div at bounding box center [61, 169] width 77 height 7
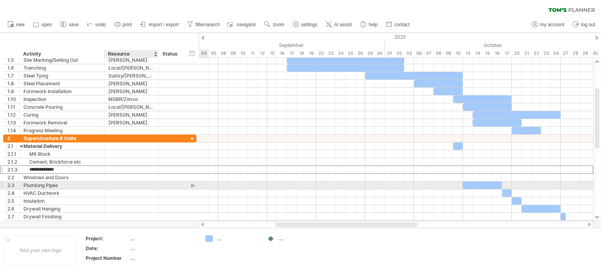
type input "**********"
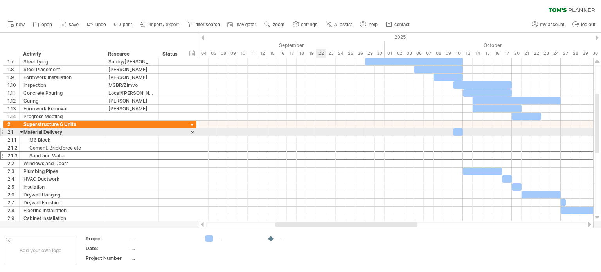
click at [320, 129] on div at bounding box center [396, 132] width 394 height 8
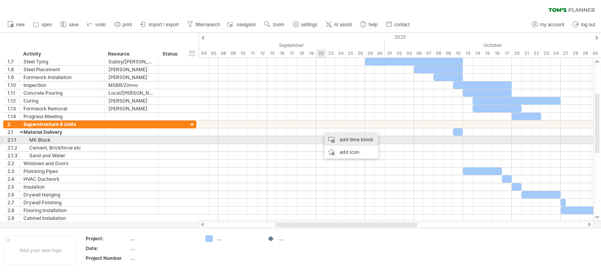
click at [346, 141] on div "add time block" at bounding box center [351, 139] width 54 height 13
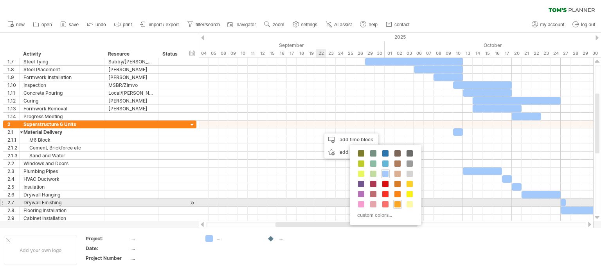
click at [397, 204] on span at bounding box center [397, 204] width 6 height 6
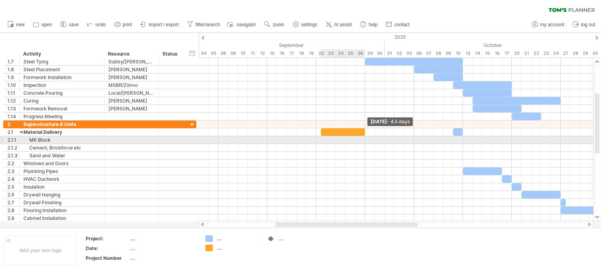
drag, startPoint x: 330, startPoint y: 133, endPoint x: 364, endPoint y: 137, distance: 34.0
click at [364, 137] on div "[DATE] - 4.5 days [DATE] - 6.0 days" at bounding box center [396, 139] width 394 height 163
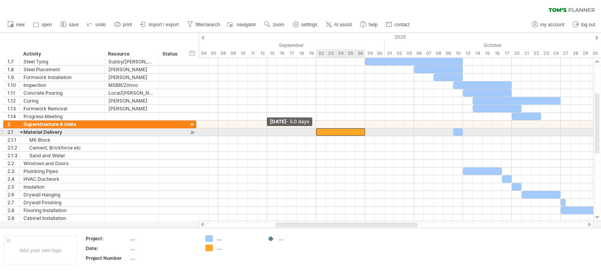
drag, startPoint x: 321, startPoint y: 129, endPoint x: 317, endPoint y: 129, distance: 4.7
click at [317, 129] on span at bounding box center [315, 131] width 3 height 7
click at [456, 132] on div at bounding box center [458, 131] width 10 height 7
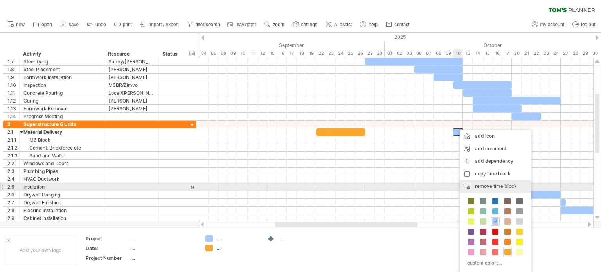
click at [488, 186] on span "remove time block" at bounding box center [496, 186] width 42 height 6
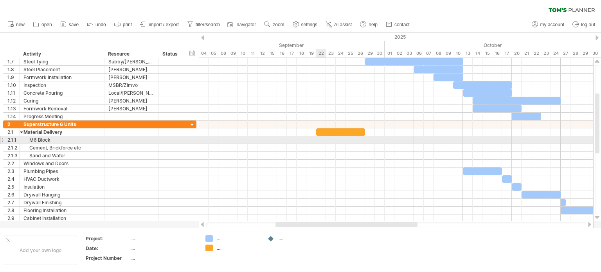
click at [321, 140] on div at bounding box center [396, 140] width 394 height 8
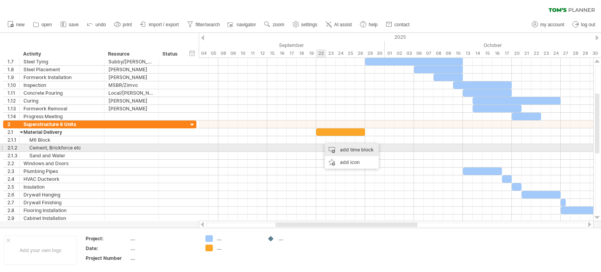
click at [347, 149] on div "add time block" at bounding box center [352, 150] width 54 height 13
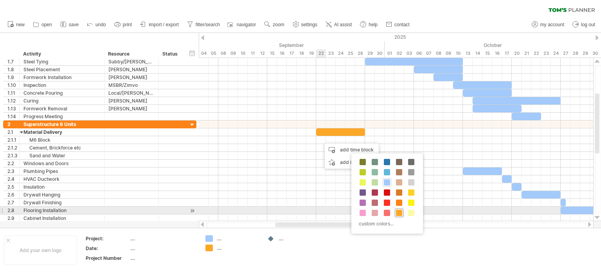
click at [398, 214] on span at bounding box center [399, 213] width 6 height 6
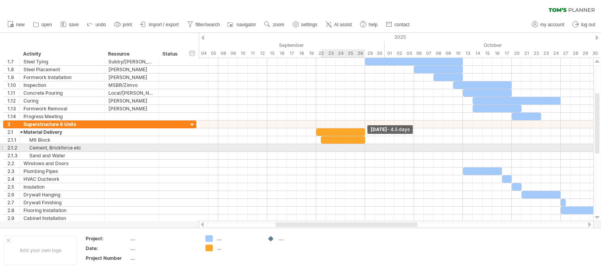
drag, startPoint x: 330, startPoint y: 139, endPoint x: 361, endPoint y: 144, distance: 31.6
click at [363, 145] on div "[DATE] - 4.5 days [DATE]" at bounding box center [396, 139] width 394 height 163
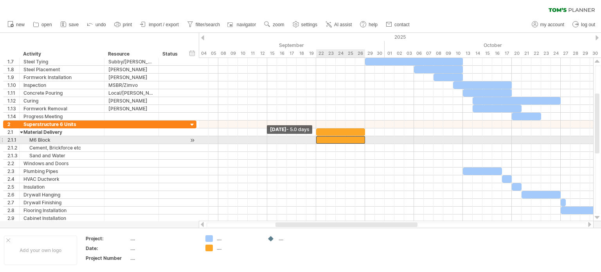
click at [317, 141] on span at bounding box center [315, 139] width 3 height 7
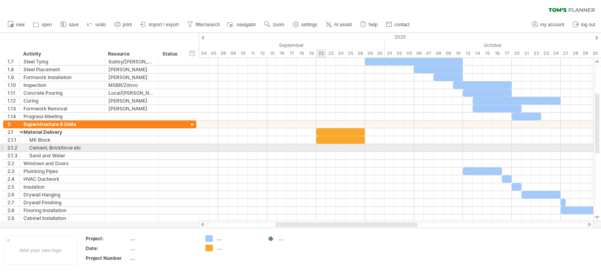
click at [321, 147] on div at bounding box center [396, 148] width 394 height 8
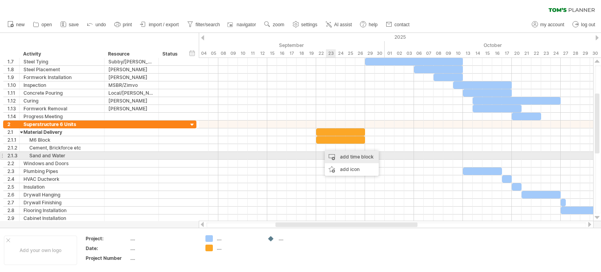
click at [344, 158] on div "add time block" at bounding box center [352, 157] width 54 height 13
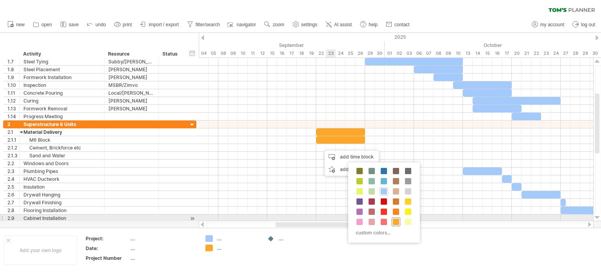
click at [394, 219] on span at bounding box center [396, 222] width 6 height 6
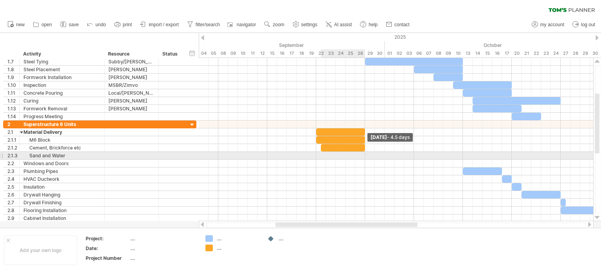
drag, startPoint x: 330, startPoint y: 145, endPoint x: 355, endPoint y: 151, distance: 25.6
click at [366, 153] on div "[DATE] - 4.5 days [DATE] - 5.0 days" at bounding box center [396, 139] width 394 height 163
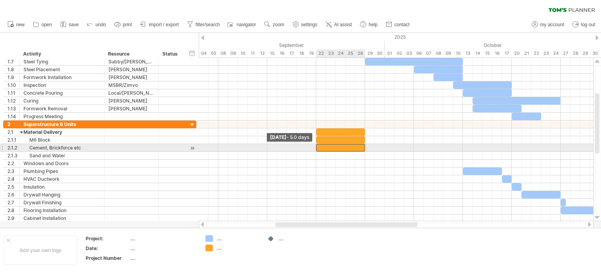
drag, startPoint x: 320, startPoint y: 147, endPoint x: 313, endPoint y: 148, distance: 6.8
click at [313, 148] on div "[DATE] - 4.5 days [DATE] - 5.0 days" at bounding box center [396, 139] width 394 height 163
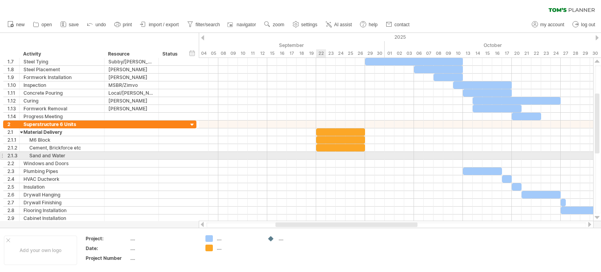
click at [317, 156] on div at bounding box center [396, 156] width 394 height 8
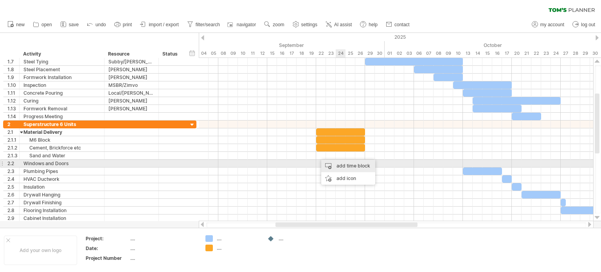
click at [346, 165] on div "add time block" at bounding box center [348, 166] width 54 height 13
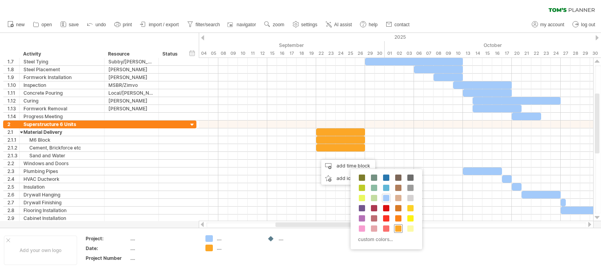
click at [399, 228] on span at bounding box center [398, 228] width 6 height 6
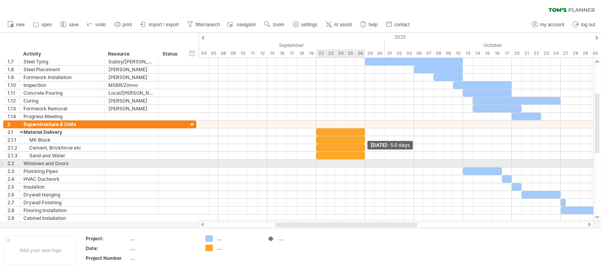
drag, startPoint x: 332, startPoint y: 159, endPoint x: 364, endPoint y: 161, distance: 32.1
click at [364, 161] on div "[DATE] - 5.0 days [DATE] - 5.0 days" at bounding box center [396, 139] width 394 height 163
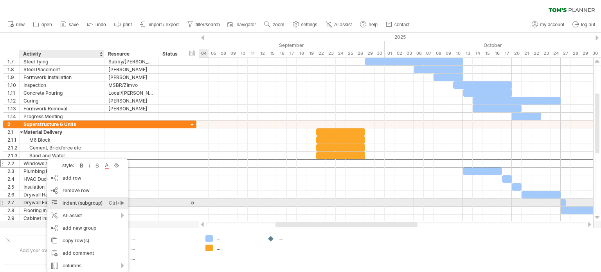
click at [70, 204] on div "indent (subgroup) Ctrl+► Cmd+►" at bounding box center [87, 203] width 81 height 13
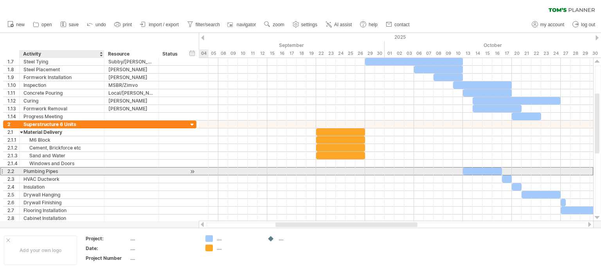
click at [34, 171] on div "Plumbing Pipes" at bounding box center [61, 170] width 77 height 7
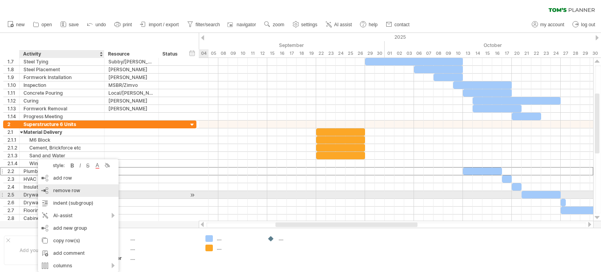
click at [68, 194] on div "remove row remove selected rows" at bounding box center [78, 190] width 81 height 13
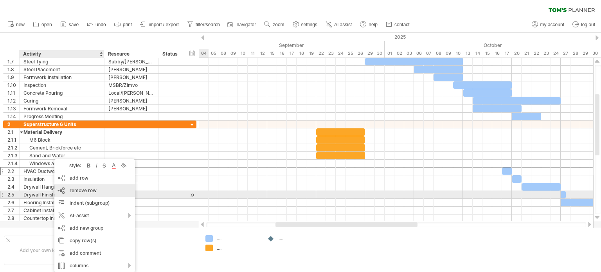
click at [78, 194] on div "remove row remove selected rows" at bounding box center [94, 190] width 81 height 13
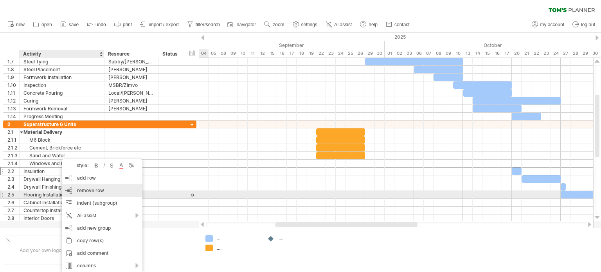
click at [81, 192] on span "remove row" at bounding box center [90, 190] width 27 height 6
click at [88, 194] on div "remove row remove selected rows" at bounding box center [102, 190] width 81 height 13
click at [80, 191] on span "remove row" at bounding box center [87, 190] width 27 height 6
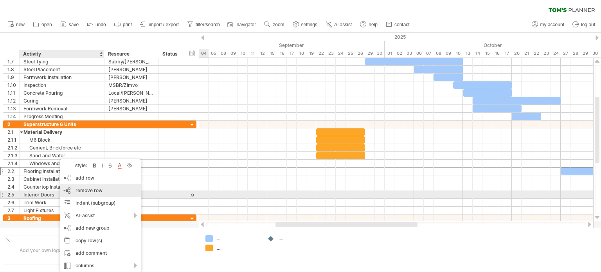
click at [89, 196] on div "remove row remove selected rows" at bounding box center [100, 190] width 81 height 13
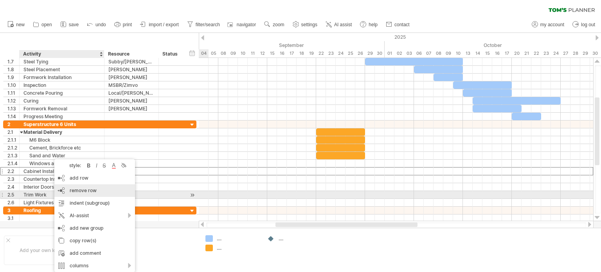
click at [76, 192] on span "remove row" at bounding box center [83, 190] width 27 height 6
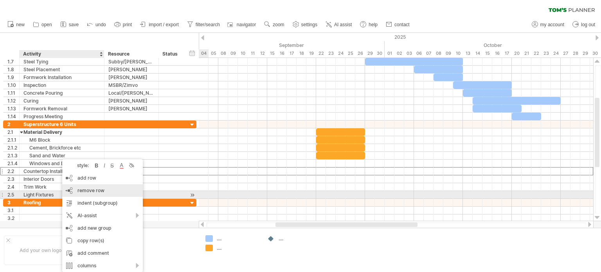
click at [82, 191] on span "remove row" at bounding box center [90, 190] width 27 height 6
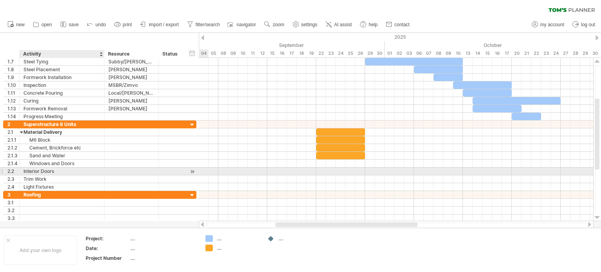
click at [47, 170] on div "Interior Doors" at bounding box center [61, 170] width 77 height 7
type input "*"
type input "*********"
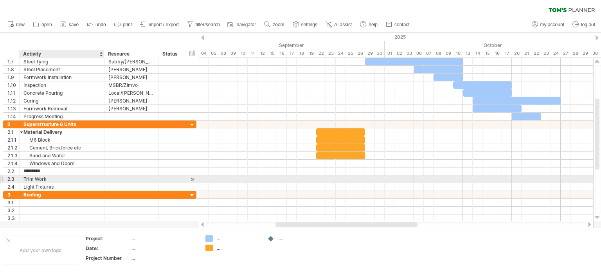
click at [36, 176] on div "Trim Work" at bounding box center [61, 178] width 77 height 7
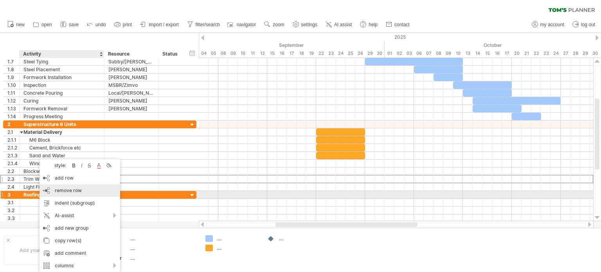
click at [64, 192] on span "remove row" at bounding box center [68, 190] width 27 height 6
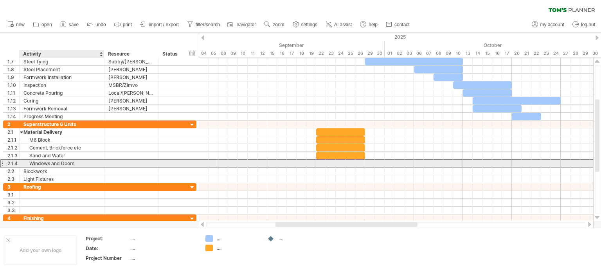
click at [39, 165] on div "Windows and Doors" at bounding box center [61, 163] width 77 height 7
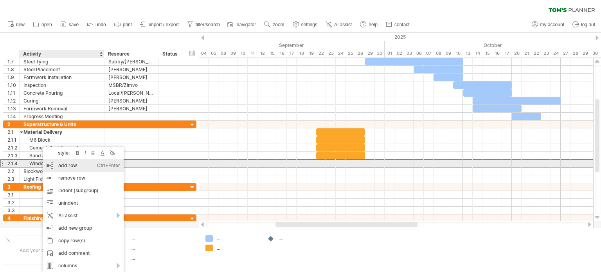
click at [74, 167] on div "add row Ctrl+Enter Cmd+Enter" at bounding box center [83, 165] width 81 height 13
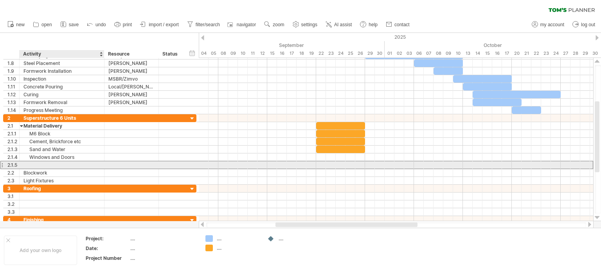
click at [43, 163] on div at bounding box center [61, 164] width 77 height 7
type input "**********"
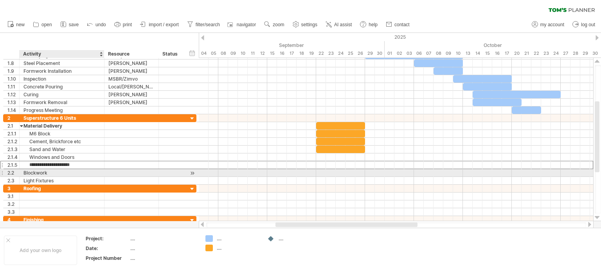
click at [61, 172] on div "Blockwork" at bounding box center [61, 172] width 77 height 7
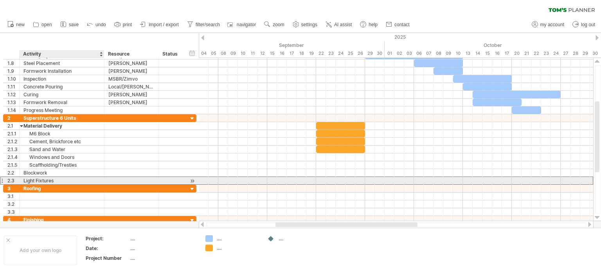
click at [54, 181] on div "Light Fixtures" at bounding box center [61, 180] width 77 height 7
click at [48, 180] on div "Light Fixtures" at bounding box center [61, 180] width 77 height 7
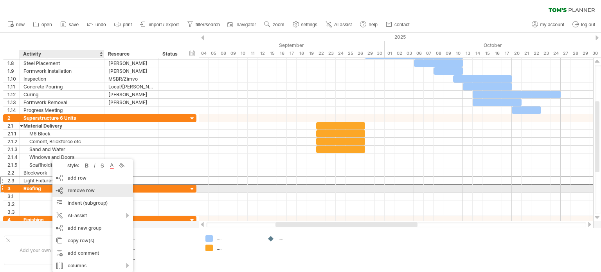
click at [78, 191] on span "remove row" at bounding box center [81, 190] width 27 height 6
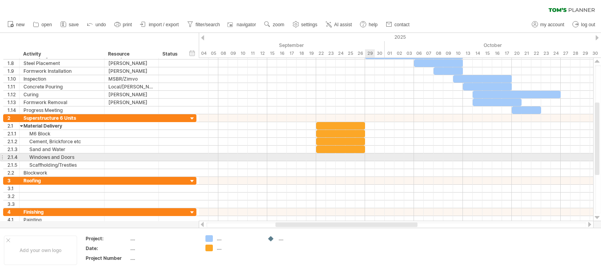
click at [371, 157] on div at bounding box center [396, 157] width 394 height 8
click at [319, 158] on div at bounding box center [396, 157] width 394 height 8
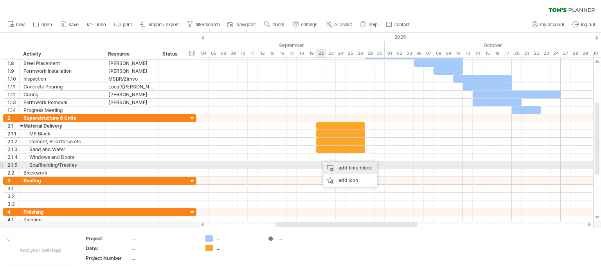
click at [351, 167] on div "add time block" at bounding box center [350, 168] width 54 height 13
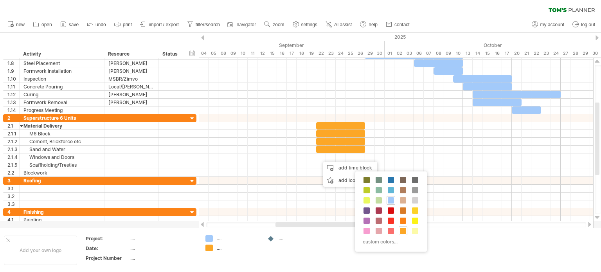
click at [402, 230] on span at bounding box center [403, 231] width 6 height 6
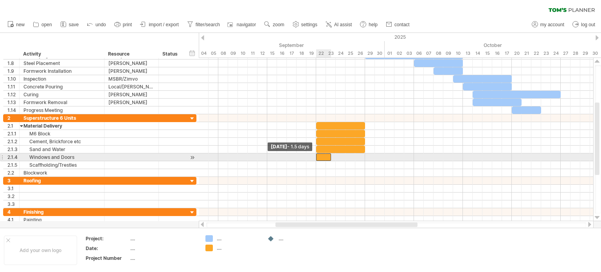
click at [317, 158] on span at bounding box center [315, 156] width 3 height 7
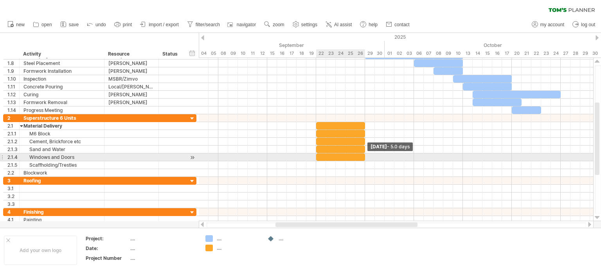
drag, startPoint x: 330, startPoint y: 155, endPoint x: 363, endPoint y: 159, distance: 33.5
click at [363, 159] on div at bounding box center [340, 156] width 49 height 7
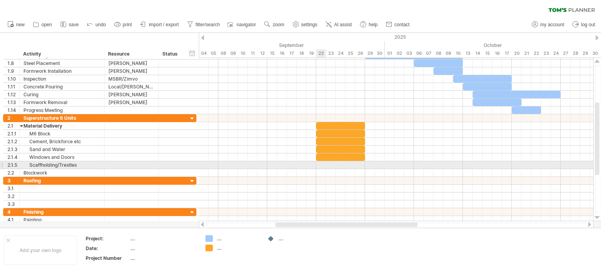
click at [320, 164] on div at bounding box center [396, 165] width 394 height 8
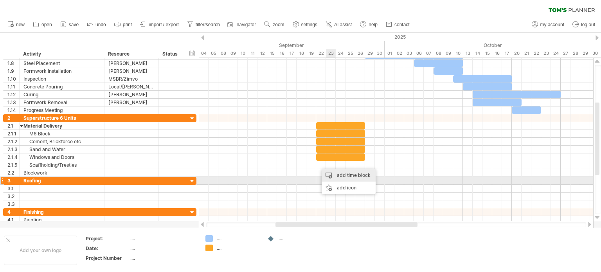
click at [344, 177] on div "add time block" at bounding box center [348, 175] width 54 height 13
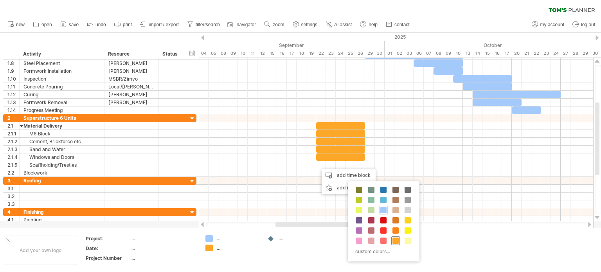
click at [395, 240] on span at bounding box center [395, 240] width 6 height 6
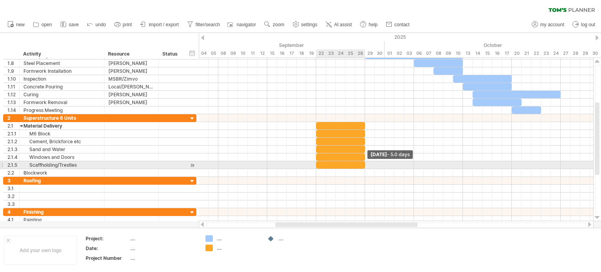
drag, startPoint x: 327, startPoint y: 162, endPoint x: 364, endPoint y: 169, distance: 38.1
click at [364, 169] on div "[DATE] - 5.0 days [DATE] - 1.5 days" at bounding box center [396, 139] width 394 height 163
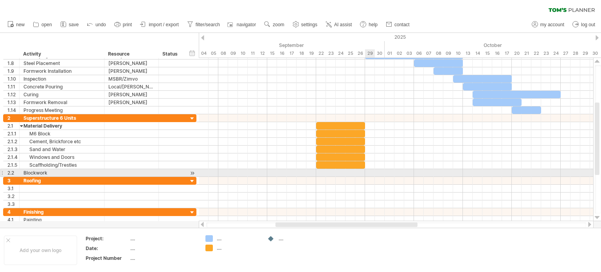
click at [368, 172] on div at bounding box center [396, 173] width 394 height 8
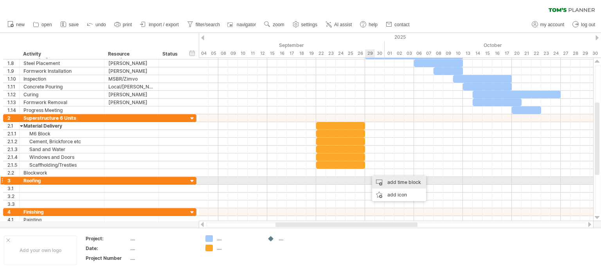
click at [391, 181] on div "add time block" at bounding box center [399, 182] width 54 height 13
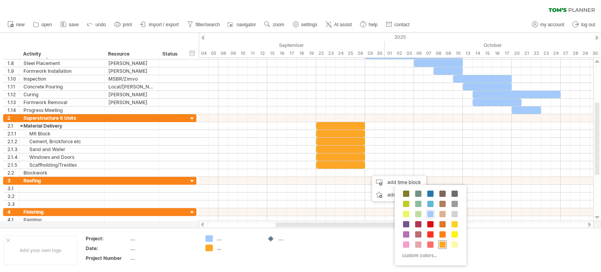
click at [440, 244] on span at bounding box center [442, 244] width 6 height 6
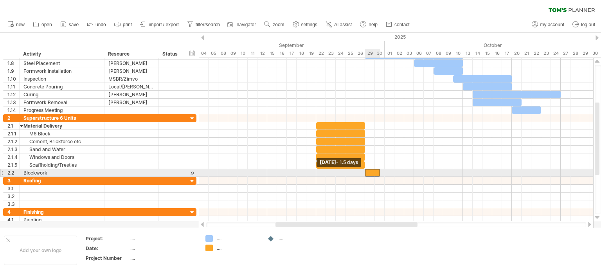
drag, startPoint x: 368, startPoint y: 172, endPoint x: 364, endPoint y: 173, distance: 4.0
click at [364, 173] on span at bounding box center [364, 172] width 3 height 7
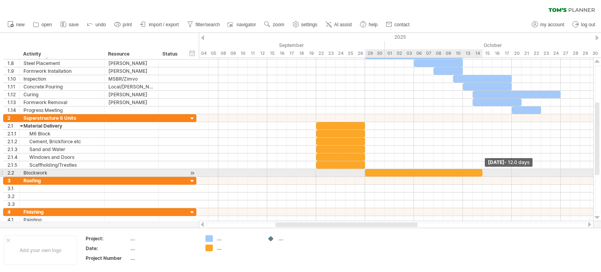
drag, startPoint x: 379, startPoint y: 172, endPoint x: 480, endPoint y: 174, distance: 100.9
click at [481, 174] on span at bounding box center [482, 172] width 3 height 7
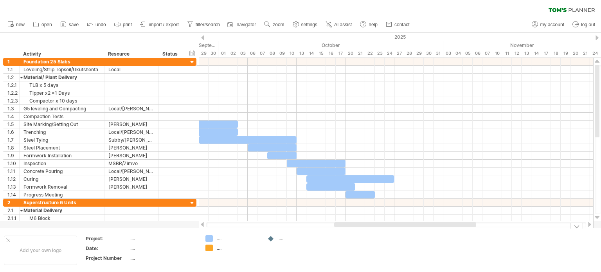
drag, startPoint x: 349, startPoint y: 224, endPoint x: 408, endPoint y: 235, distance: 59.6
click at [408, 235] on div "Trying to reach [DOMAIN_NAME] Connected again... 0% clear filter new 1" at bounding box center [300, 136] width 601 height 272
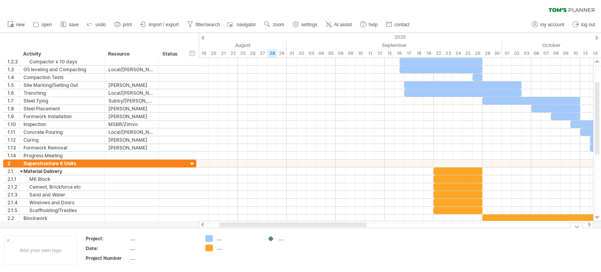
drag, startPoint x: 399, startPoint y: 226, endPoint x: 293, endPoint y: 230, distance: 105.6
click at [293, 230] on div "Trying to reach [DOMAIN_NAME] Connected again... 0% clear filter new 1" at bounding box center [300, 136] width 601 height 272
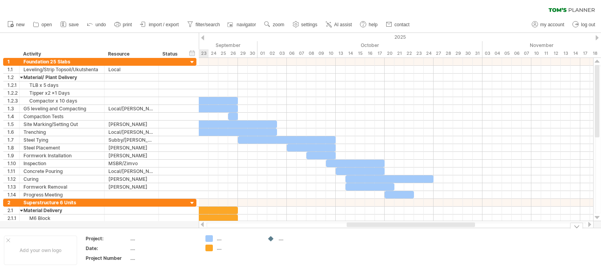
drag, startPoint x: 311, startPoint y: 224, endPoint x: 388, endPoint y: 254, distance: 82.5
click at [389, 257] on div "Trying to reach [DOMAIN_NAME] Connected again... 0% clear filter new 1" at bounding box center [300, 136] width 601 height 272
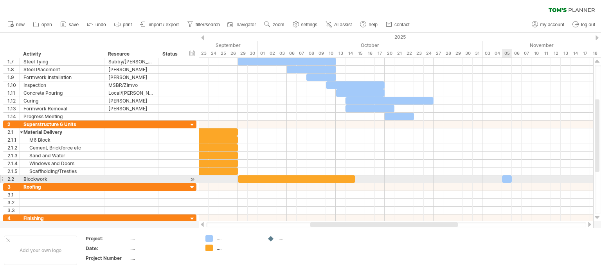
click at [505, 180] on div at bounding box center [507, 178] width 10 height 7
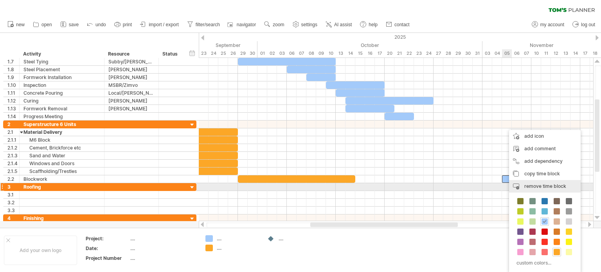
click at [537, 185] on span "remove time block" at bounding box center [545, 186] width 42 height 6
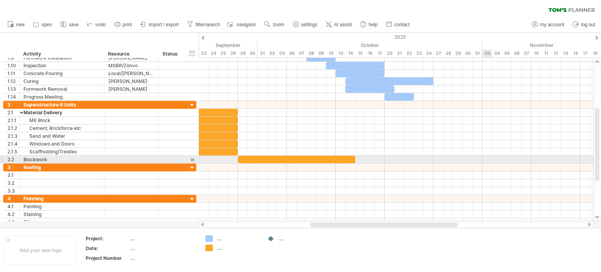
click at [485, 161] on div at bounding box center [396, 160] width 394 height 8
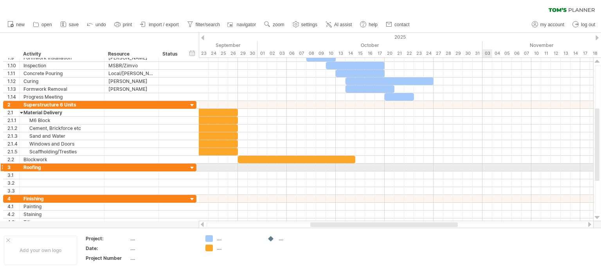
click at [486, 167] on div at bounding box center [396, 167] width 394 height 8
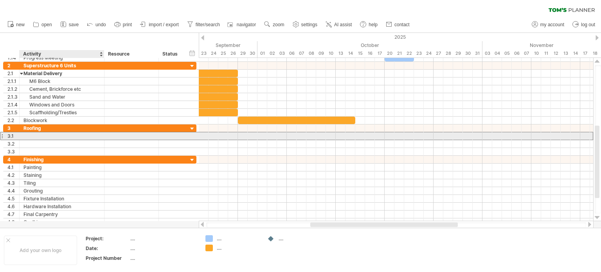
click at [33, 136] on div at bounding box center [61, 135] width 77 height 7
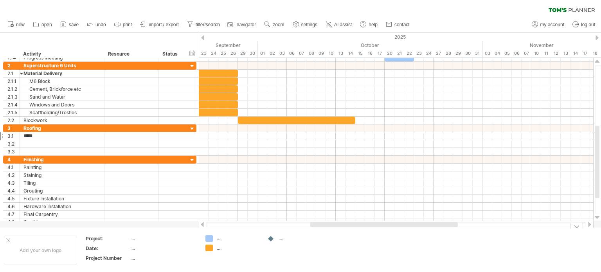
type input "**********"
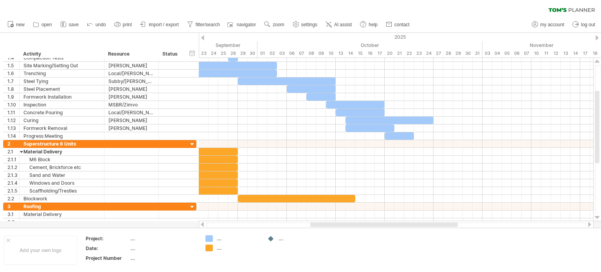
click at [52, 5] on div "clear filter reapply filter" at bounding box center [300, 8] width 601 height 16
click at [584, 25] on span "log out" at bounding box center [588, 24] width 14 height 5
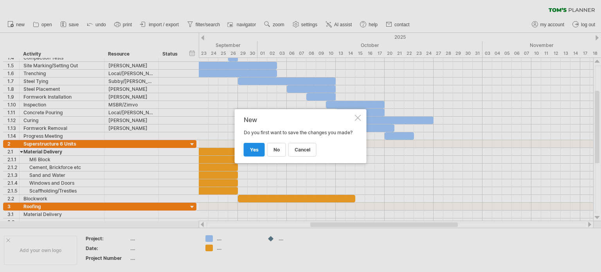
click at [257, 153] on span "yes" at bounding box center [254, 150] width 9 height 6
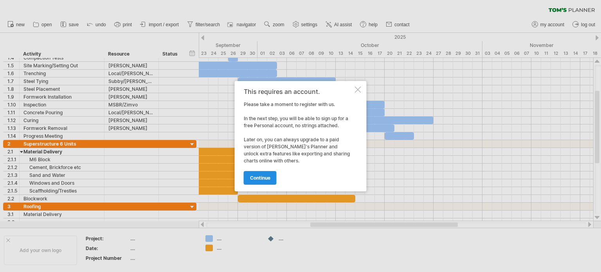
click at [263, 177] on span "continue" at bounding box center [260, 178] width 20 height 6
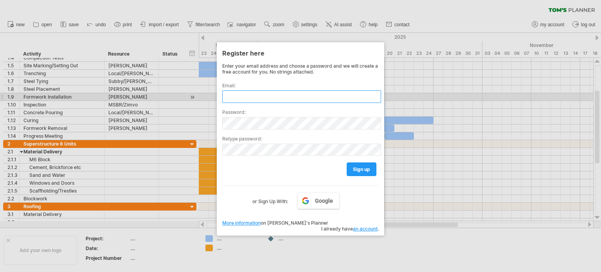
click at [246, 95] on input "text" at bounding box center [301, 96] width 159 height 13
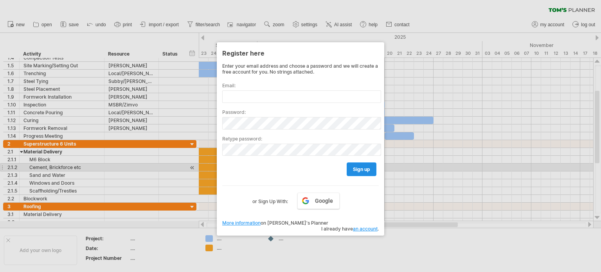
click at [357, 169] on span "sign up" at bounding box center [361, 169] width 17 height 6
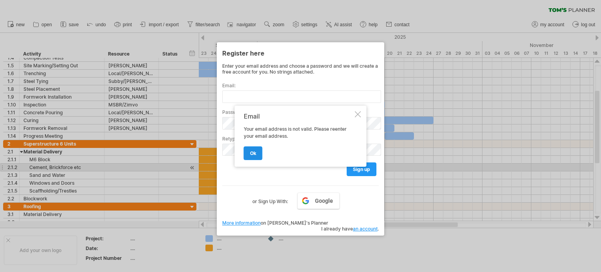
click at [253, 154] on span "ok" at bounding box center [253, 153] width 6 height 6
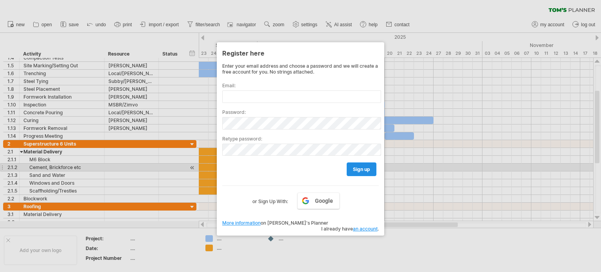
click at [356, 170] on span "sign up" at bounding box center [361, 169] width 17 height 6
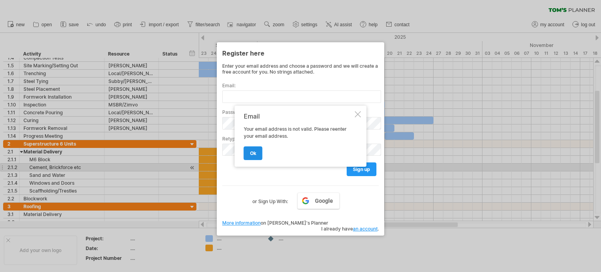
click at [250, 154] on span "ok" at bounding box center [253, 153] width 6 height 6
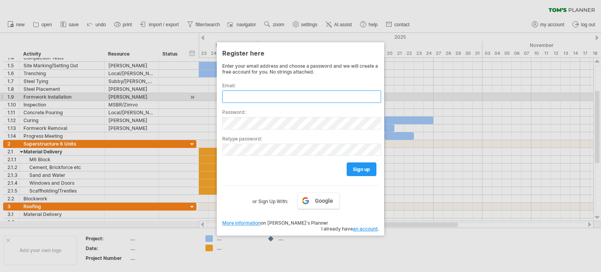
click at [262, 97] on input "text" at bounding box center [301, 96] width 159 height 13
type input "*"
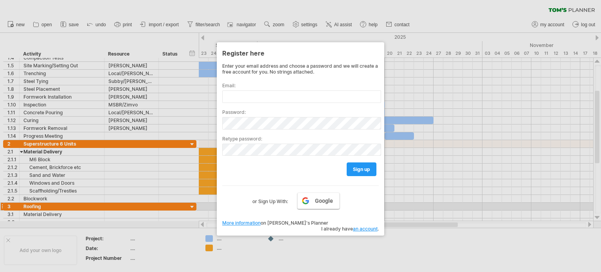
click at [313, 206] on link "Google" at bounding box center [318, 200] width 42 height 16
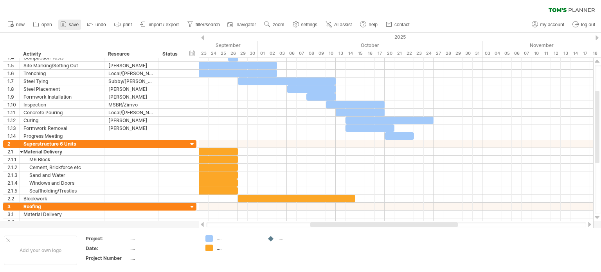
click at [71, 26] on span "save" at bounding box center [74, 24] width 10 height 5
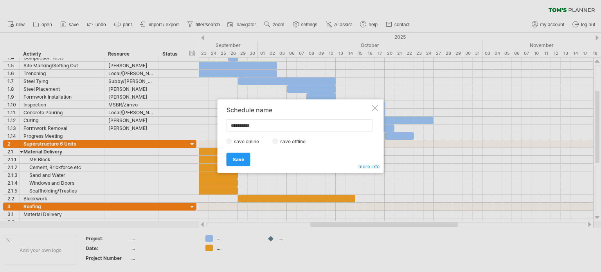
type input "**********"
click at [239, 161] on span "Save" at bounding box center [238, 159] width 11 height 6
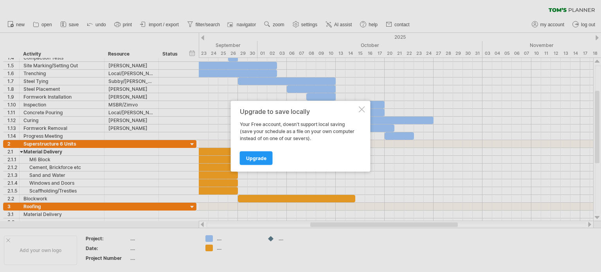
click at [361, 108] on div at bounding box center [362, 109] width 6 height 6
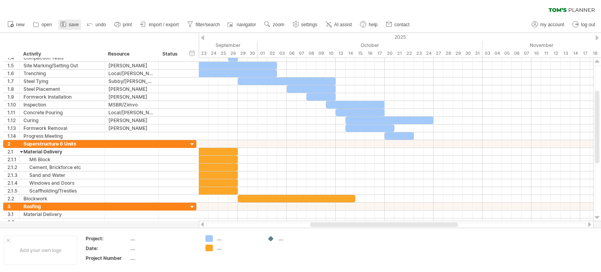
click at [66, 26] on icon at bounding box center [63, 24] width 8 height 8
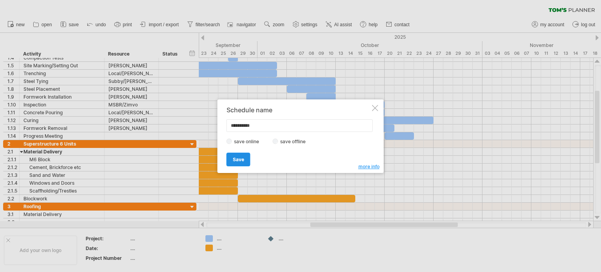
type input "**********"
click at [231, 161] on link "Save" at bounding box center [238, 160] width 24 height 14
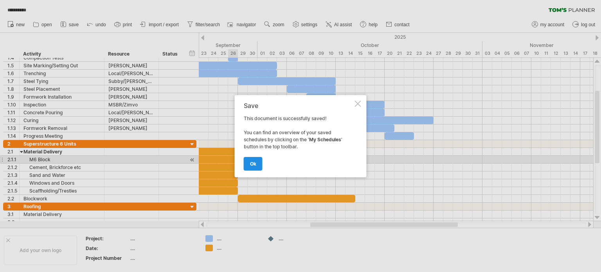
click at [247, 165] on link "ok" at bounding box center [253, 164] width 19 height 14
